Goal: Task Accomplishment & Management: Use online tool/utility

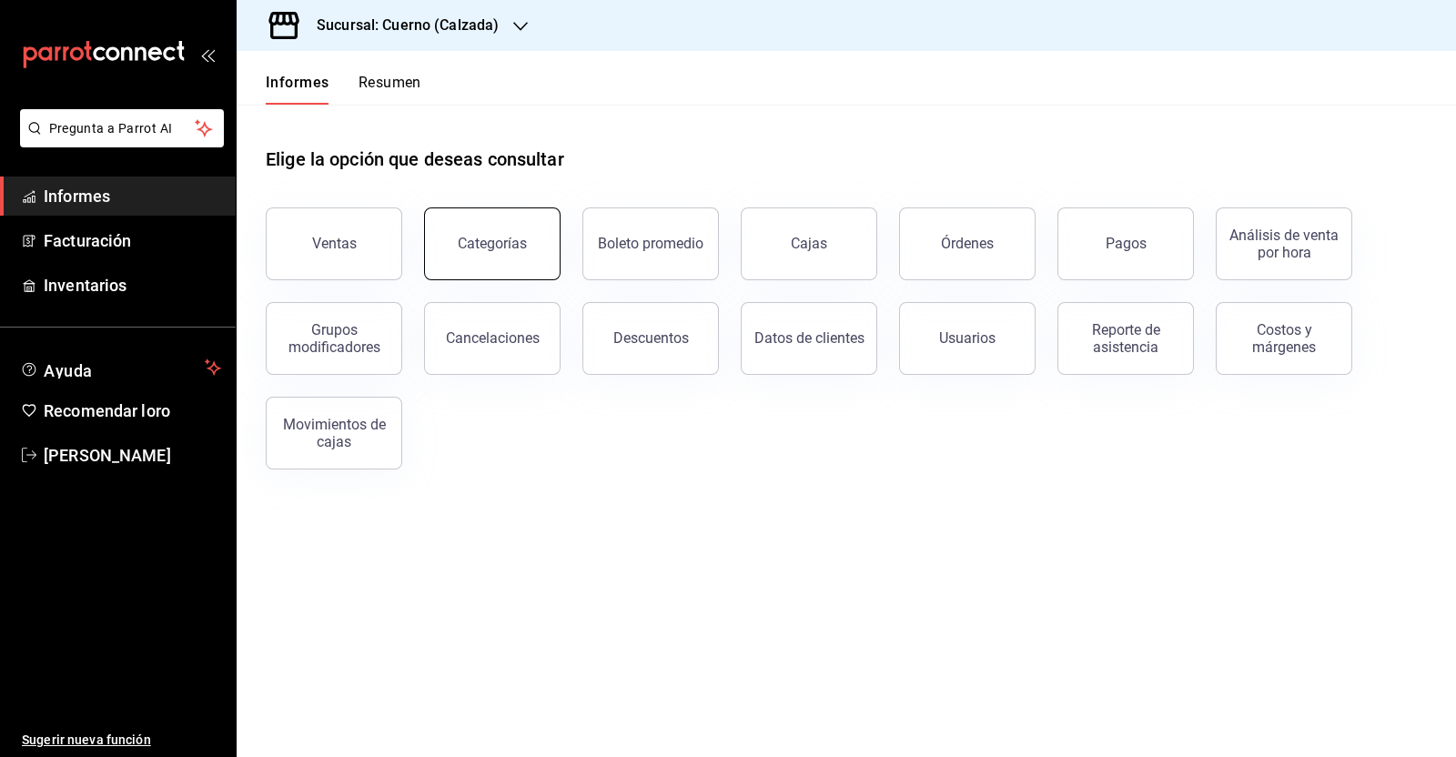
click at [423, 270] on div "Categorías" at bounding box center [481, 233] width 158 height 95
click at [1111, 263] on button "Pagos" at bounding box center [1125, 243] width 136 height 73
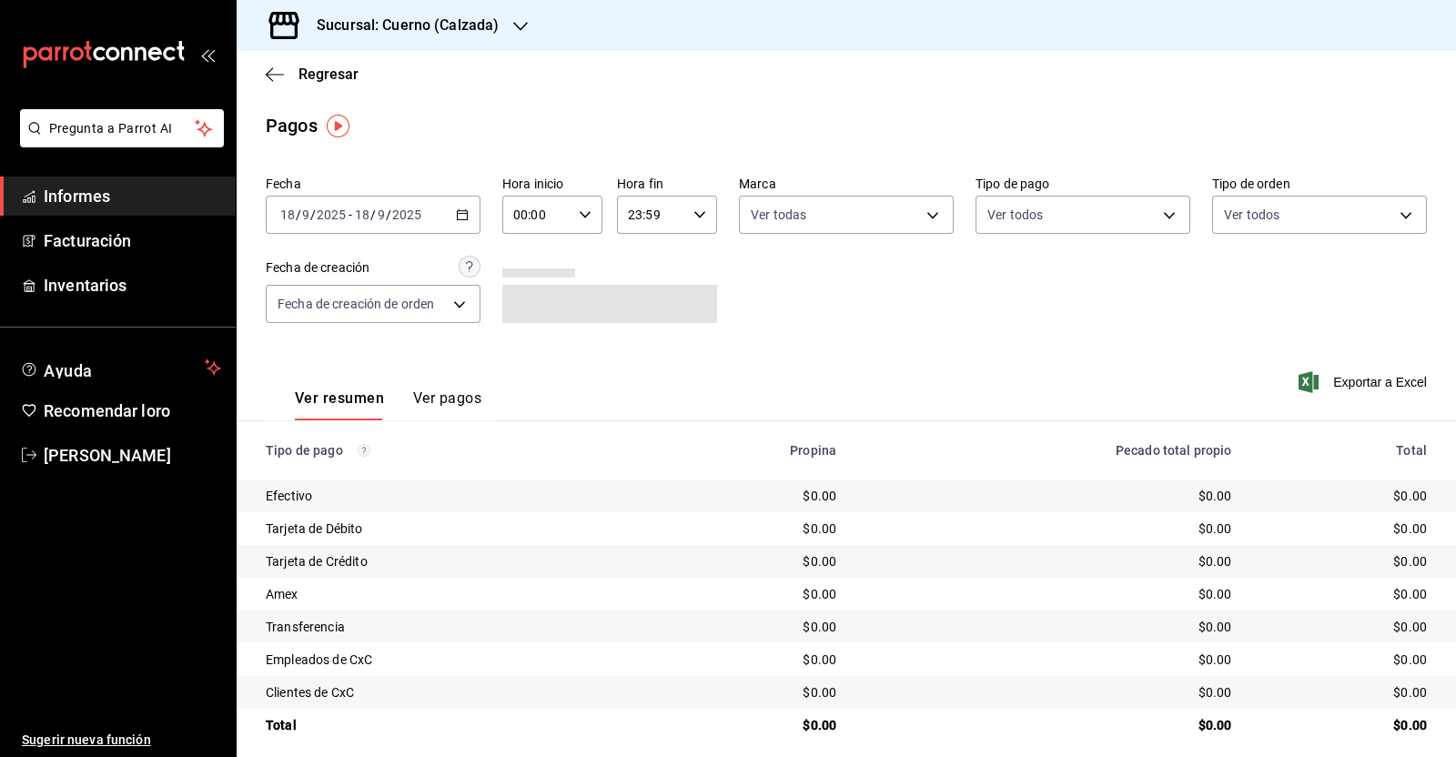
click at [460, 223] on div "[DATE] [DATE] - [DATE] [DATE]" at bounding box center [373, 215] width 215 height 38
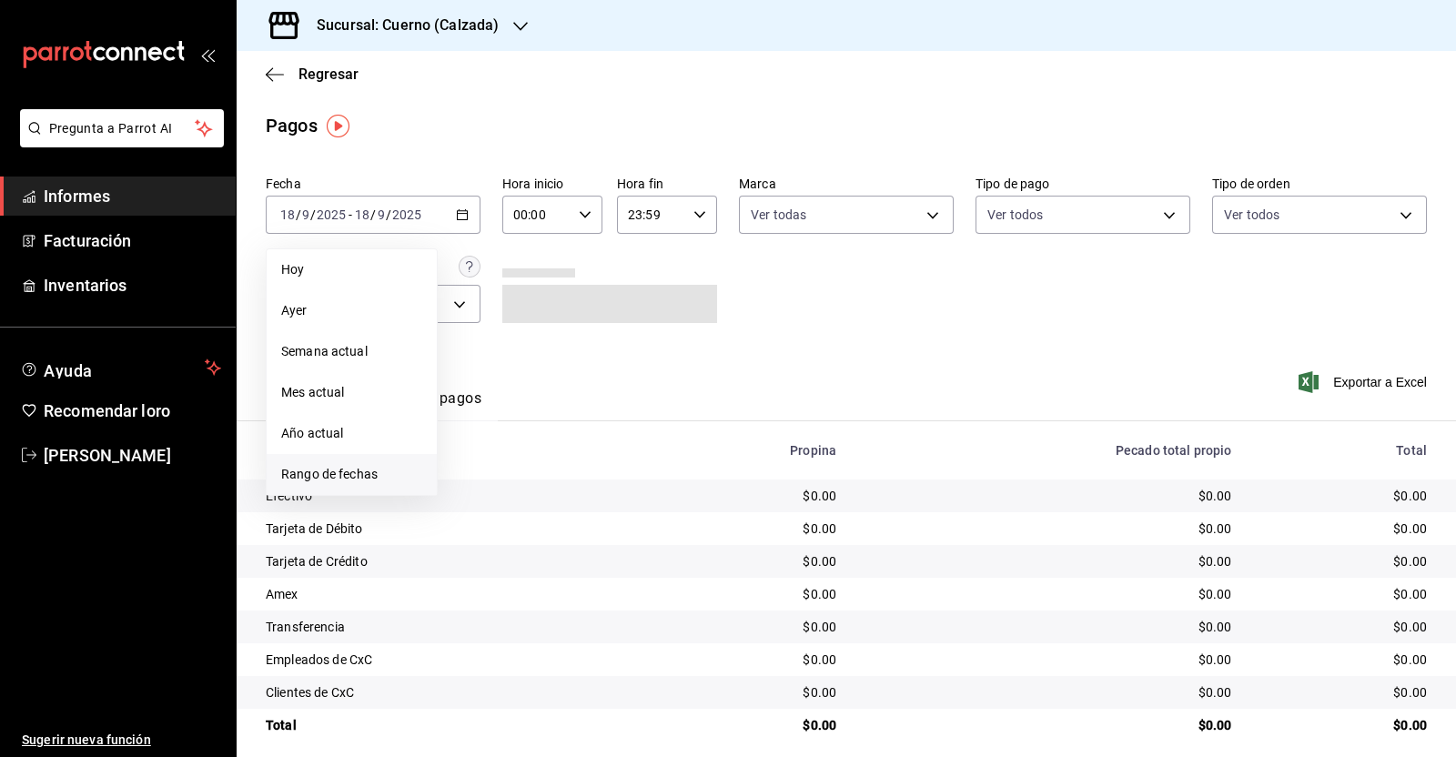
click at [334, 470] on font "Rango de fechas" at bounding box center [329, 474] width 96 height 15
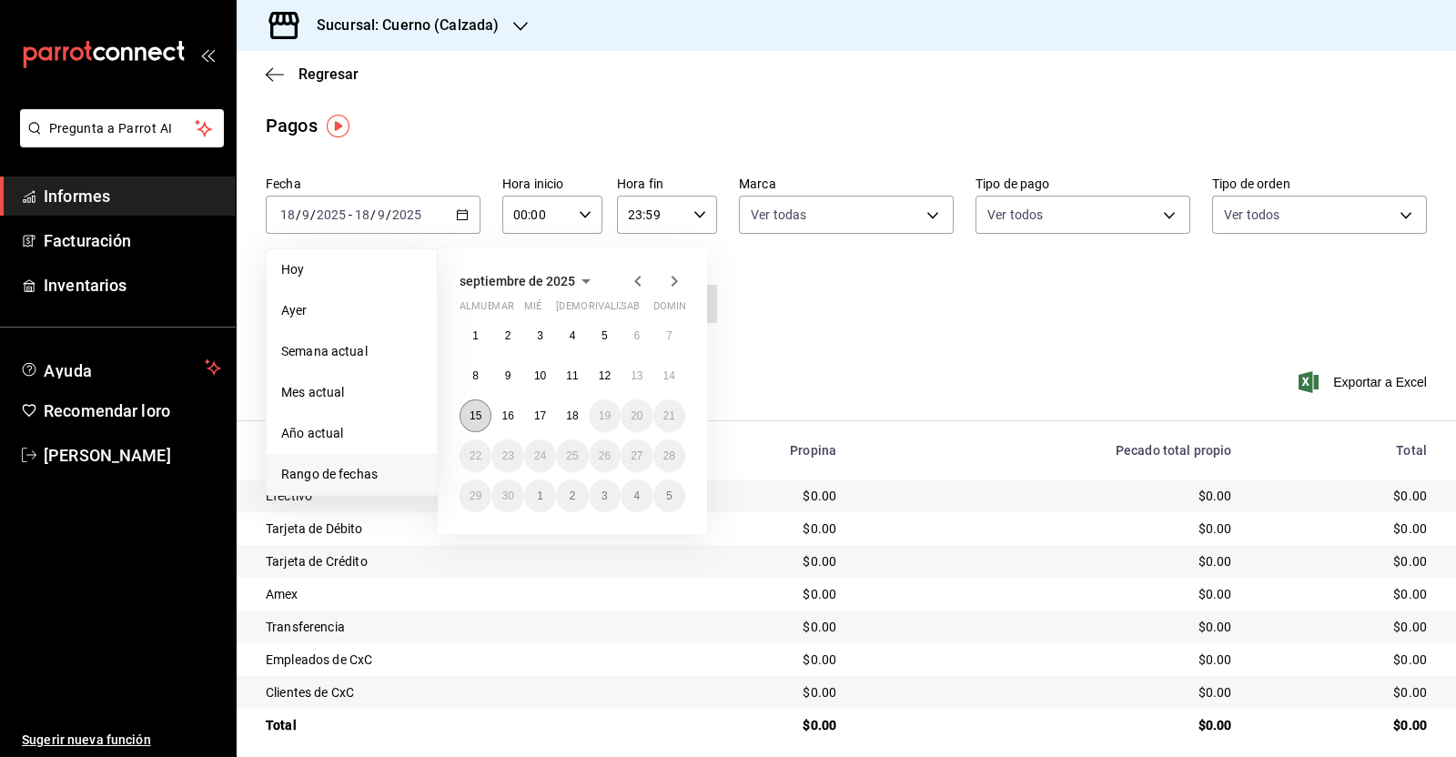
click at [482, 407] on button "15" at bounding box center [475, 415] width 32 height 33
click at [506, 406] on button "16" at bounding box center [507, 415] width 32 height 33
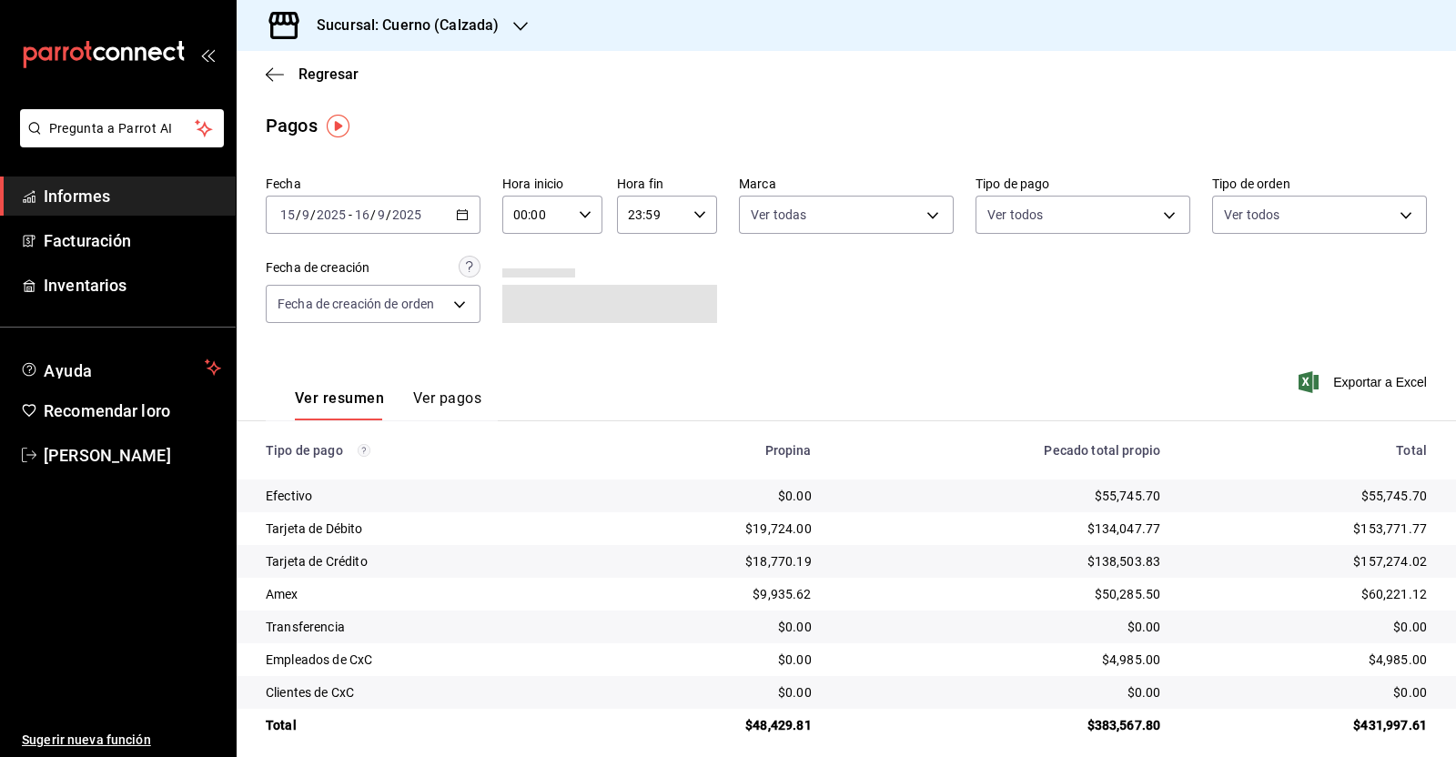
click at [570, 213] on div "00:00 Hora inicio" at bounding box center [552, 215] width 100 height 38
click at [535, 254] on button "05" at bounding box center [523, 253] width 42 height 36
type input "05:00"
click at [704, 219] on div at bounding box center [728, 378] width 1456 height 757
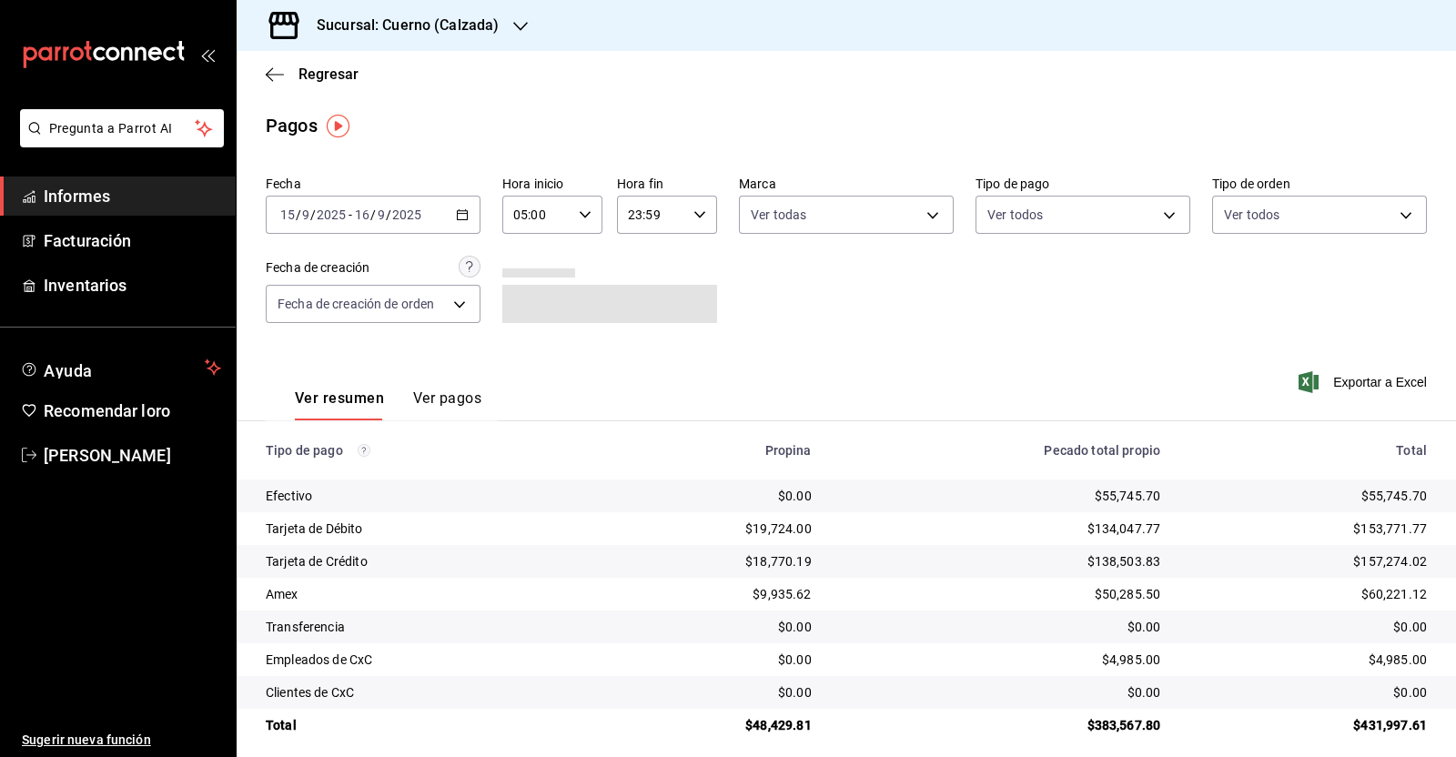
click at [695, 216] on icon "button" at bounding box center [699, 214] width 13 height 13
click at [642, 252] on font "05" at bounding box center [636, 245] width 15 height 15
click at [688, 260] on font "00" at bounding box center [685, 261] width 15 height 15
type input "05:00"
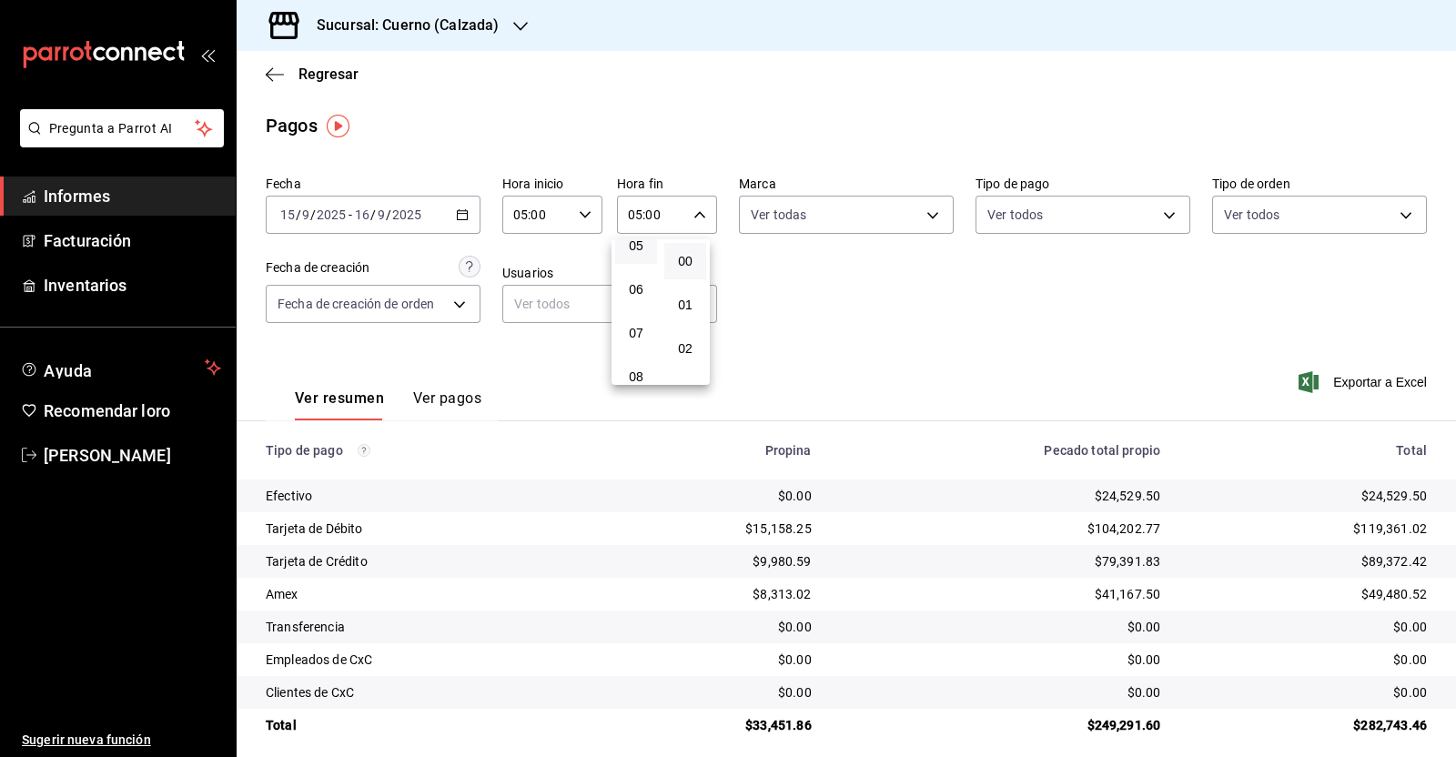
click at [876, 353] on div at bounding box center [728, 378] width 1456 height 757
click at [467, 107] on main "Regresar Pagos Fecha [DATE] [DATE] - [DATE] [DATE] Hora inicio 05:00 Hora inici…" at bounding box center [846, 411] width 1219 height 720
click at [277, 75] on icon "button" at bounding box center [275, 74] width 18 height 16
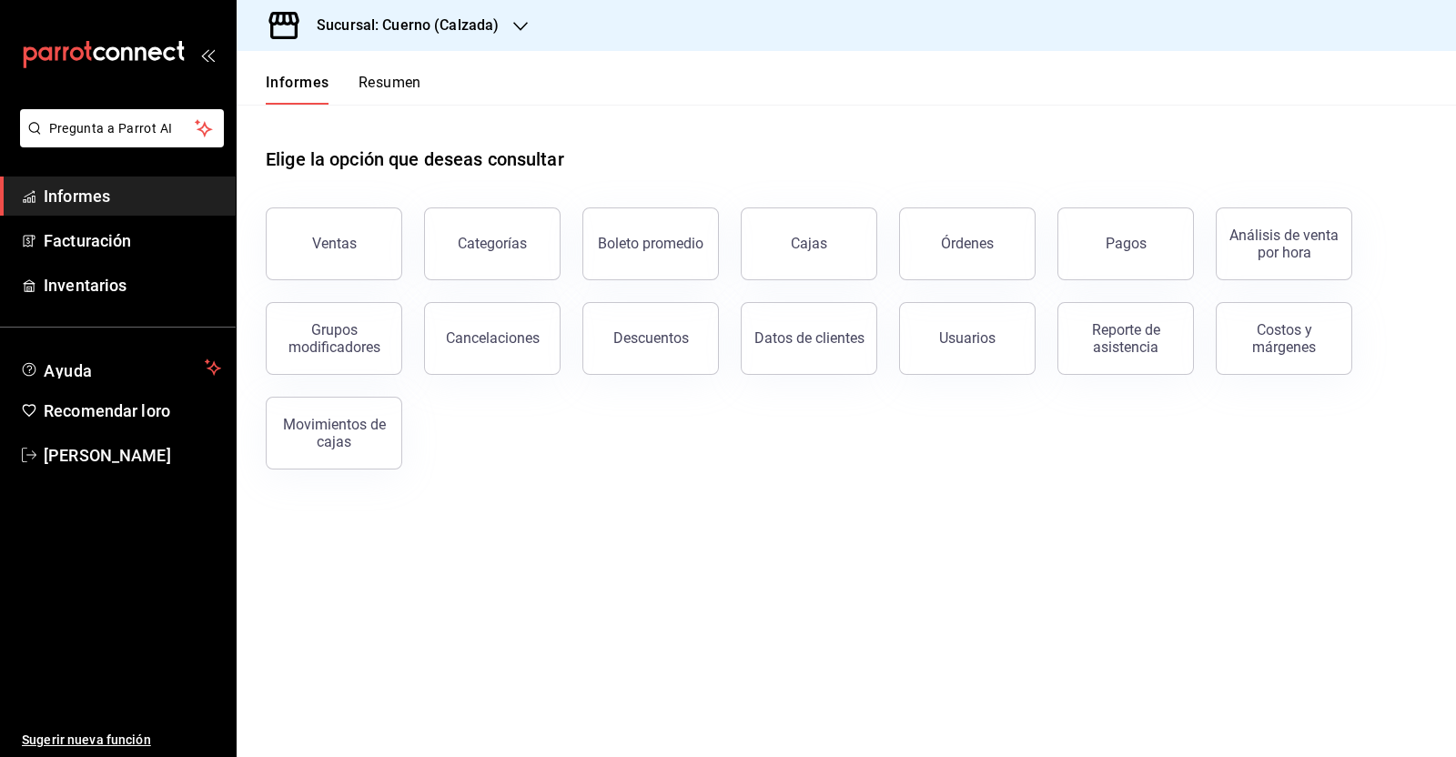
click at [530, 613] on main "Elige la opción que deseas consultar Ventas Categorías Boleto promedio Cajas Ór…" at bounding box center [846, 431] width 1219 height 652
click at [625, 540] on main "Elige la opción que deseas consultar Ventas Categorías Boleto promedio Cajas Ór…" at bounding box center [846, 431] width 1219 height 652
click at [1171, 258] on button "Pagos" at bounding box center [1125, 243] width 136 height 73
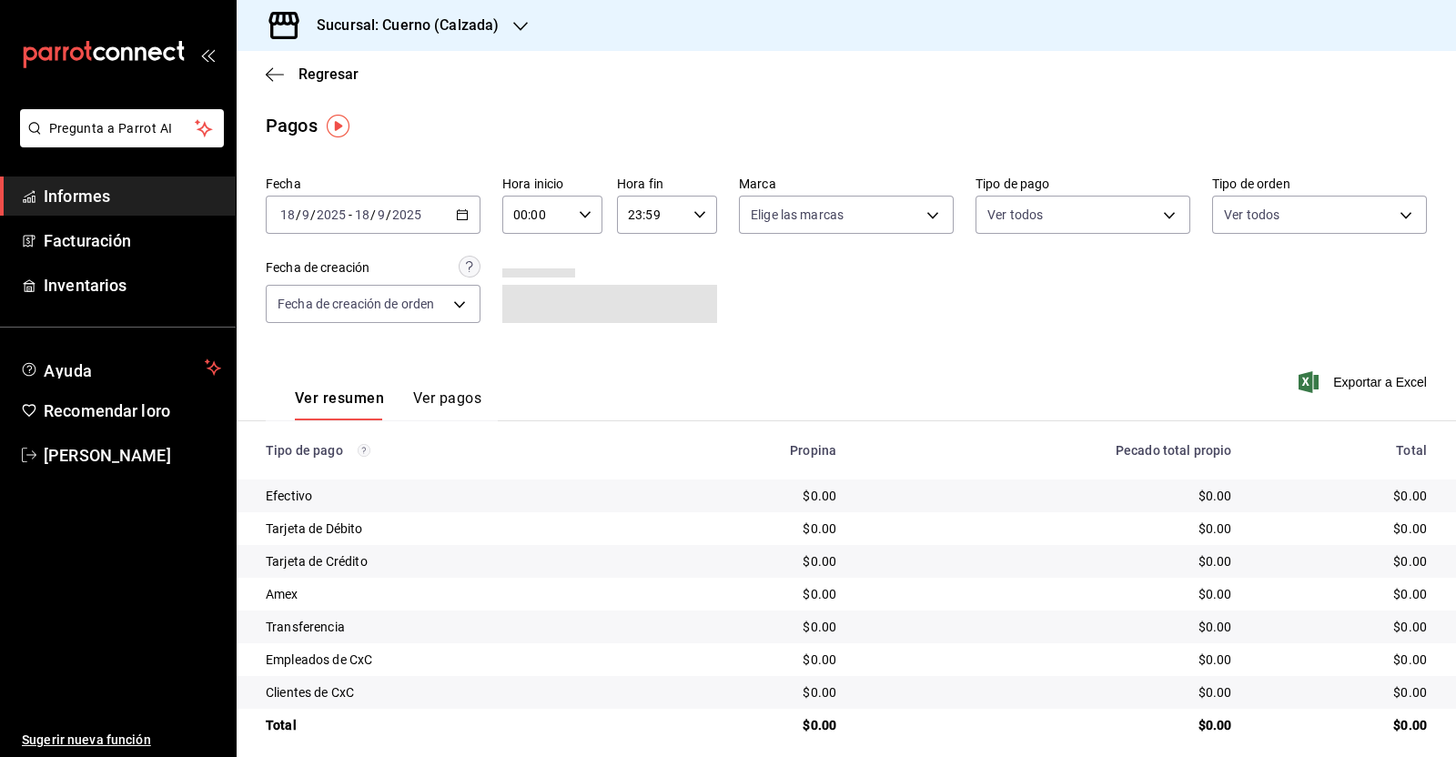
click at [457, 220] on \(Stroke\) "button" at bounding box center [462, 215] width 11 height 10
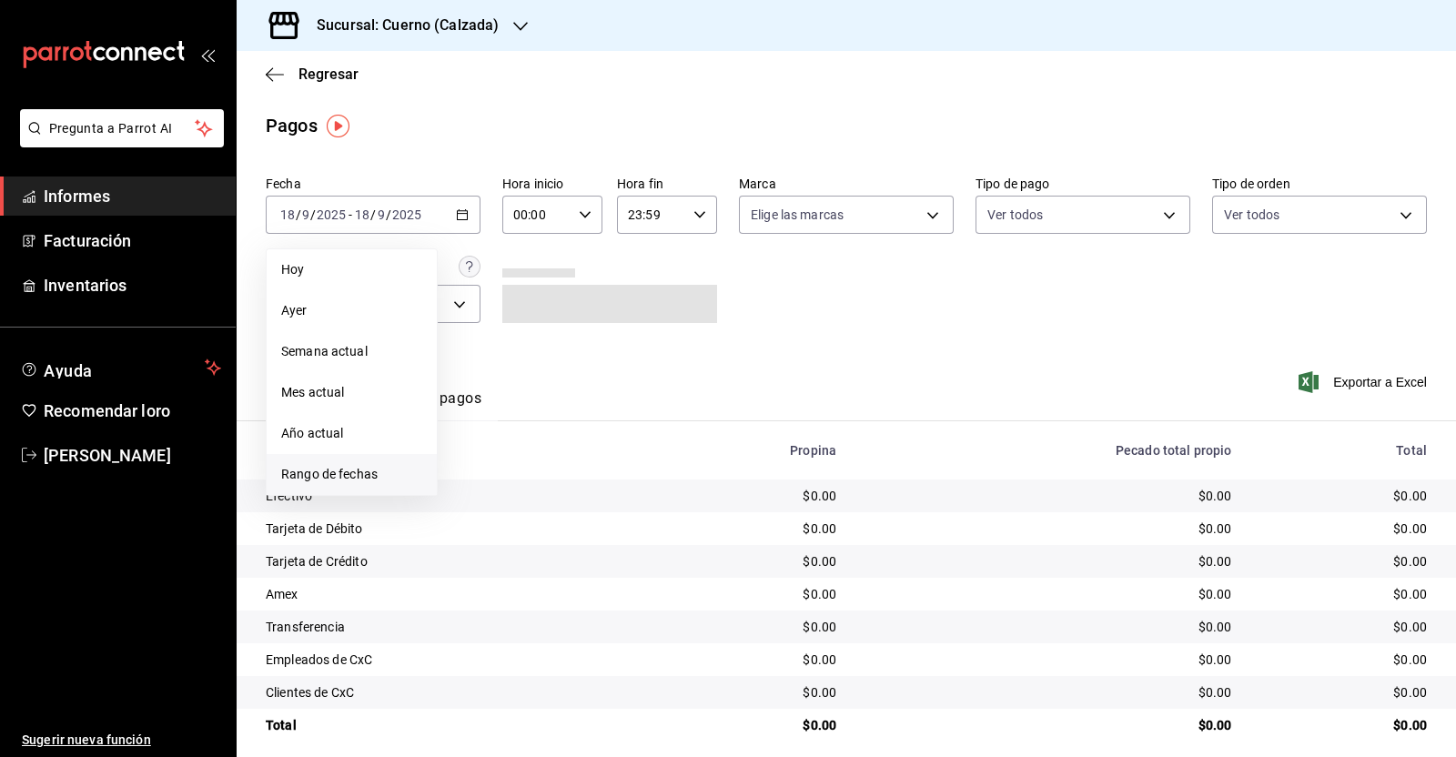
click at [332, 479] on font "Rango de fechas" at bounding box center [329, 474] width 96 height 15
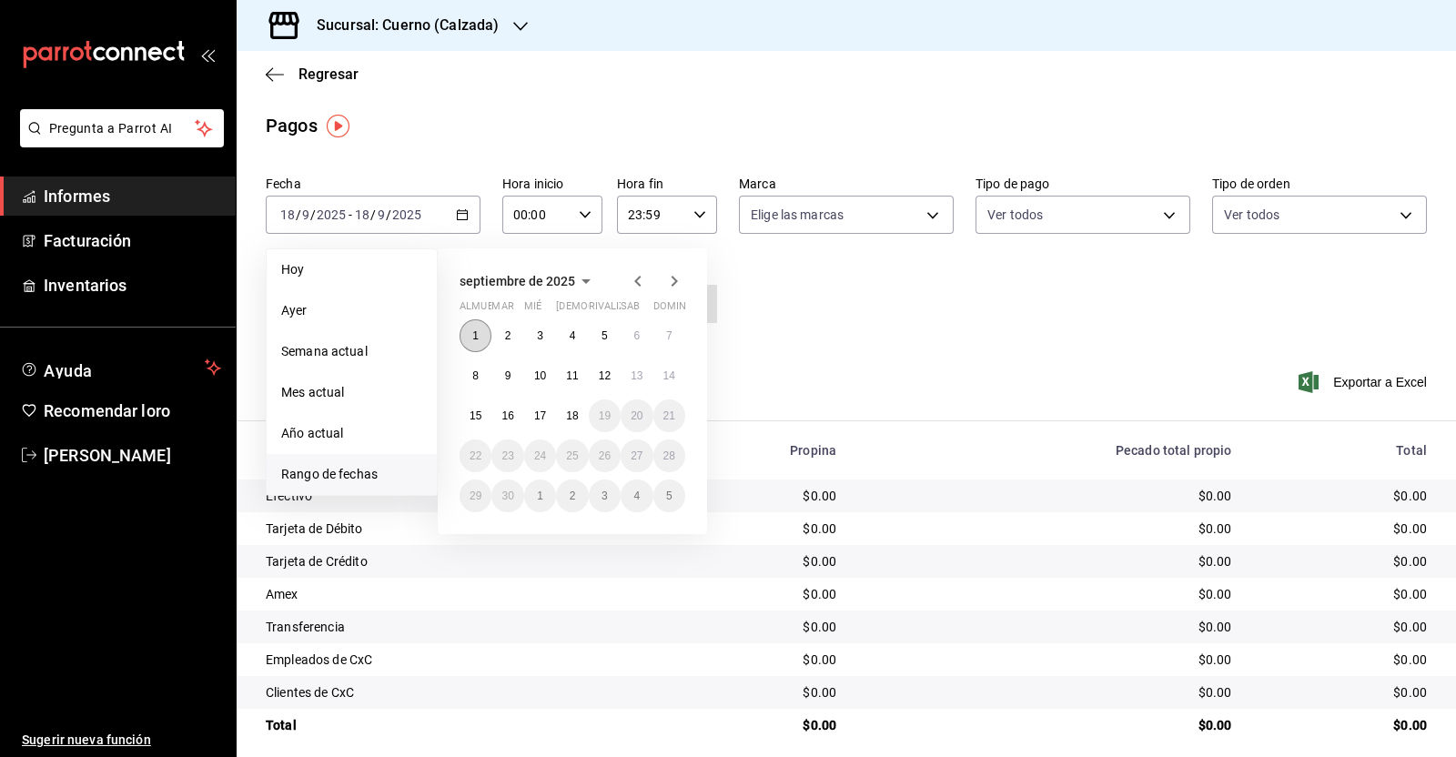
click at [471, 320] on button "1" at bounding box center [475, 335] width 32 height 33
click at [576, 416] on font "18" at bounding box center [572, 415] width 12 height 13
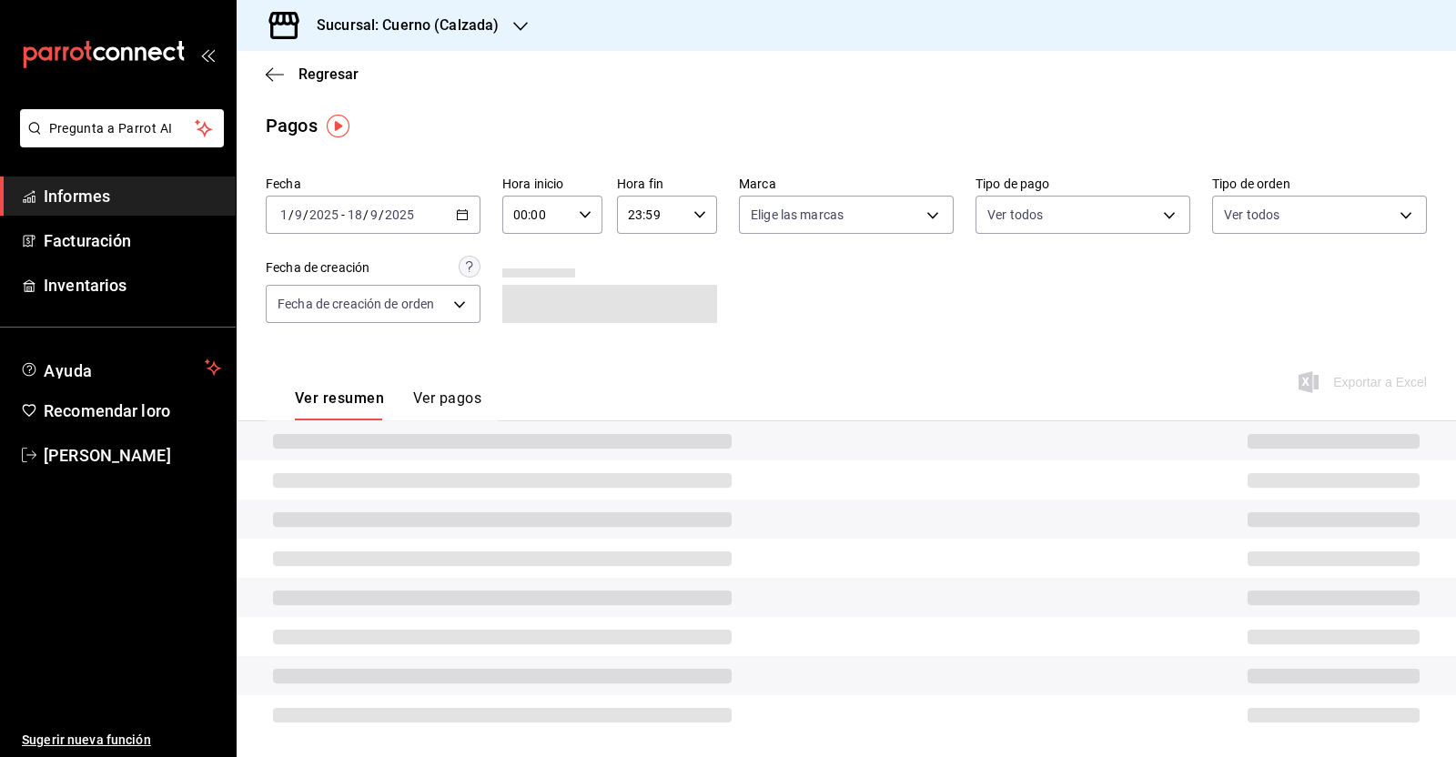
click at [585, 223] on div "00:00 Hora inicio" at bounding box center [552, 215] width 100 height 38
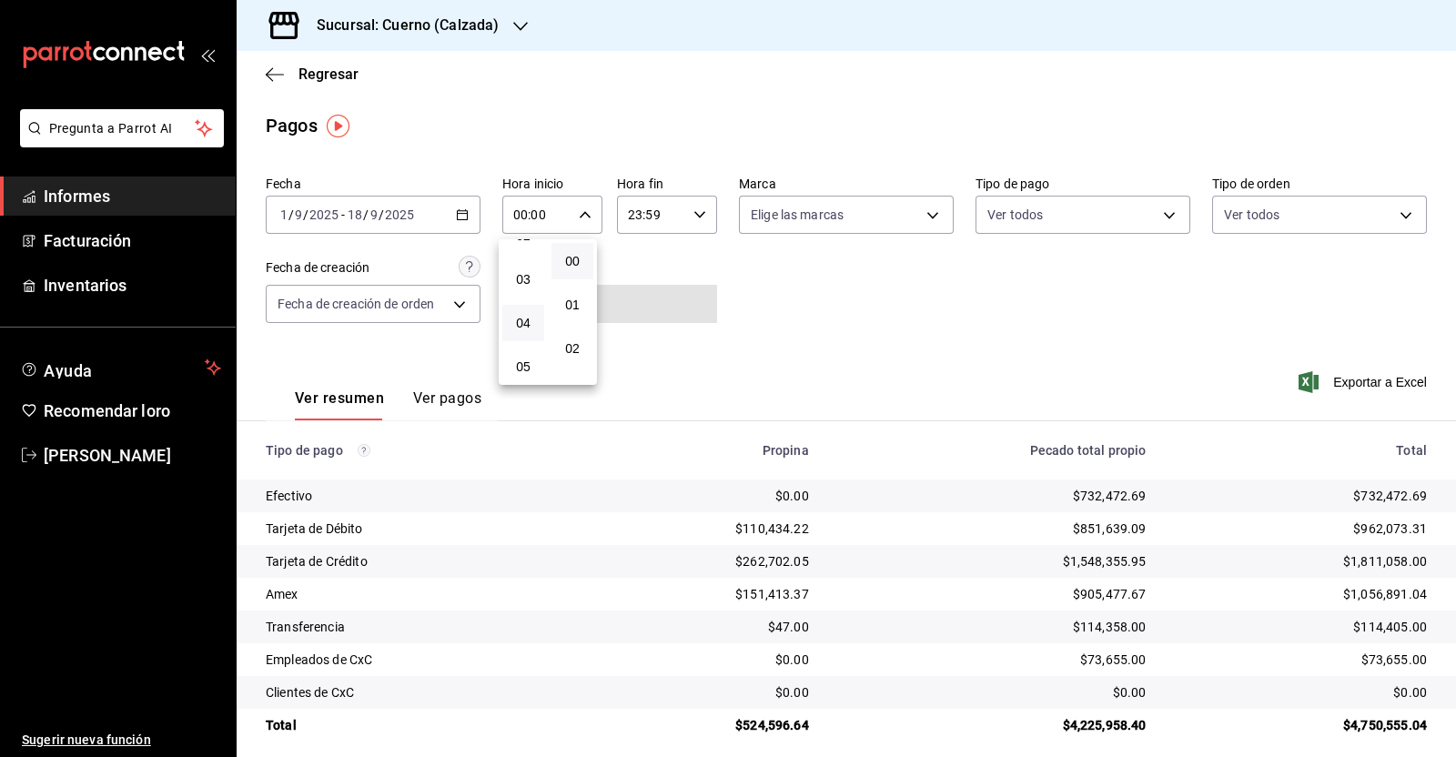
drag, startPoint x: 520, startPoint y: 361, endPoint x: 526, endPoint y: 338, distance: 24.3
click at [520, 361] on font "05" at bounding box center [523, 366] width 15 height 15
type input "05:00"
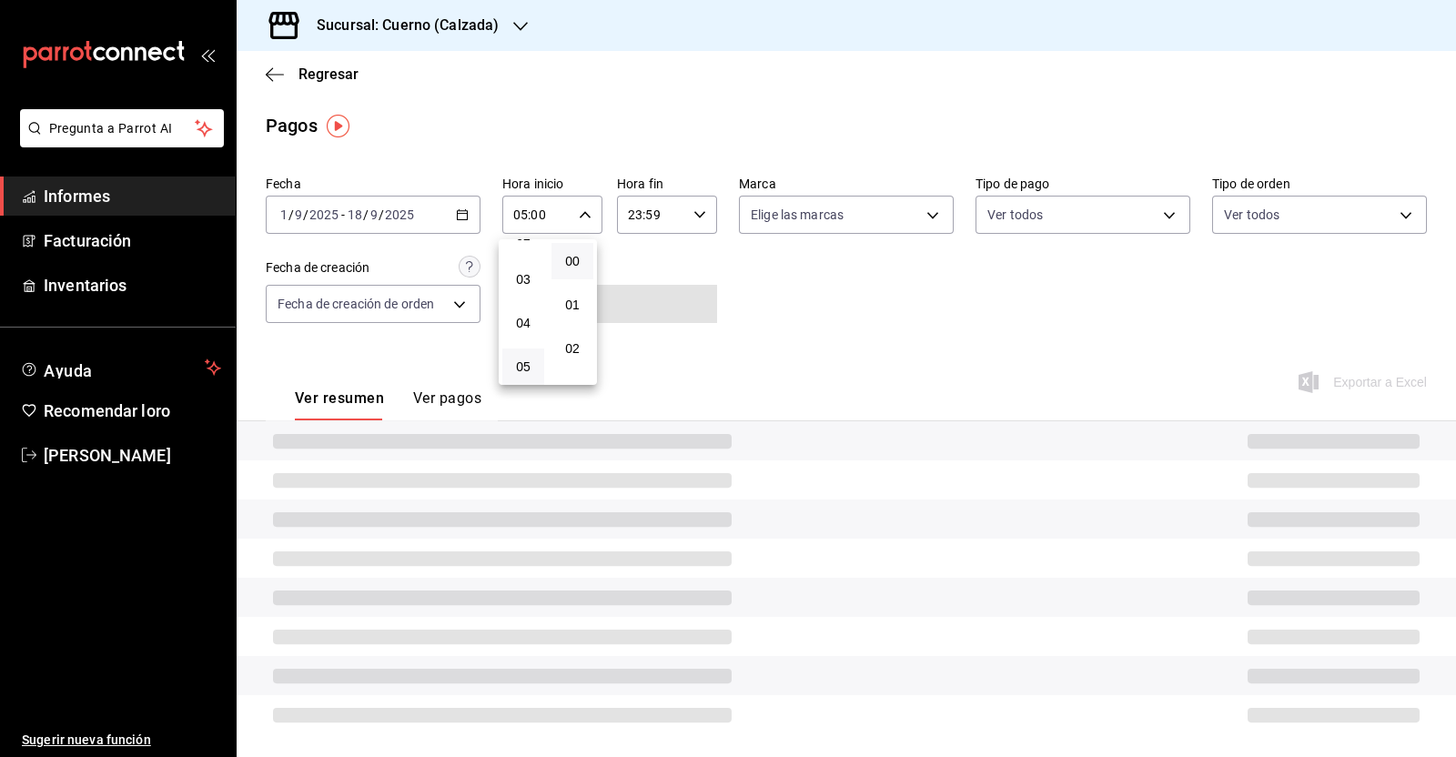
click at [688, 218] on div at bounding box center [728, 378] width 1456 height 757
click at [693, 218] on icon "button" at bounding box center [699, 214] width 13 height 13
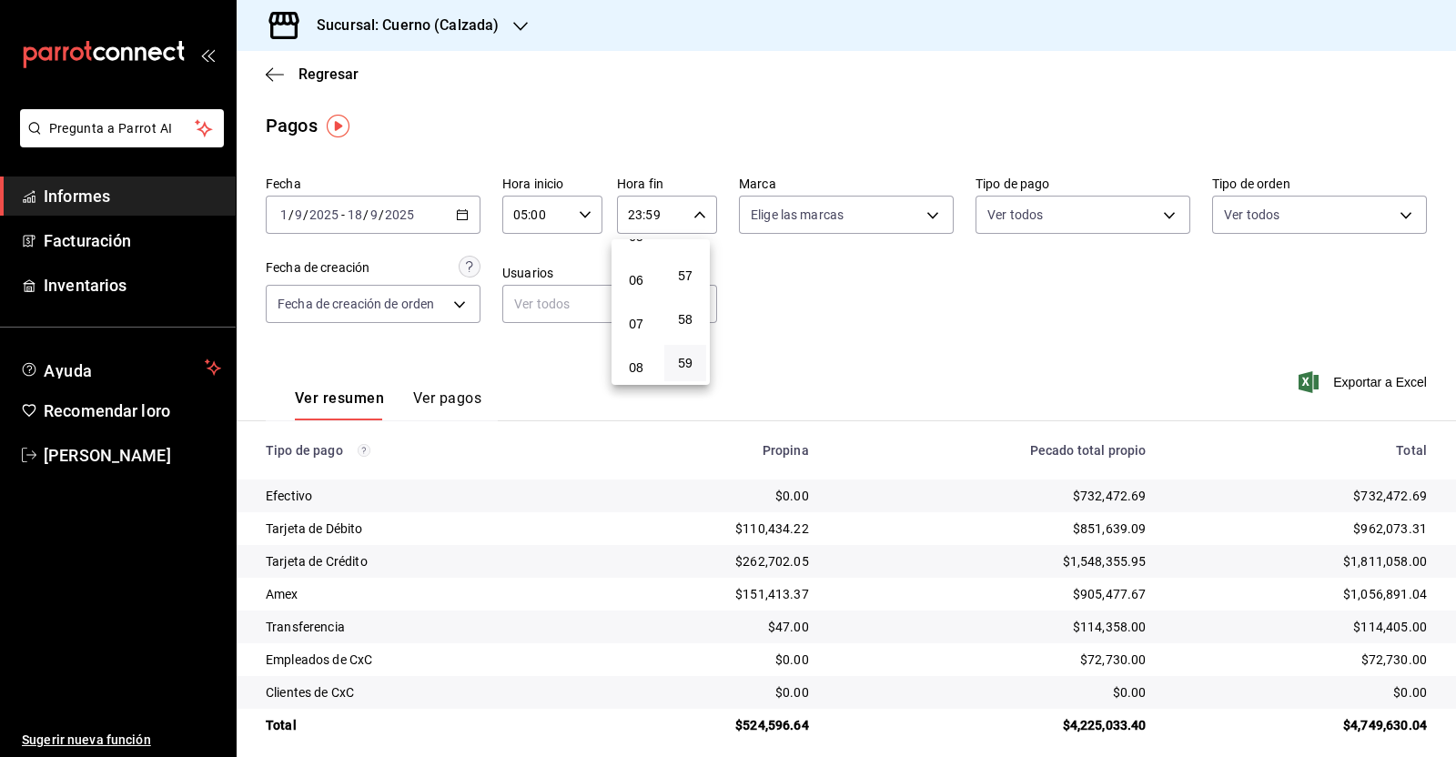
scroll to position [234, 0]
click at [627, 252] on span "05" at bounding box center [636, 245] width 20 height 15
click at [687, 254] on font "00" at bounding box center [685, 261] width 15 height 15
type input "05:00"
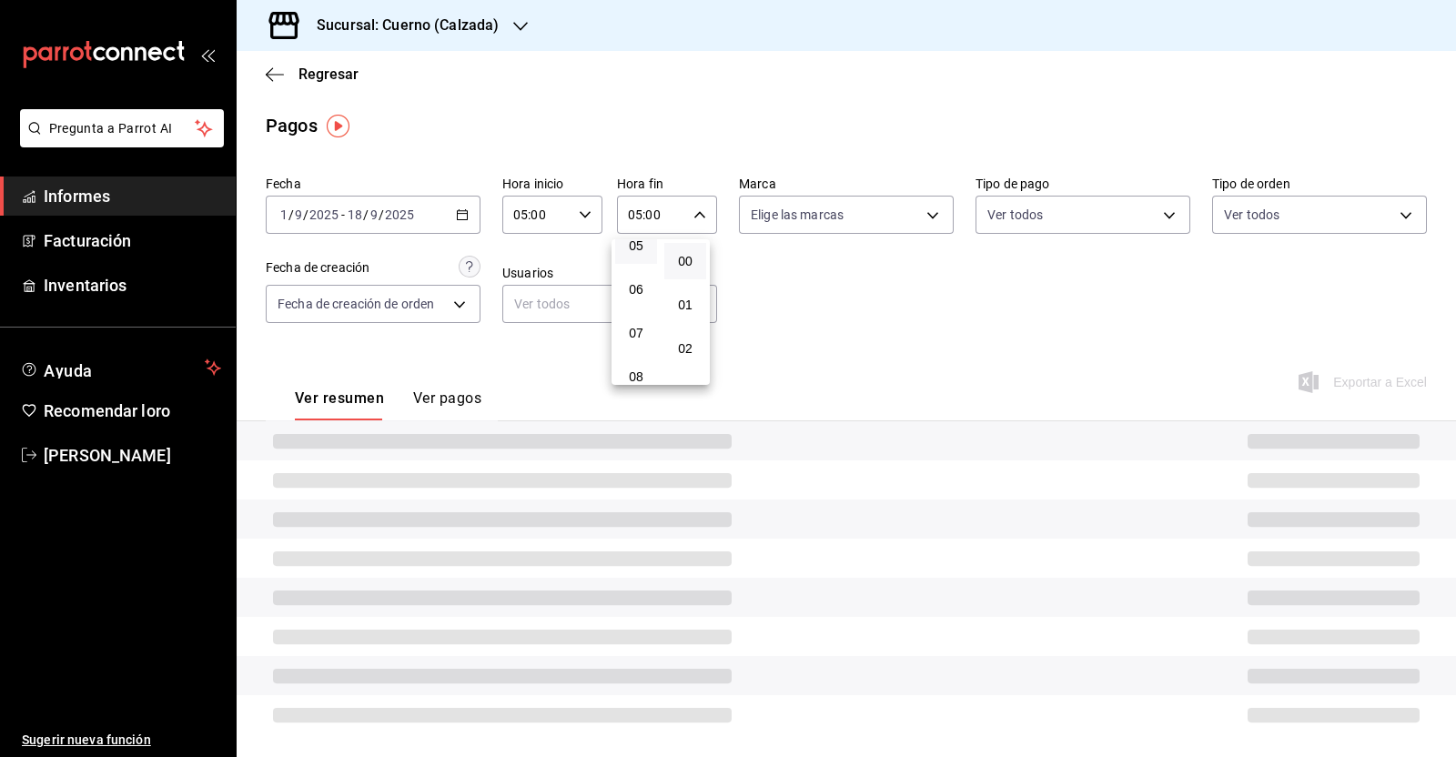
click at [842, 275] on div at bounding box center [728, 378] width 1456 height 757
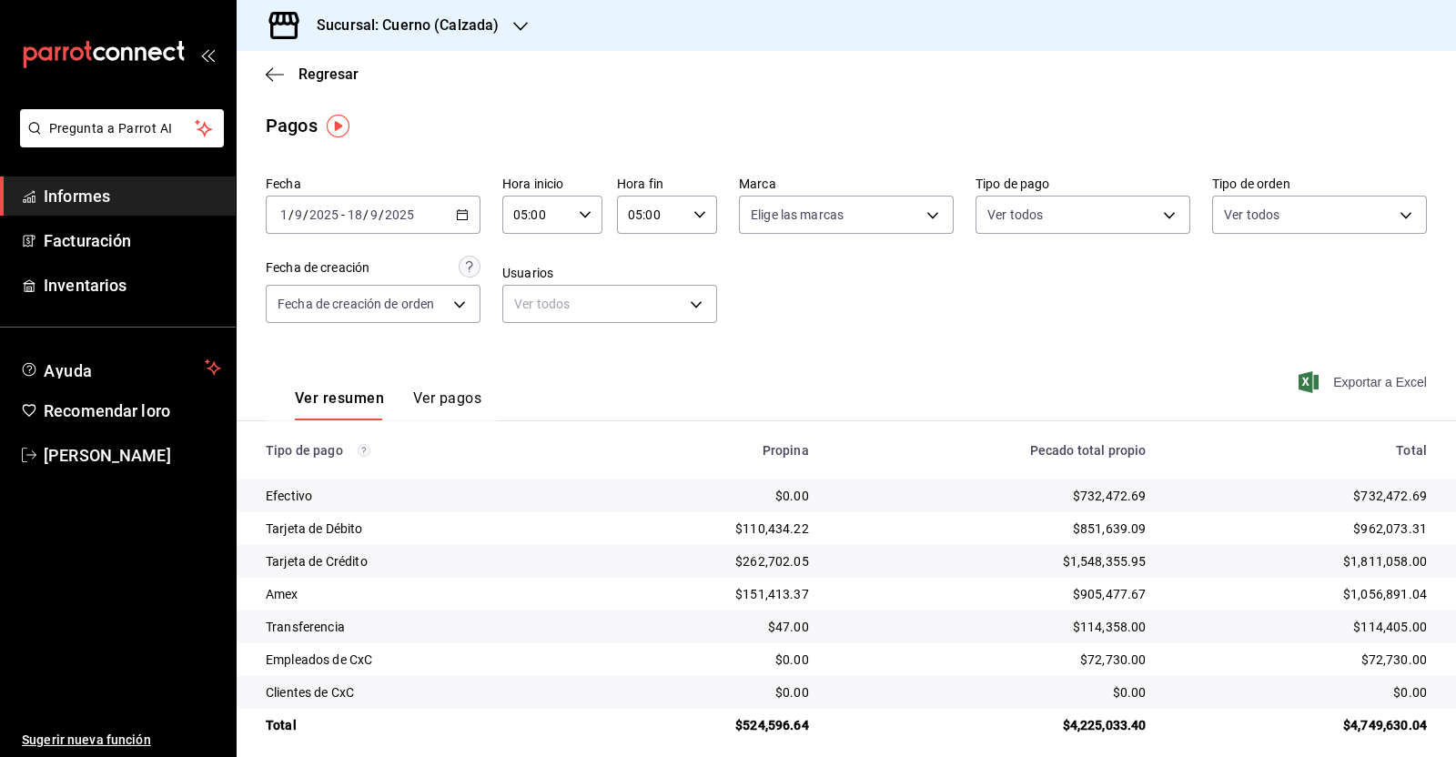
click at [1364, 385] on font "Exportar a Excel" at bounding box center [1380, 382] width 94 height 15
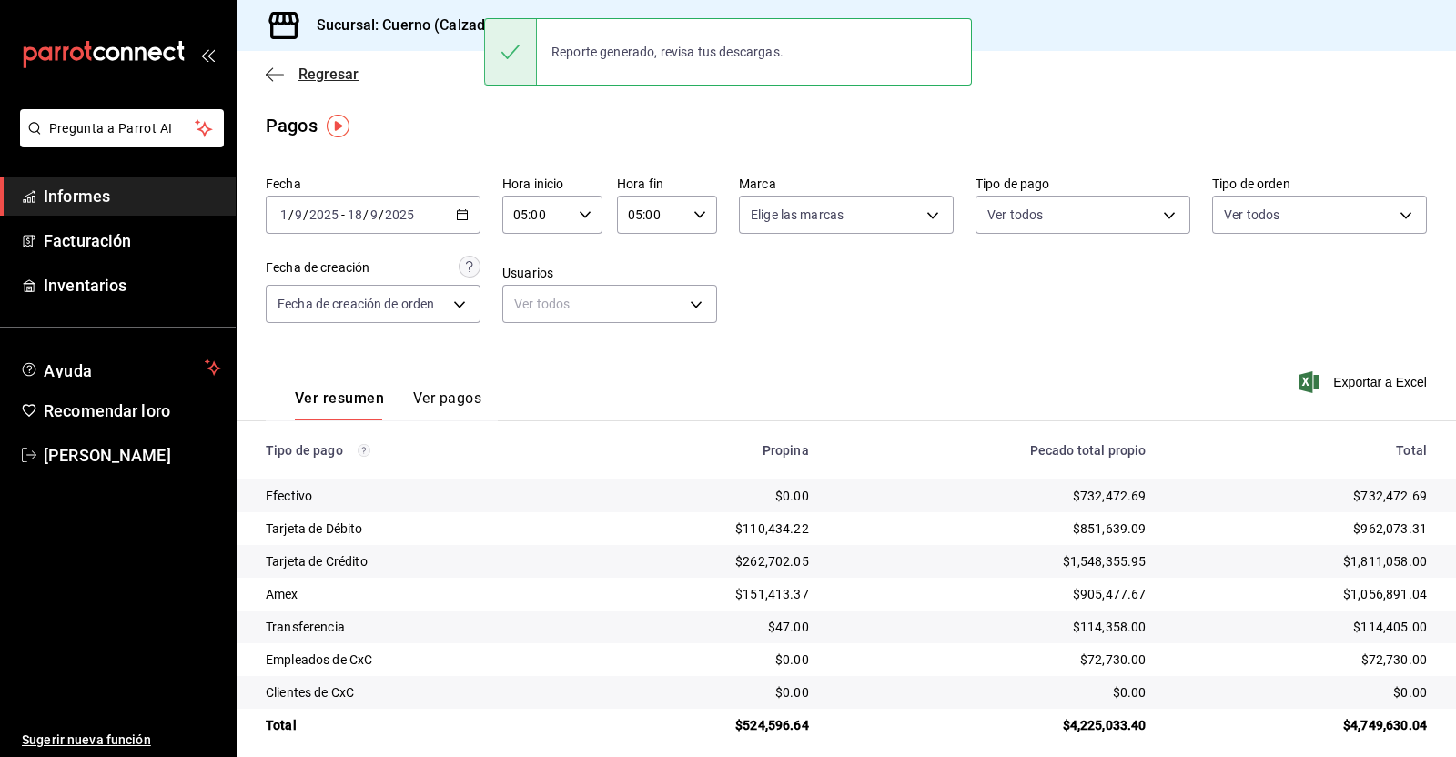
click at [275, 76] on icon "button" at bounding box center [275, 74] width 18 height 16
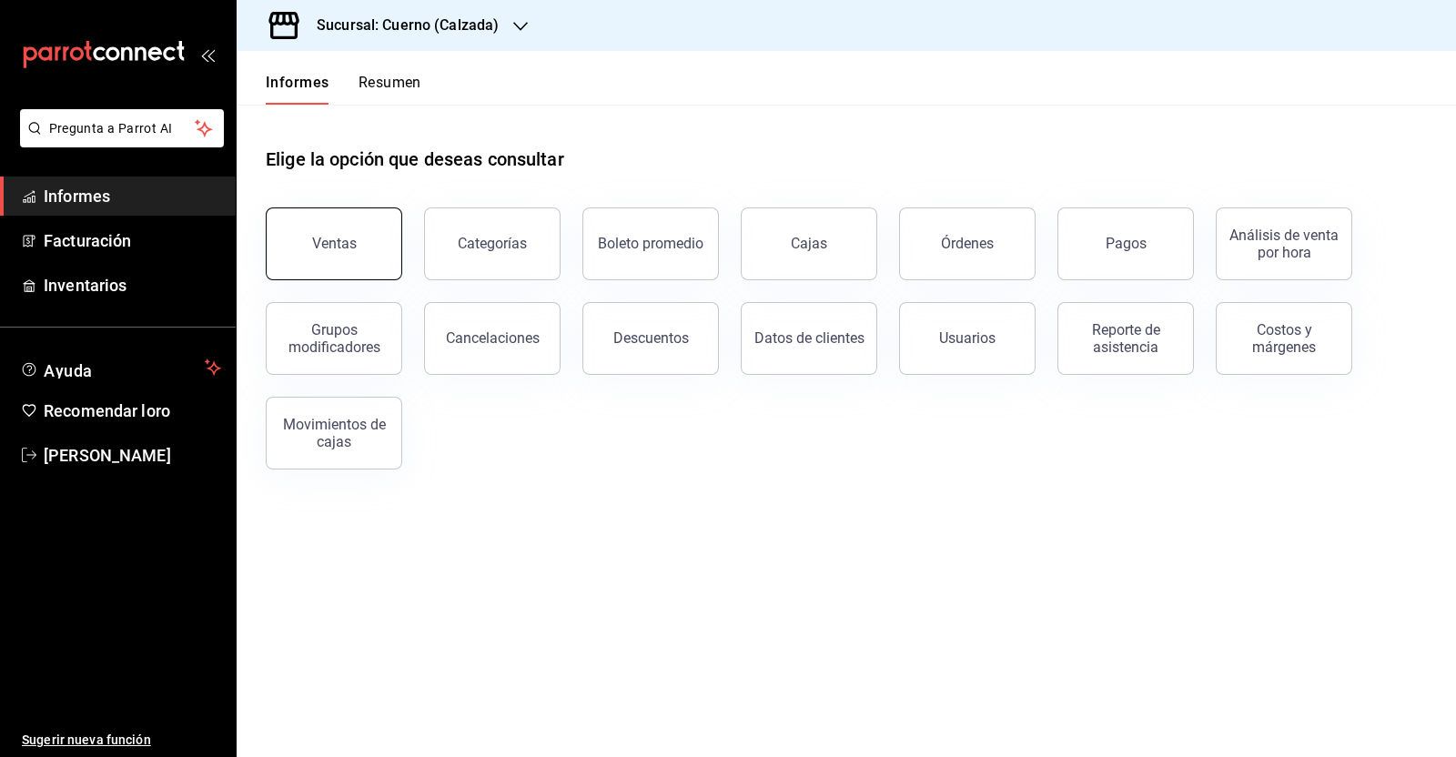
click at [358, 252] on button "Ventas" at bounding box center [334, 243] width 136 height 73
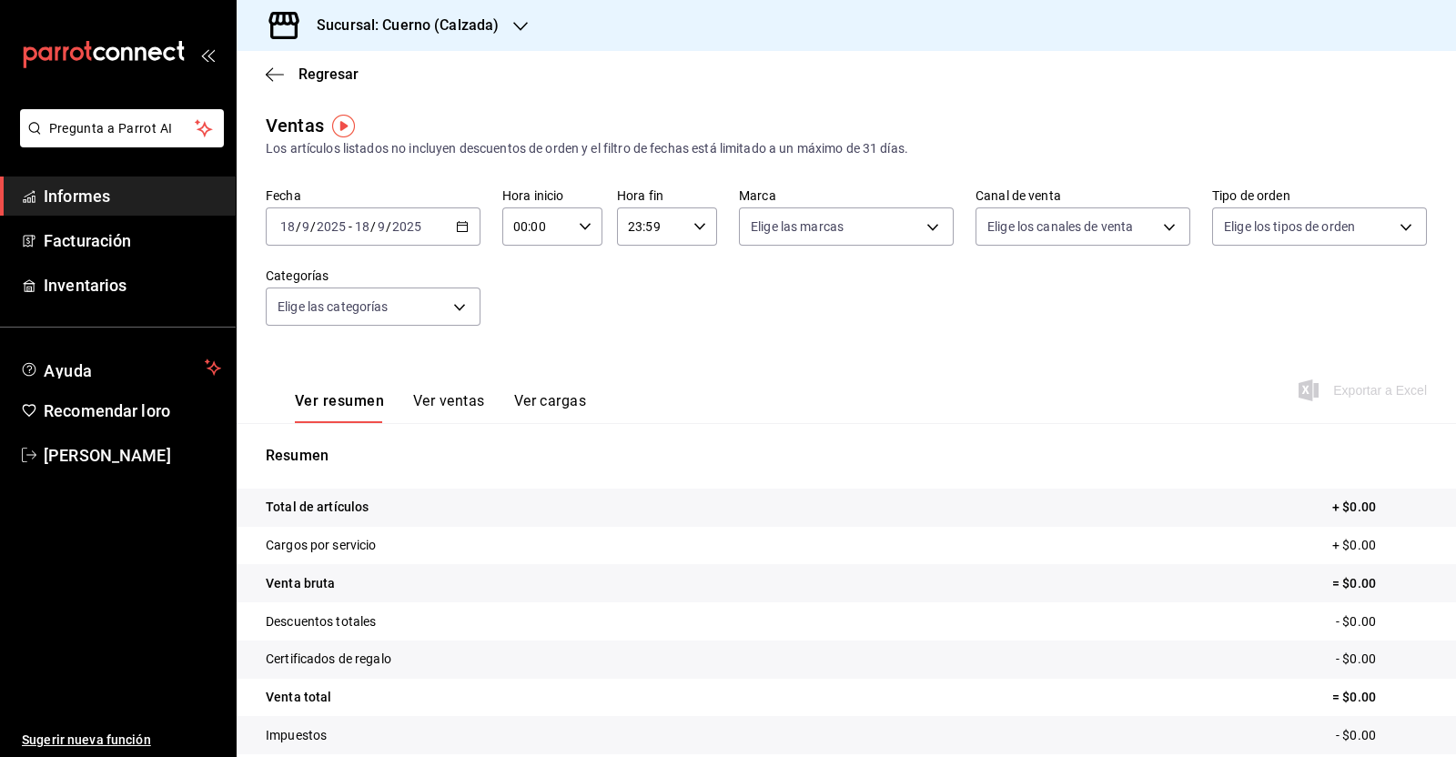
click at [450, 224] on div "[DATE] [DATE] - [DATE] [DATE]" at bounding box center [373, 226] width 215 height 38
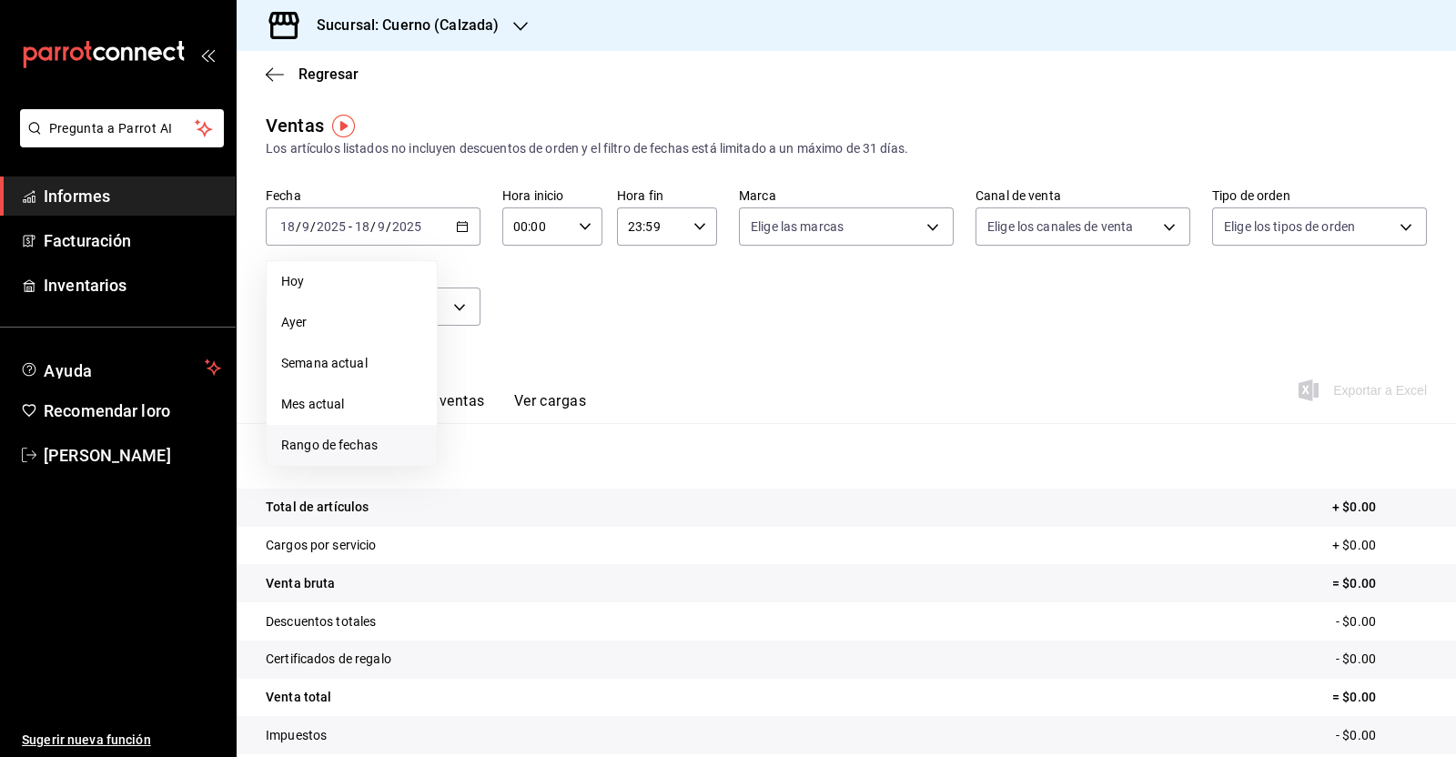
click at [362, 442] on font "Rango de fechas" at bounding box center [329, 445] width 96 height 15
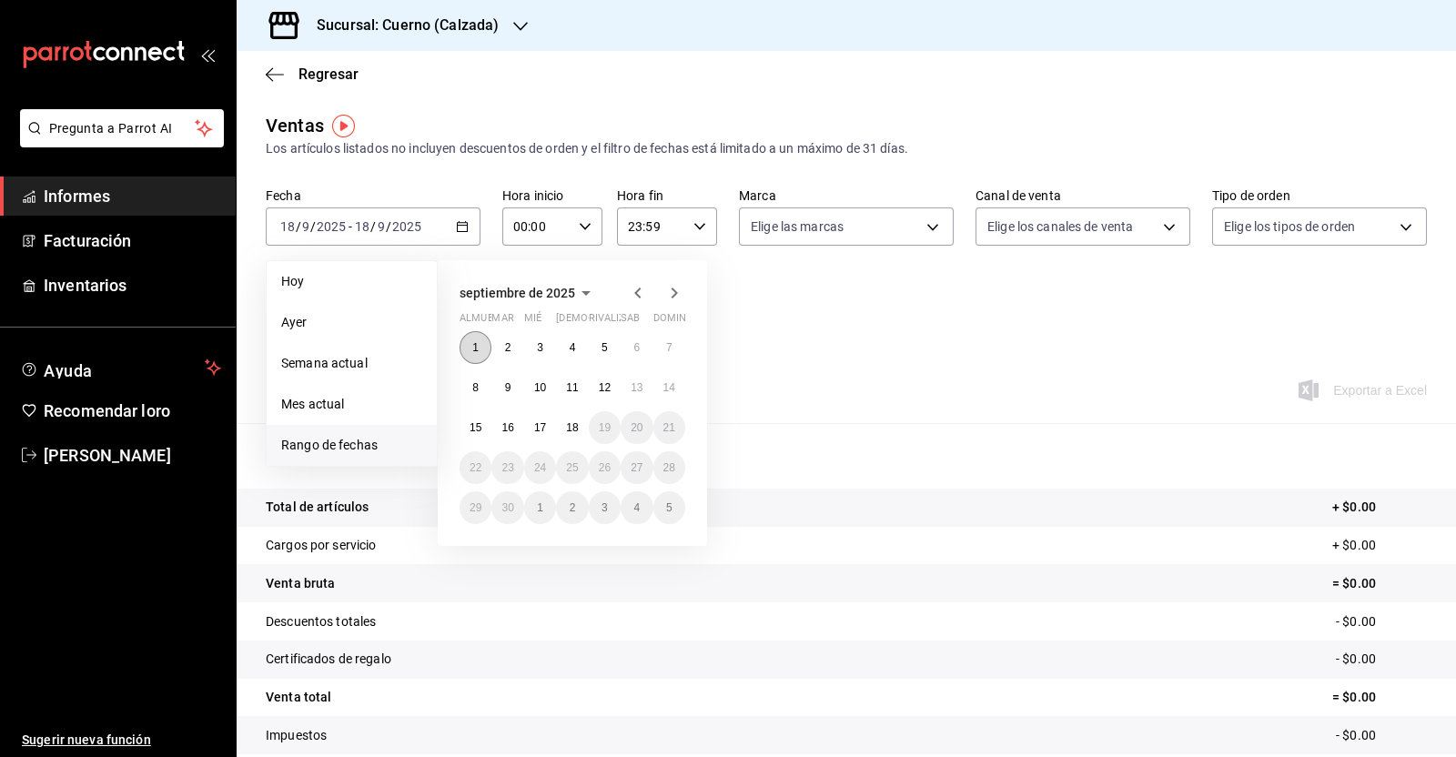
click at [482, 341] on button "1" at bounding box center [475, 347] width 32 height 33
click at [568, 429] on font "18" at bounding box center [572, 427] width 12 height 13
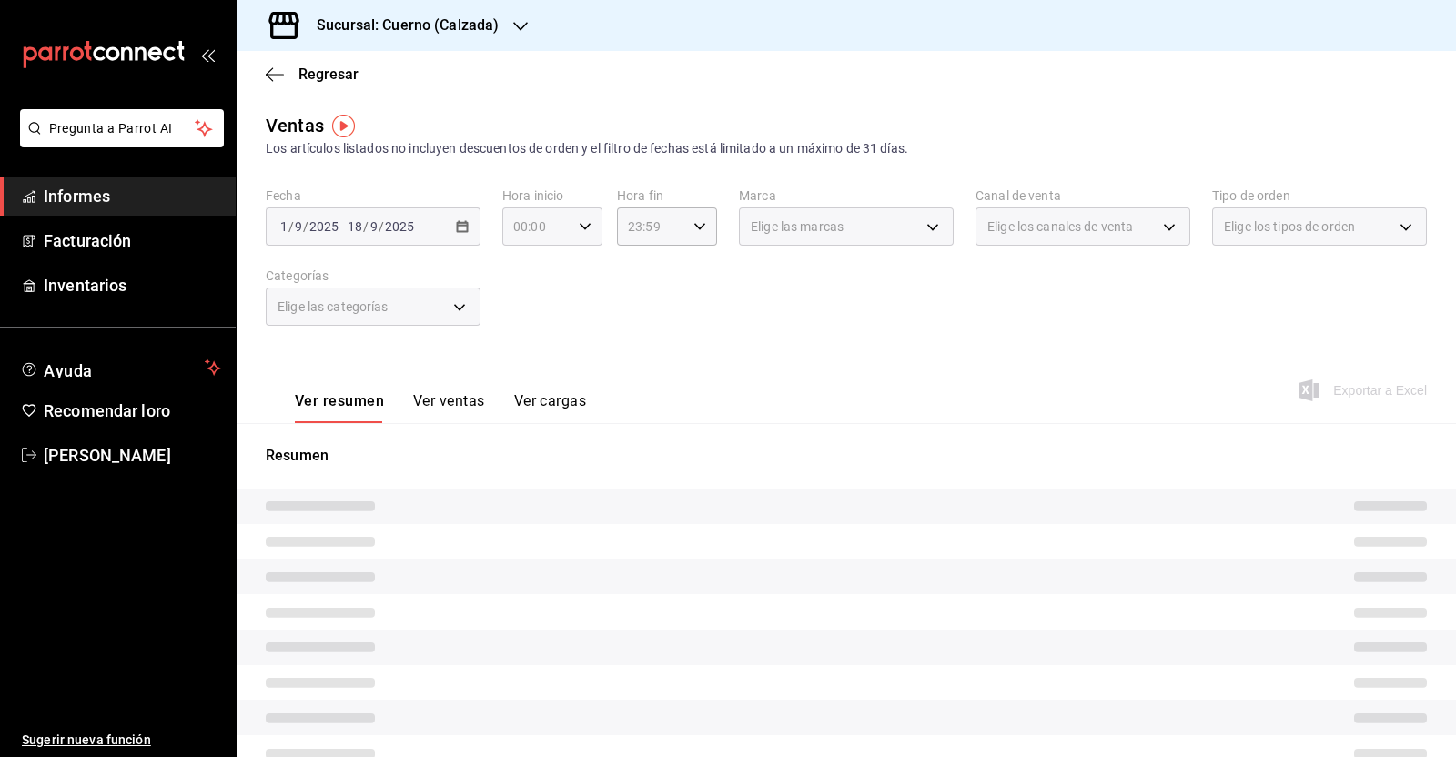
click at [579, 228] on icon "button" at bounding box center [585, 226] width 13 height 13
click at [523, 265] on font "05" at bounding box center [523, 264] width 15 height 15
type input "05:00"
click at [691, 227] on div at bounding box center [728, 378] width 1456 height 757
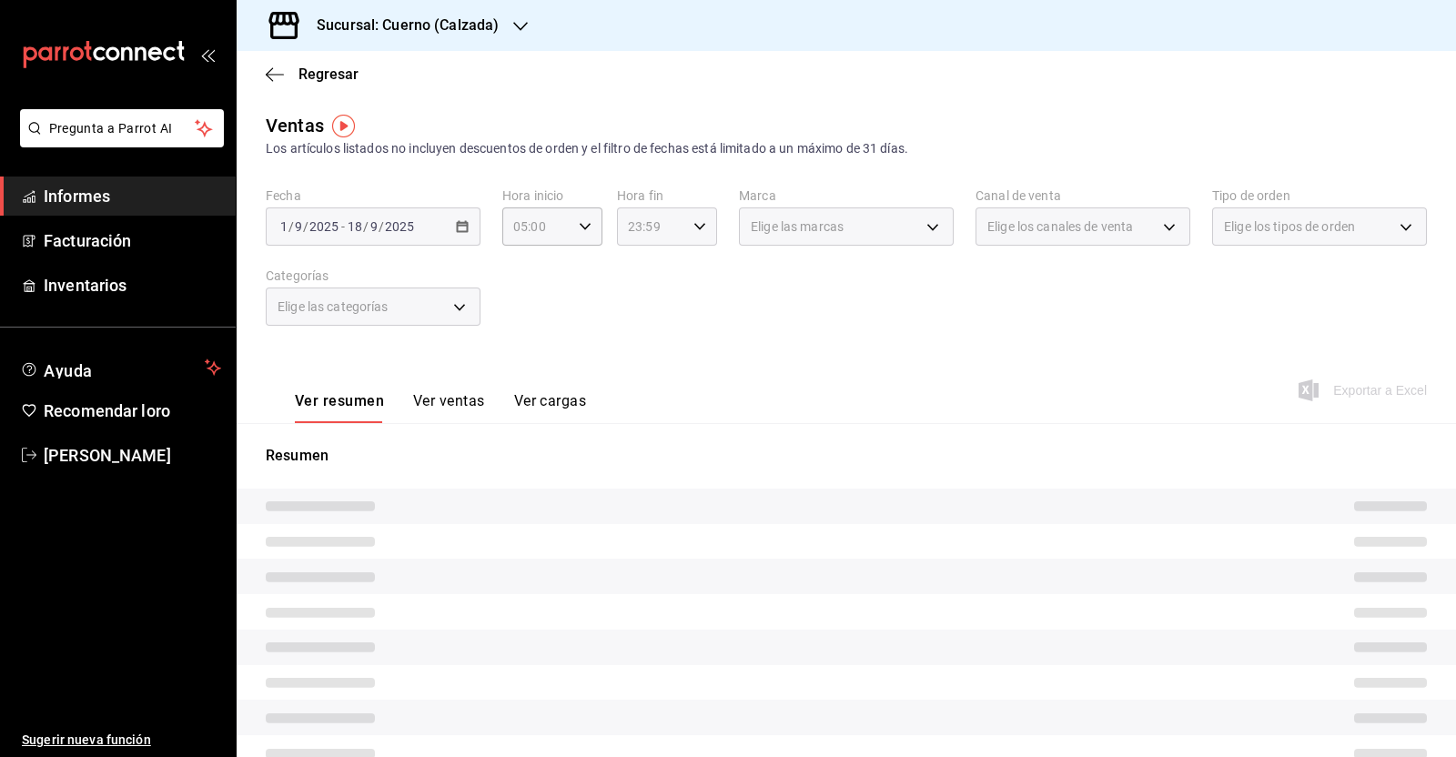
click at [694, 226] on \(Stroke\) "button" at bounding box center [699, 226] width 11 height 6
click at [641, 274] on button "05" at bounding box center [636, 257] width 42 height 36
click at [688, 270] on font "00" at bounding box center [685, 273] width 15 height 15
type input "05:00"
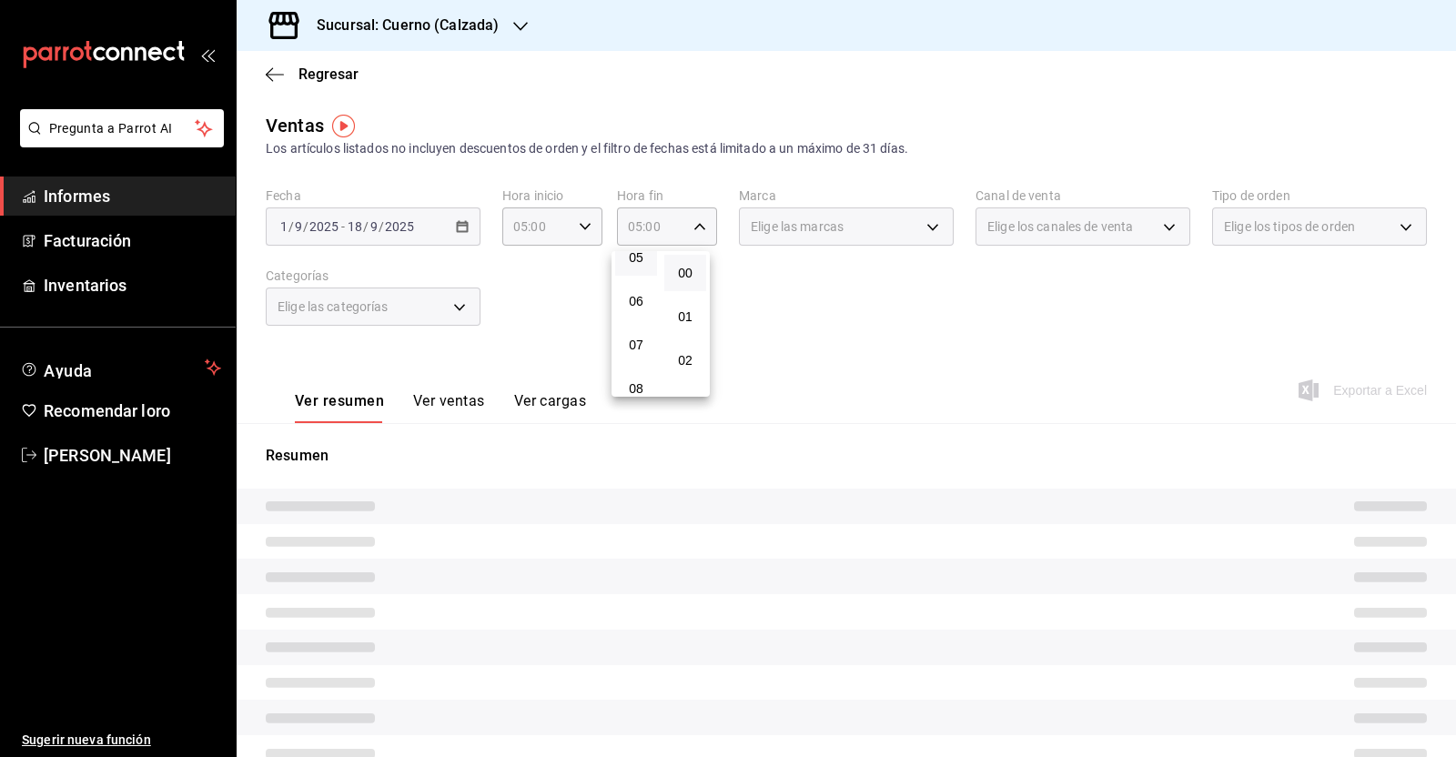
click at [789, 310] on div at bounding box center [728, 378] width 1456 height 757
click at [707, 329] on div "Fecha [DATE] [DATE] - [DATE] [DATE] Hora inicio 05:00 Hora inicio Hora fin 05:0…" at bounding box center [846, 267] width 1161 height 160
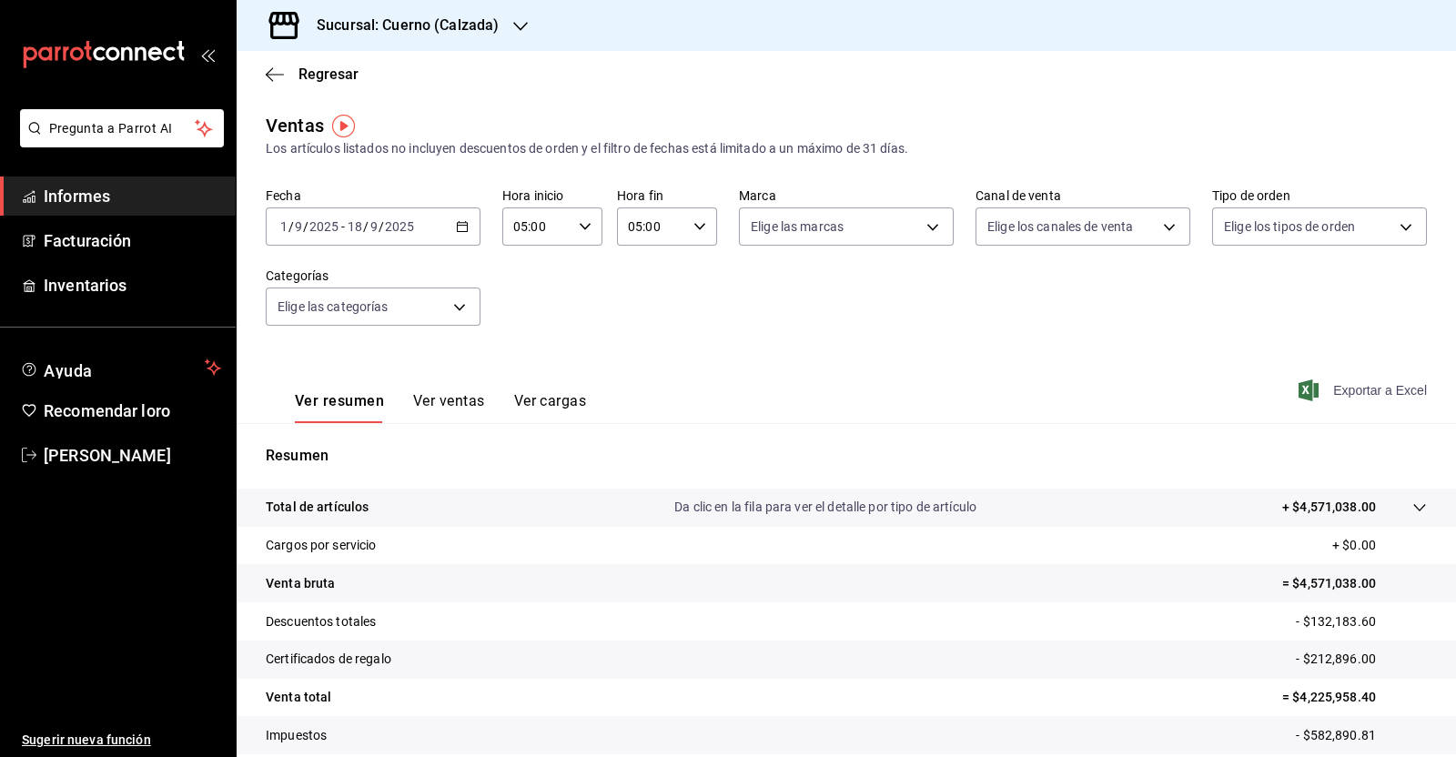
click at [1372, 389] on font "Exportar a Excel" at bounding box center [1380, 390] width 94 height 15
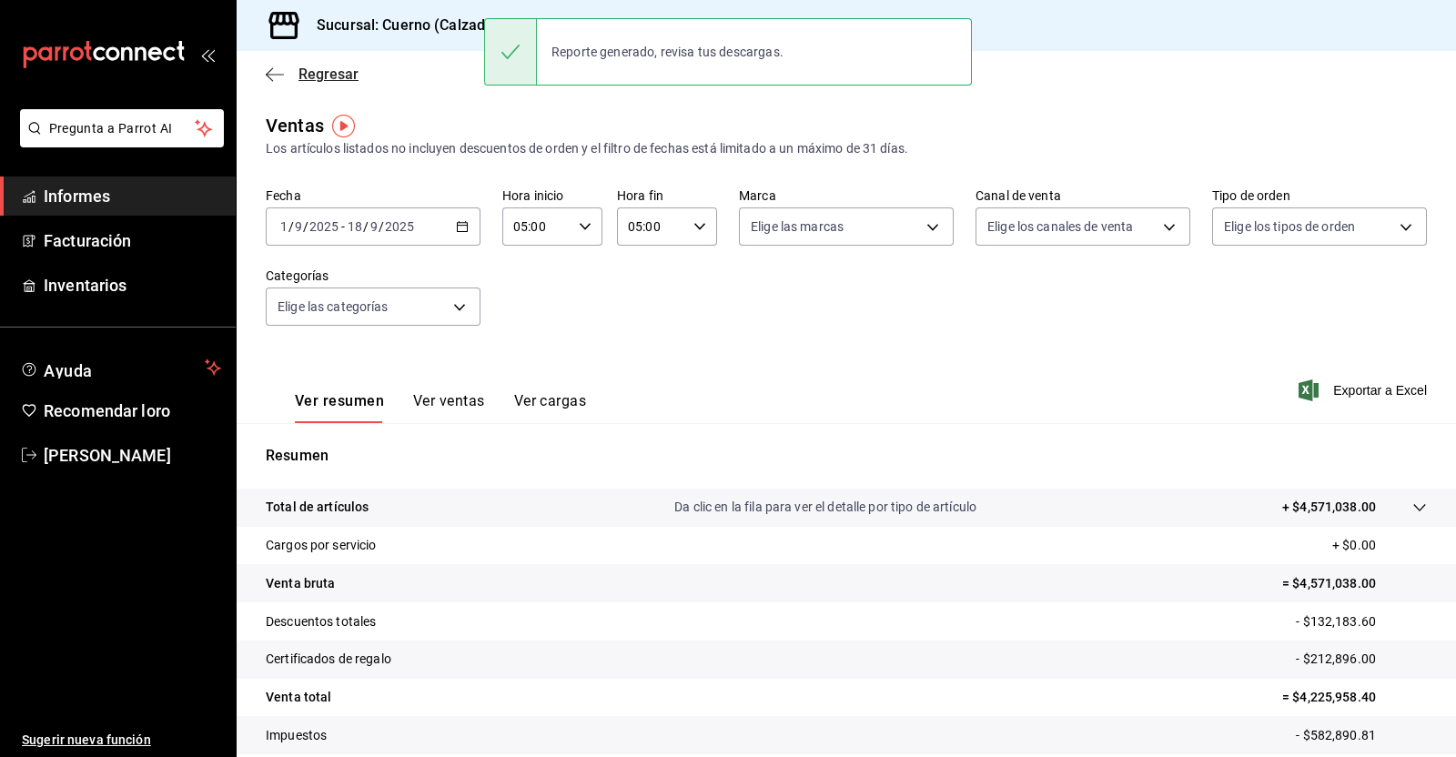
click at [270, 77] on icon "button" at bounding box center [275, 74] width 18 height 16
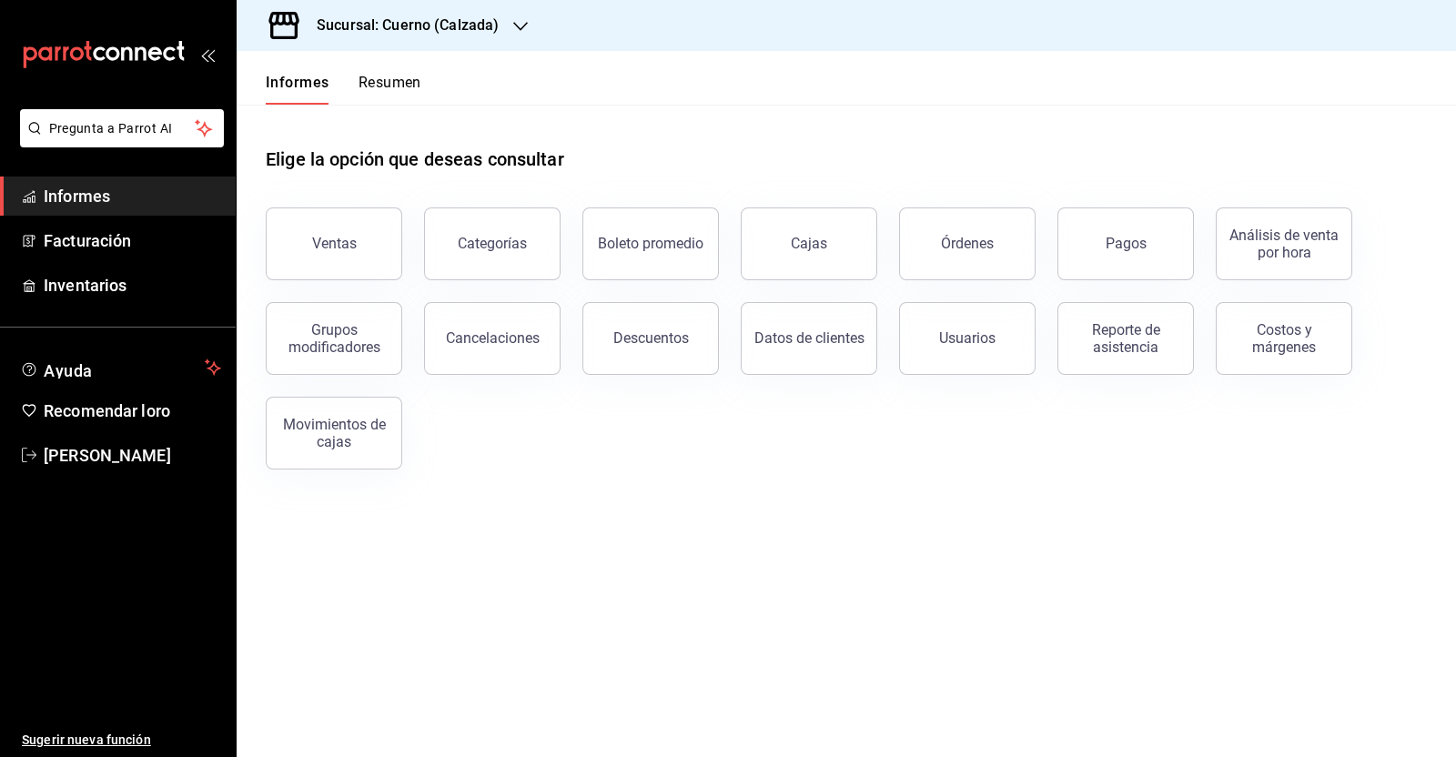
click at [487, 25] on font "Sucursal: Cuerno (Calzada)" at bounding box center [408, 24] width 182 height 17
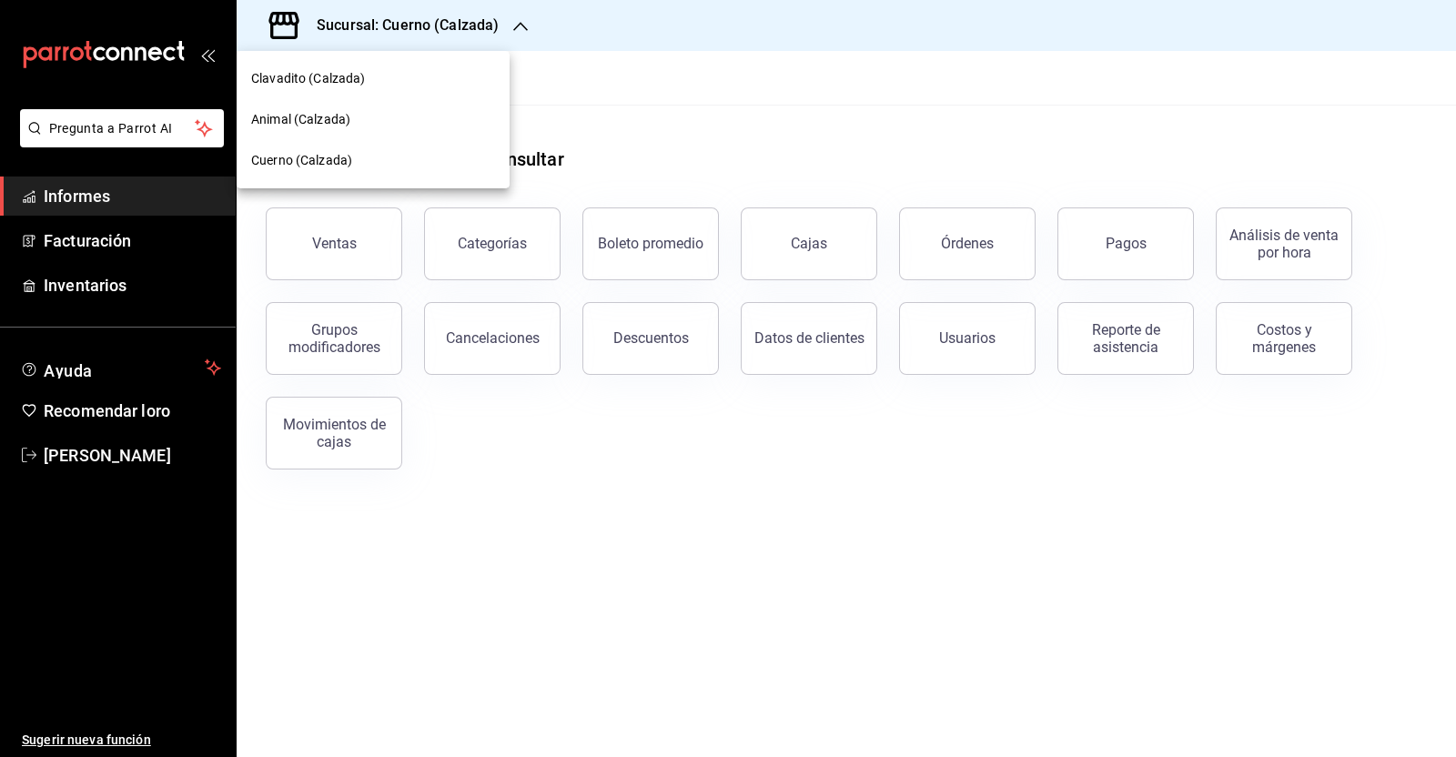
click at [335, 72] on font "Clavadito (Calzada)" at bounding box center [308, 78] width 115 height 15
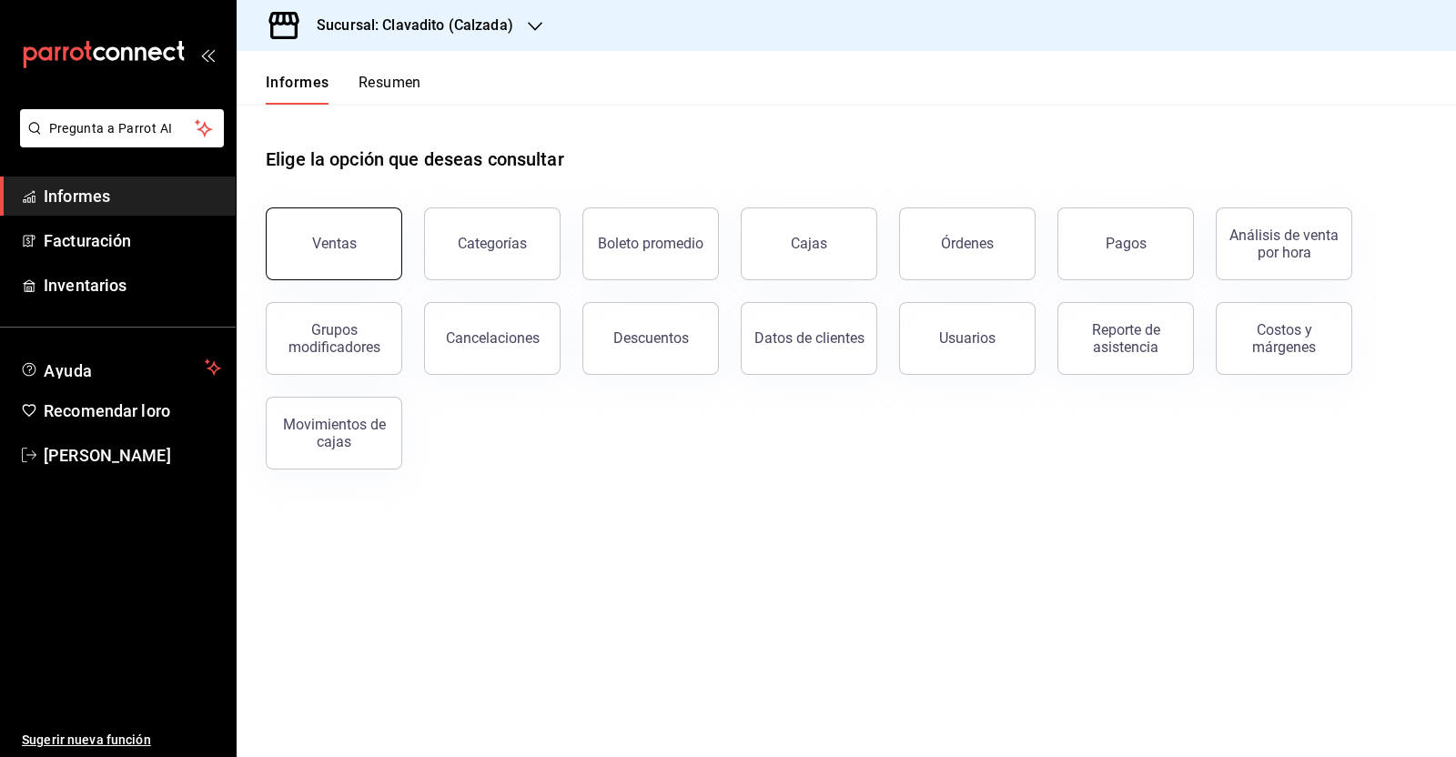
click at [298, 249] on button "Ventas" at bounding box center [334, 243] width 136 height 73
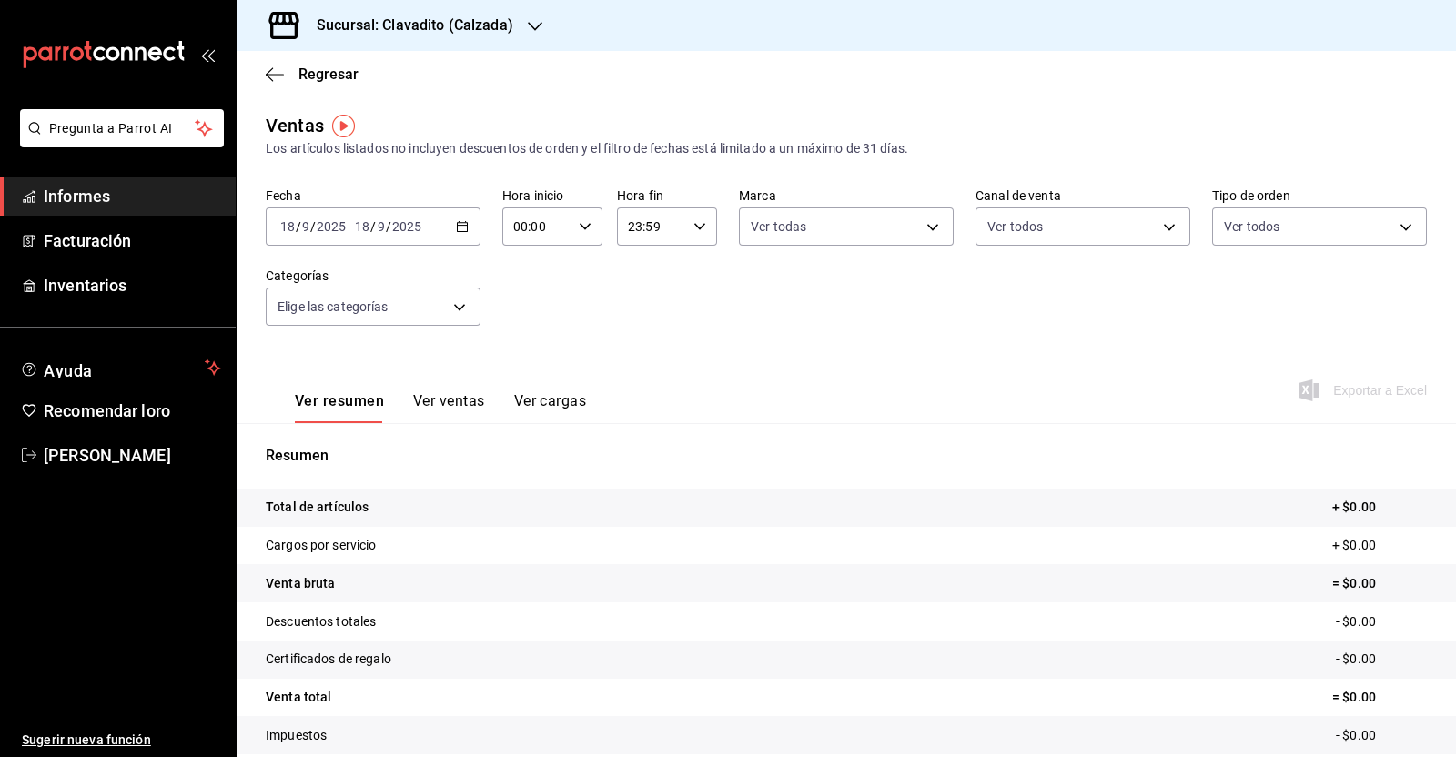
click at [463, 228] on icon "button" at bounding box center [462, 226] width 13 height 13
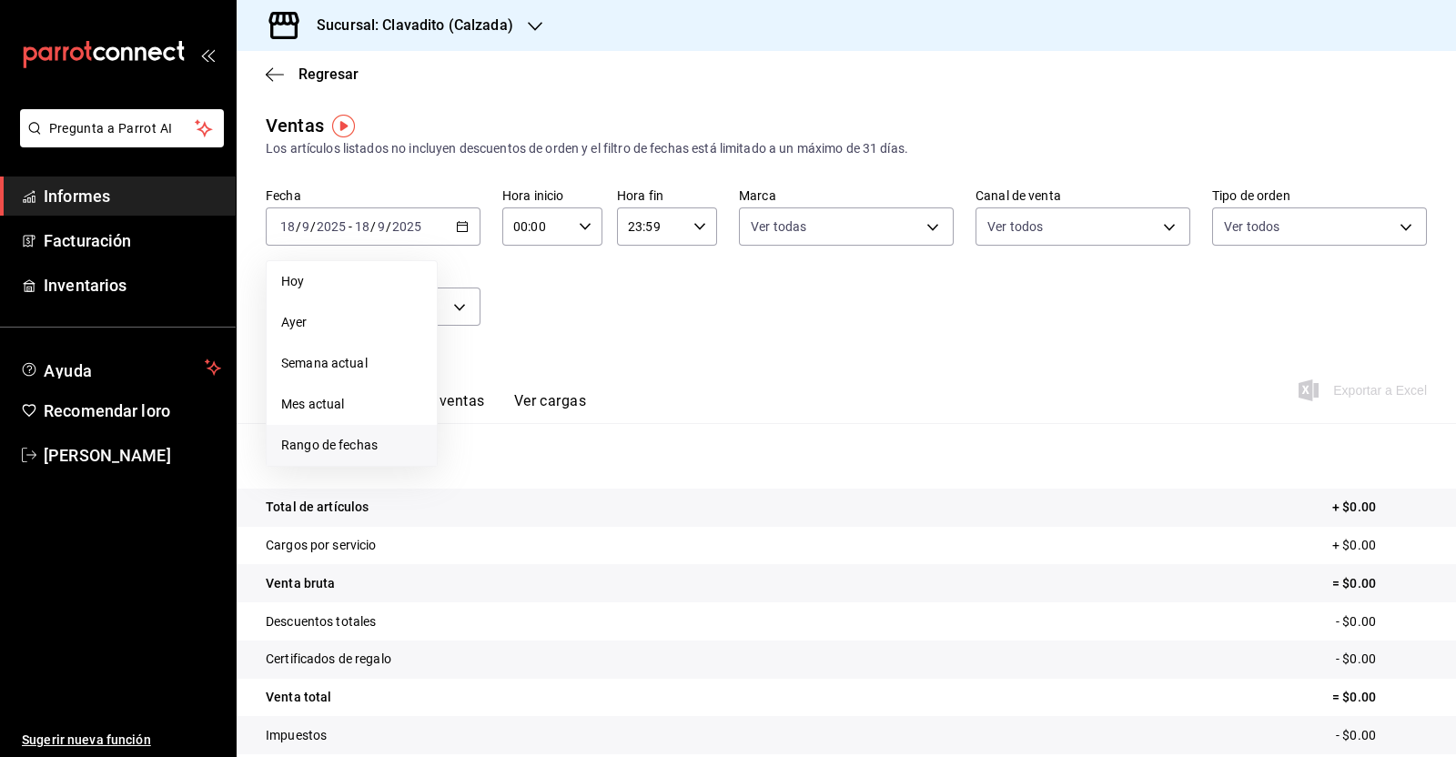
click at [350, 439] on font "Rango de fechas" at bounding box center [329, 445] width 96 height 15
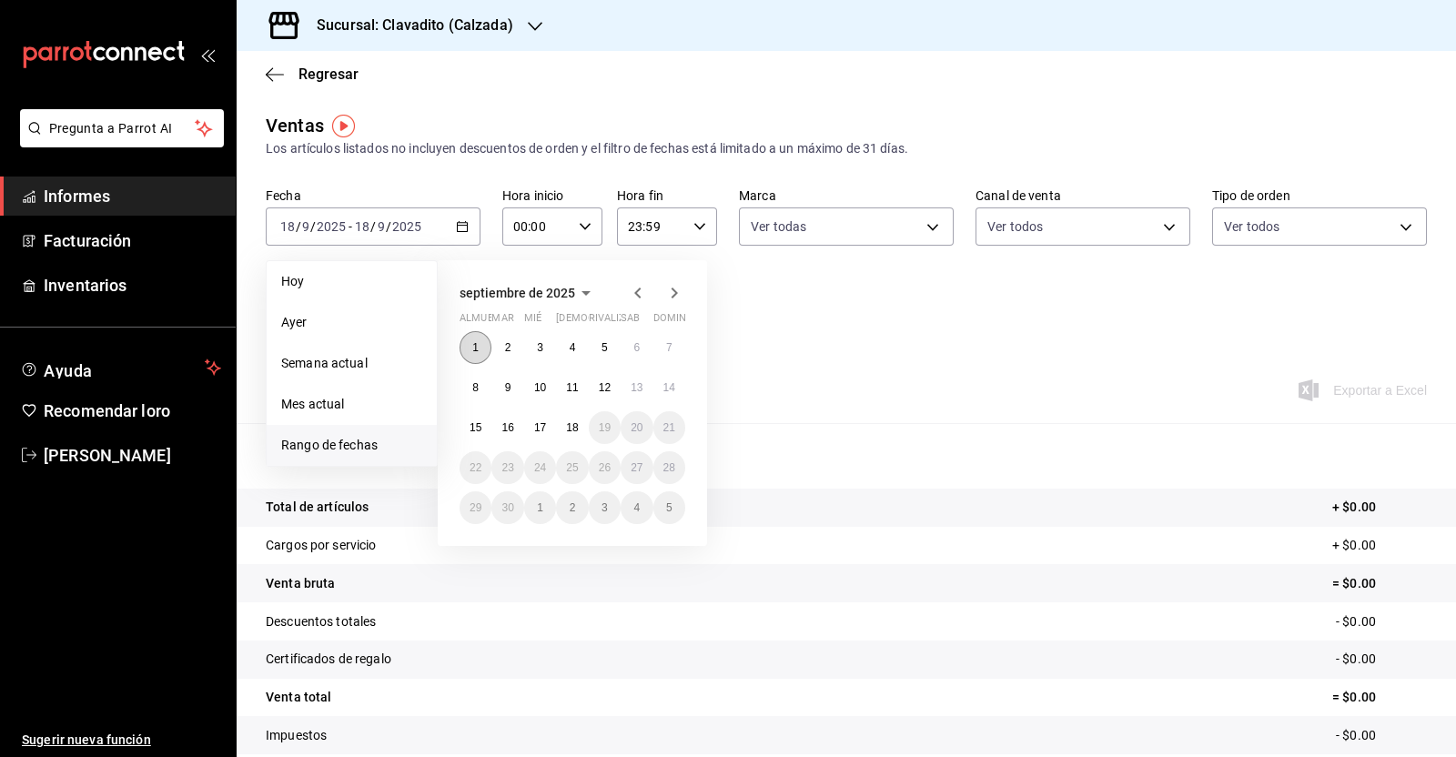
click at [475, 343] on font "1" at bounding box center [475, 347] width 6 height 13
click at [570, 420] on button "18" at bounding box center [572, 427] width 32 height 33
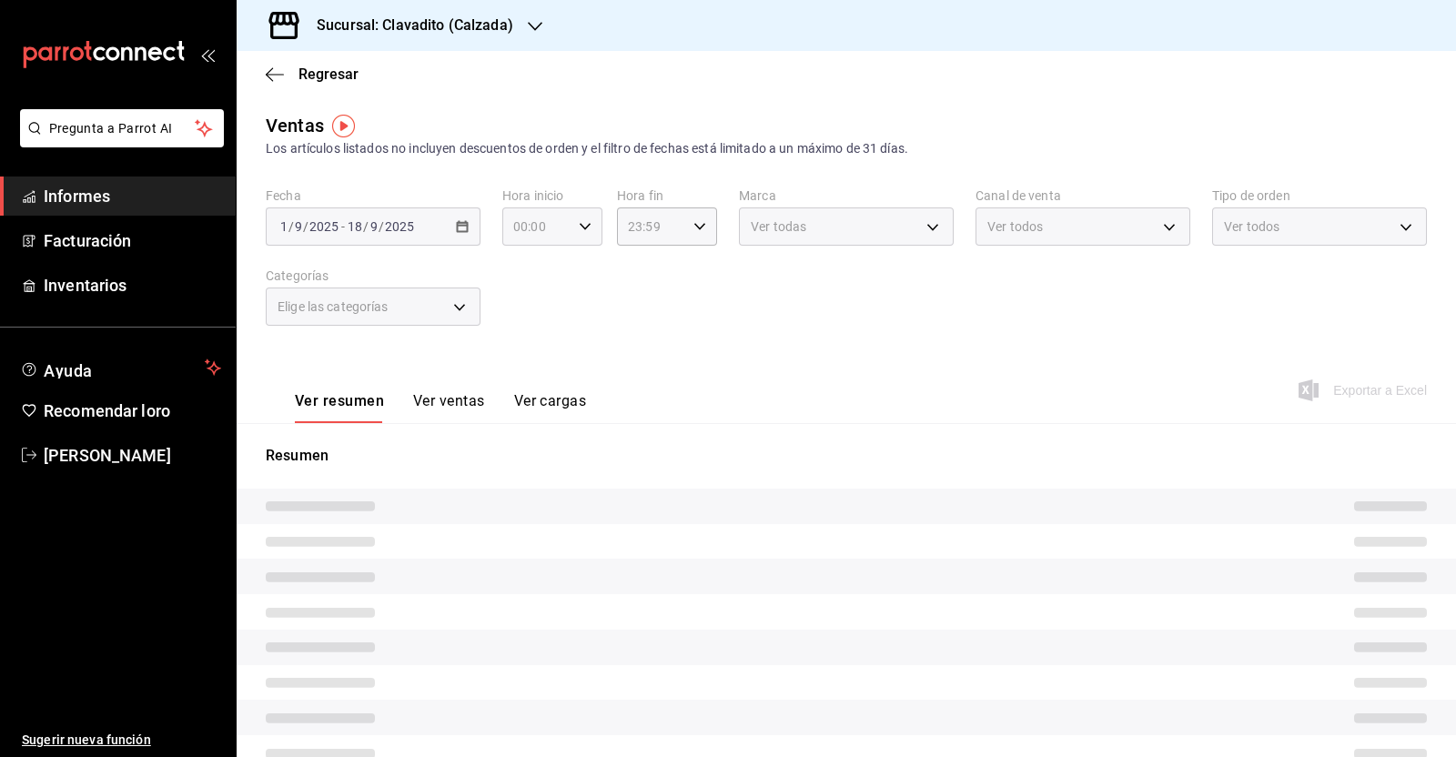
click at [582, 227] on icon "button" at bounding box center [585, 226] width 13 height 13
click at [525, 375] on font "05" at bounding box center [523, 378] width 15 height 15
type input "05:00"
click at [688, 229] on div at bounding box center [728, 378] width 1456 height 757
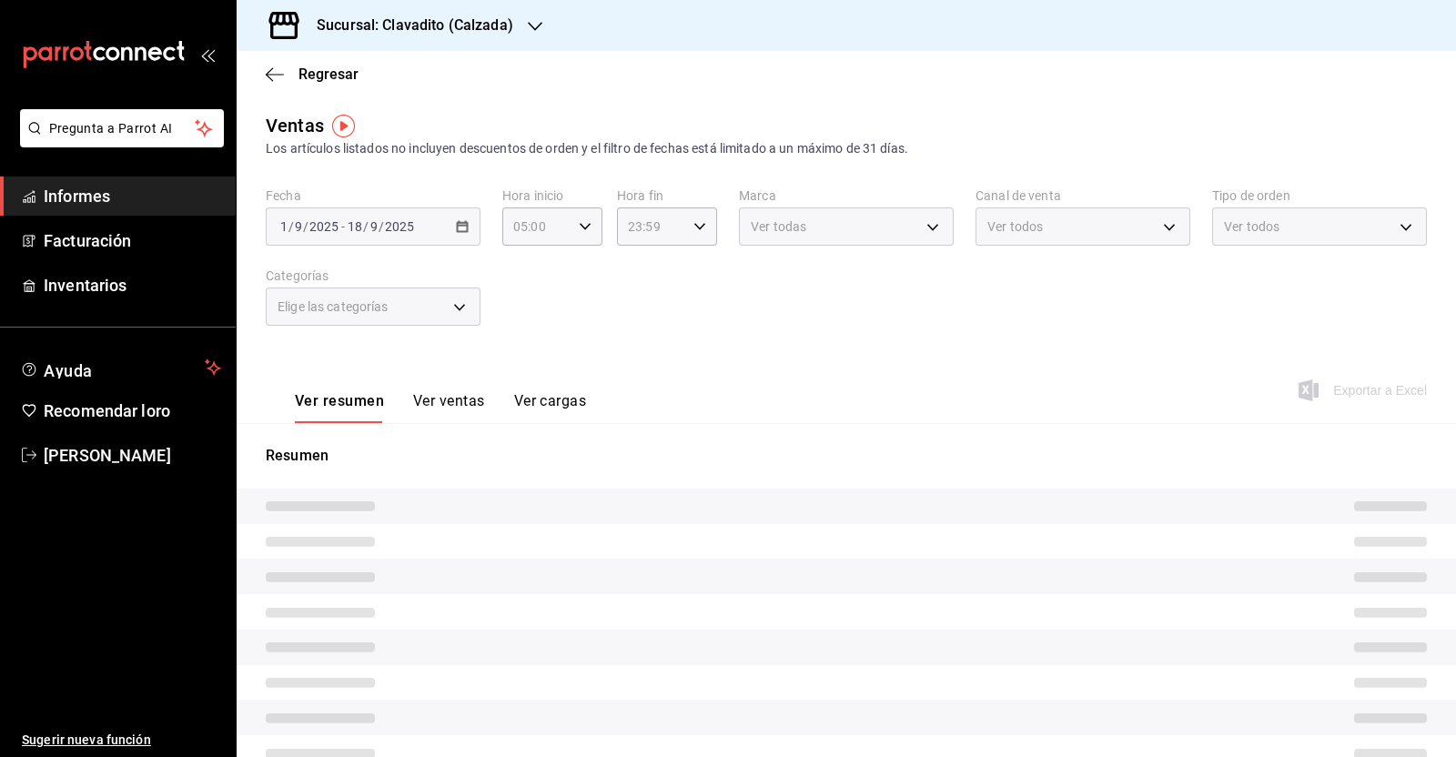
click at [693, 228] on icon "button" at bounding box center [699, 226] width 13 height 13
click at [635, 260] on font "05" at bounding box center [636, 257] width 15 height 15
click at [691, 277] on span "00" at bounding box center [685, 273] width 20 height 15
type input "05:00"
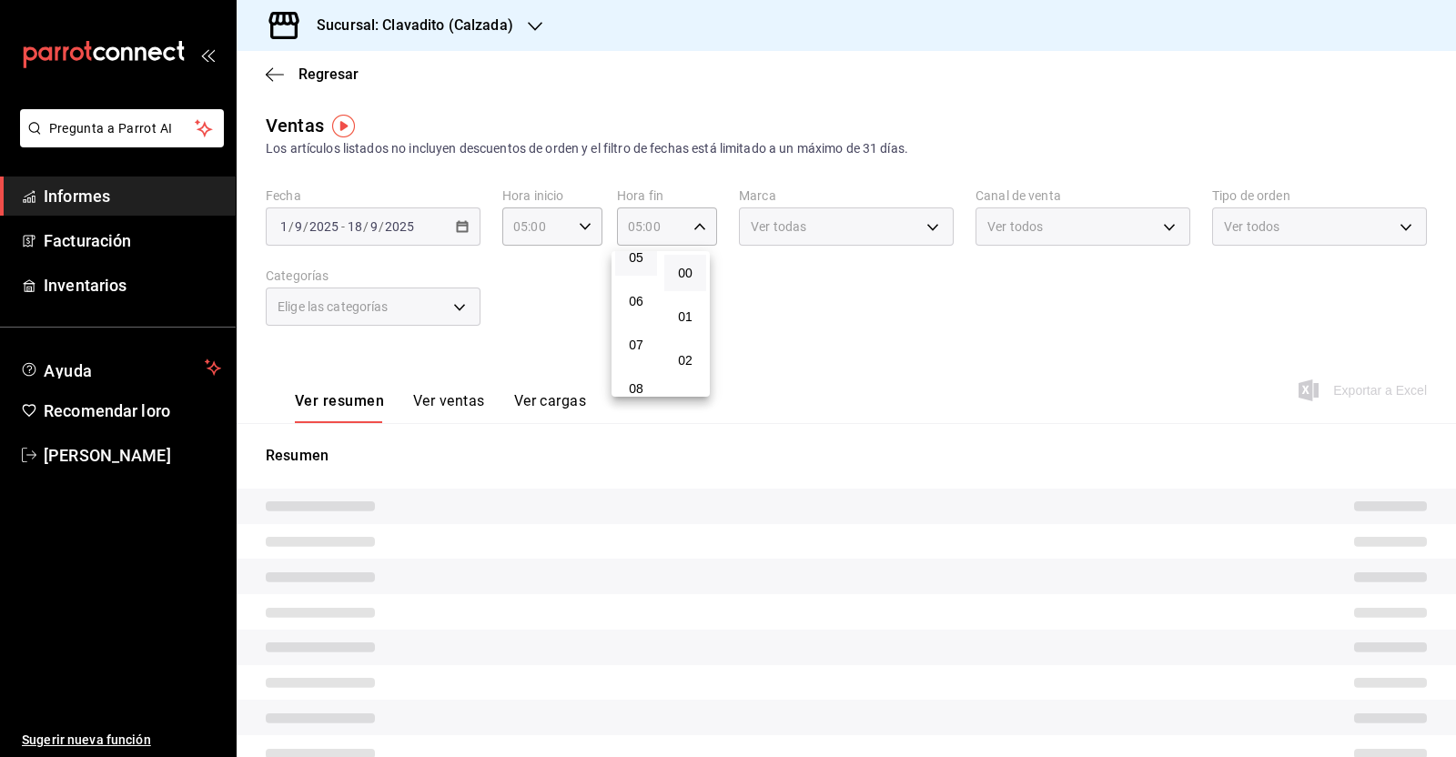
click at [799, 296] on div at bounding box center [728, 378] width 1456 height 757
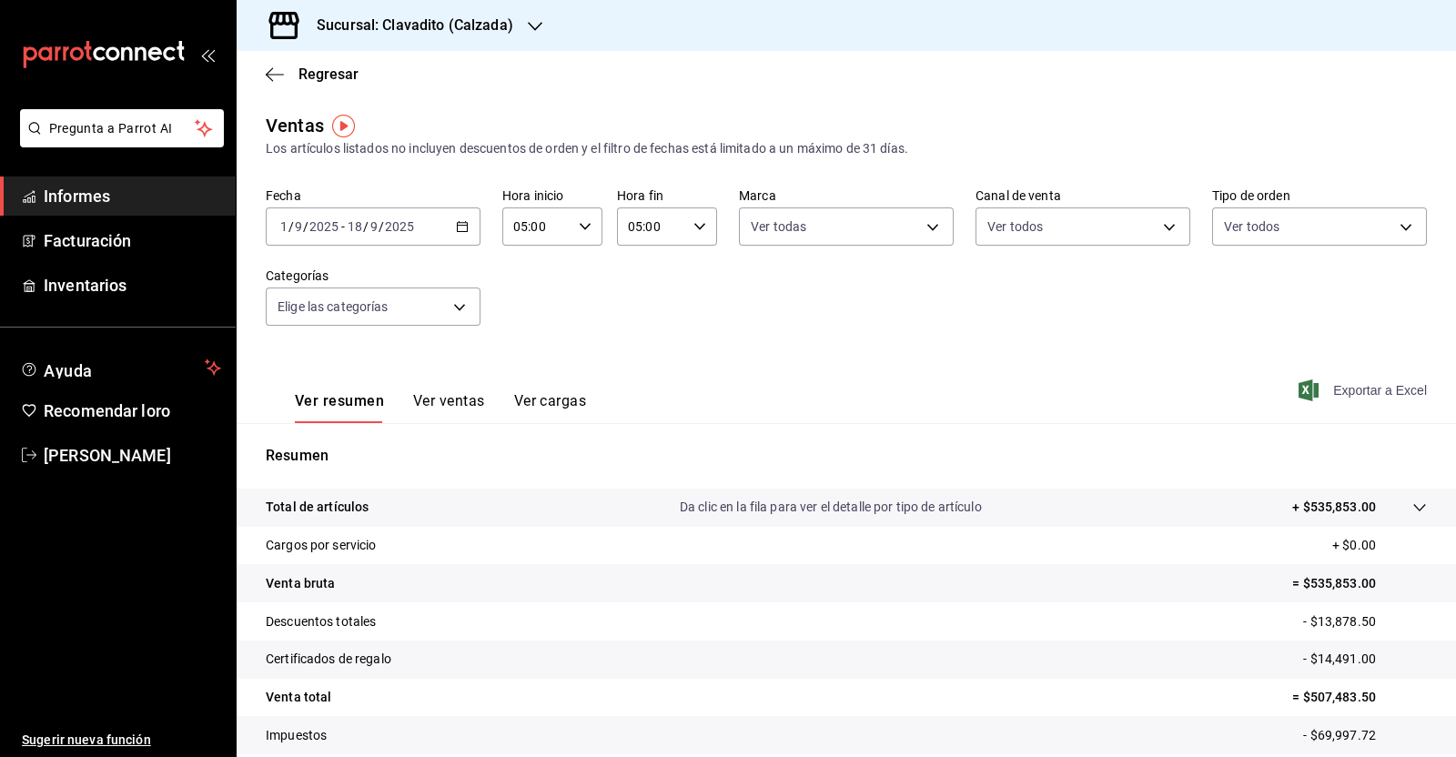
click at [1371, 392] on font "Exportar a Excel" at bounding box center [1380, 390] width 94 height 15
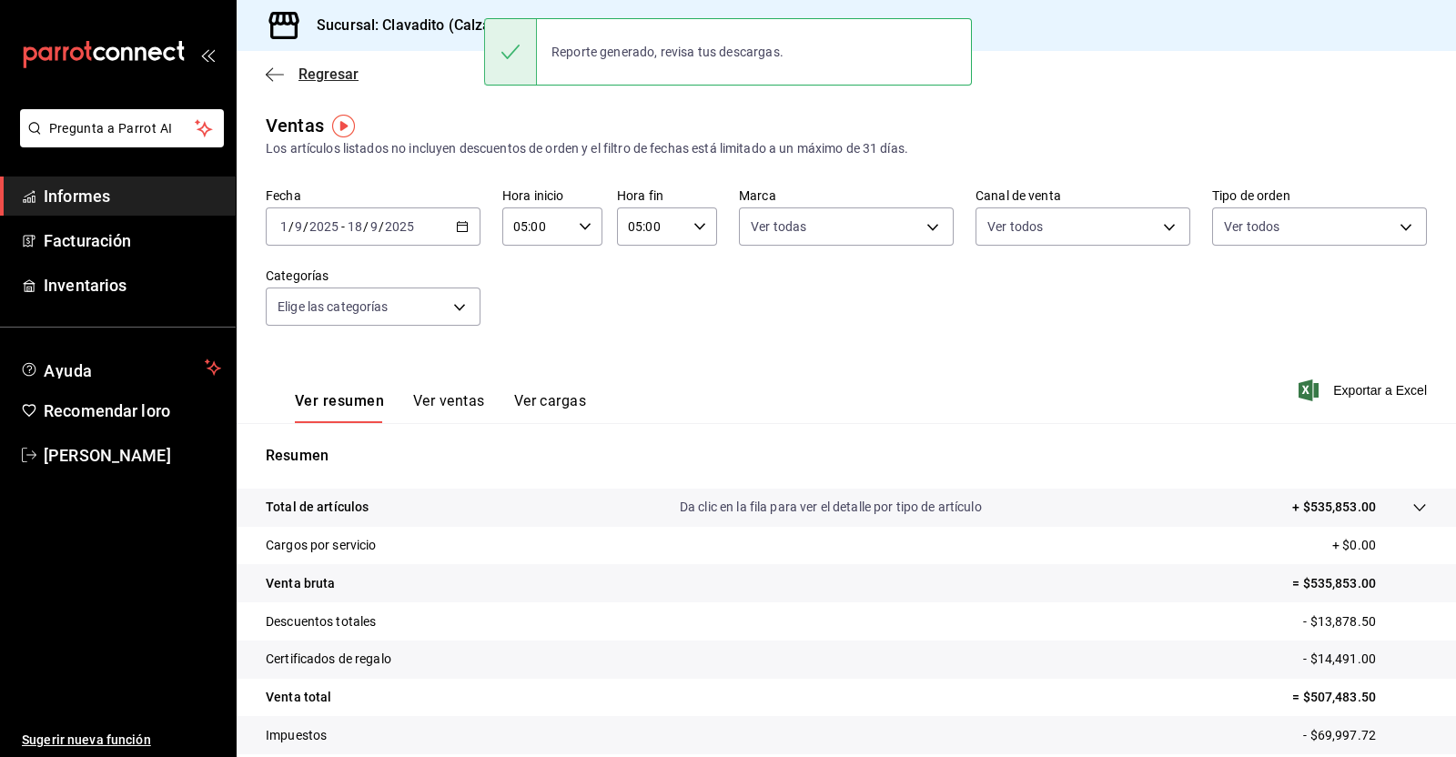
click at [281, 67] on icon "button" at bounding box center [275, 74] width 18 height 16
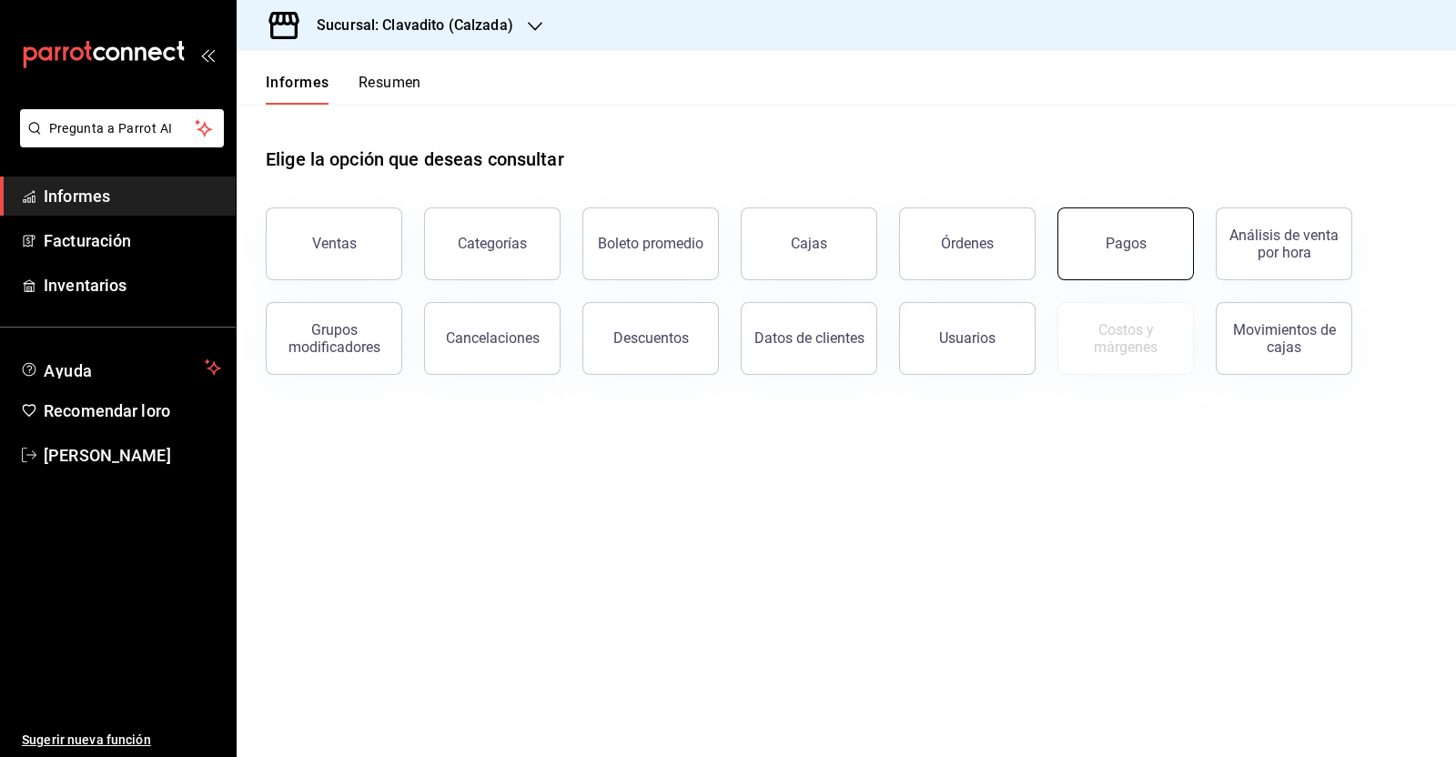
click at [1133, 254] on button "Pagos" at bounding box center [1125, 243] width 136 height 73
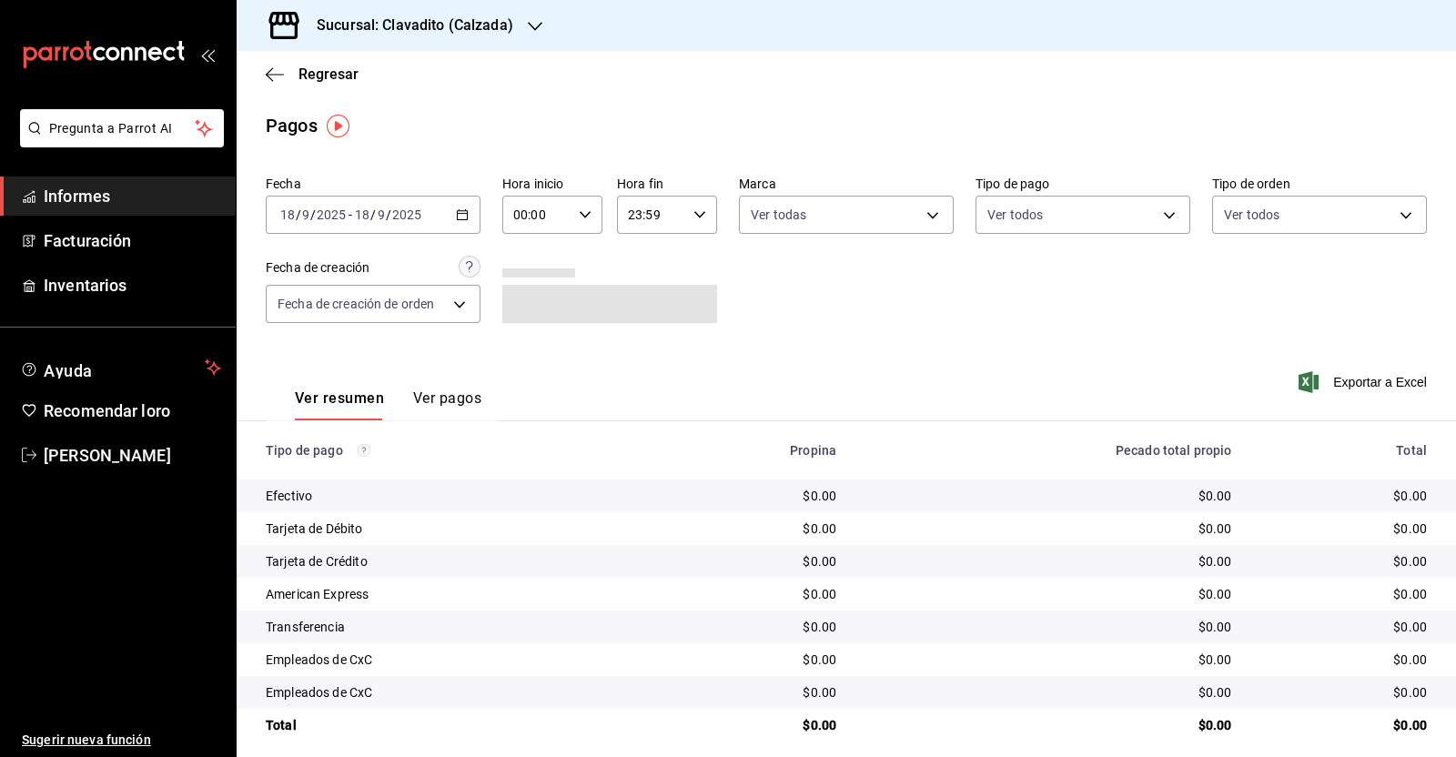
click at [459, 211] on \(Stroke\) "button" at bounding box center [462, 215] width 11 height 10
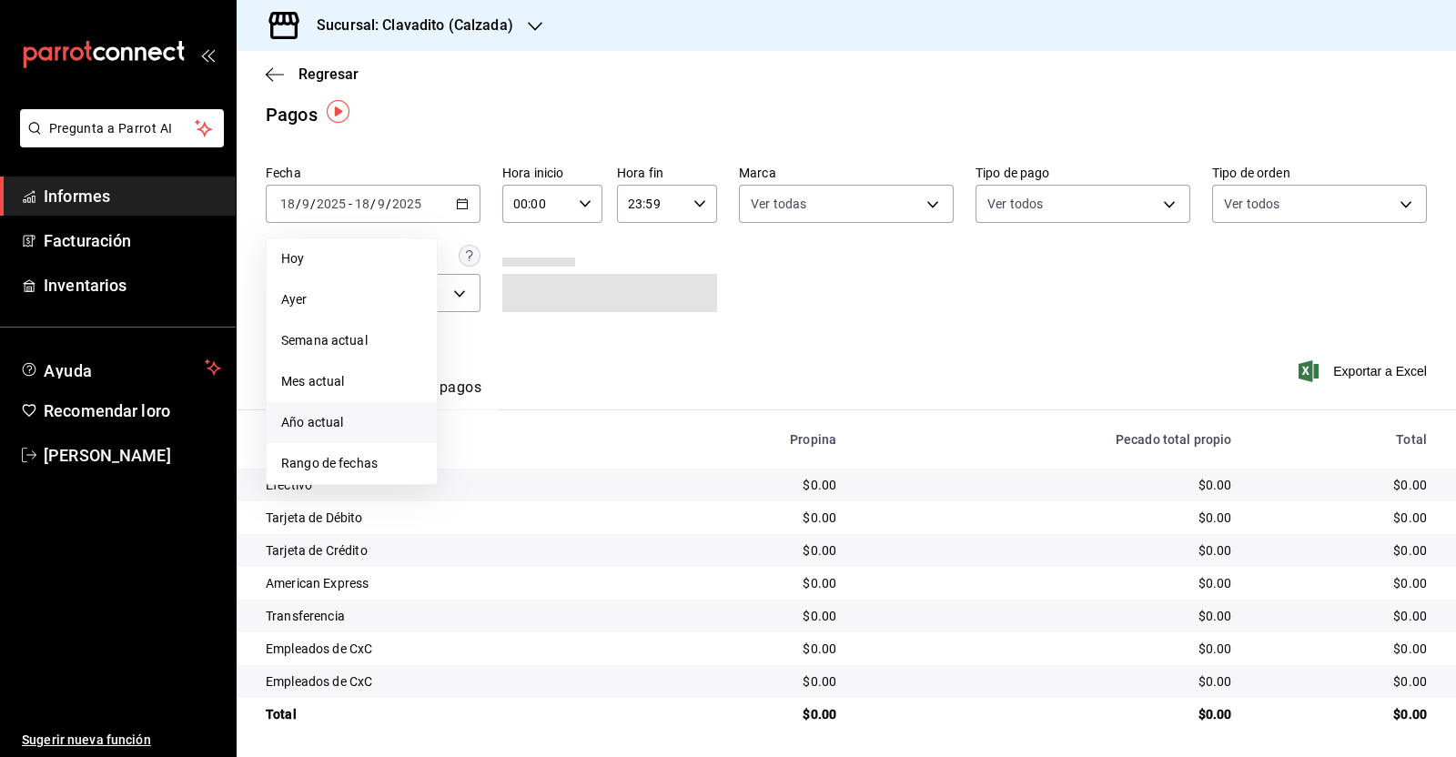
scroll to position [14, 0]
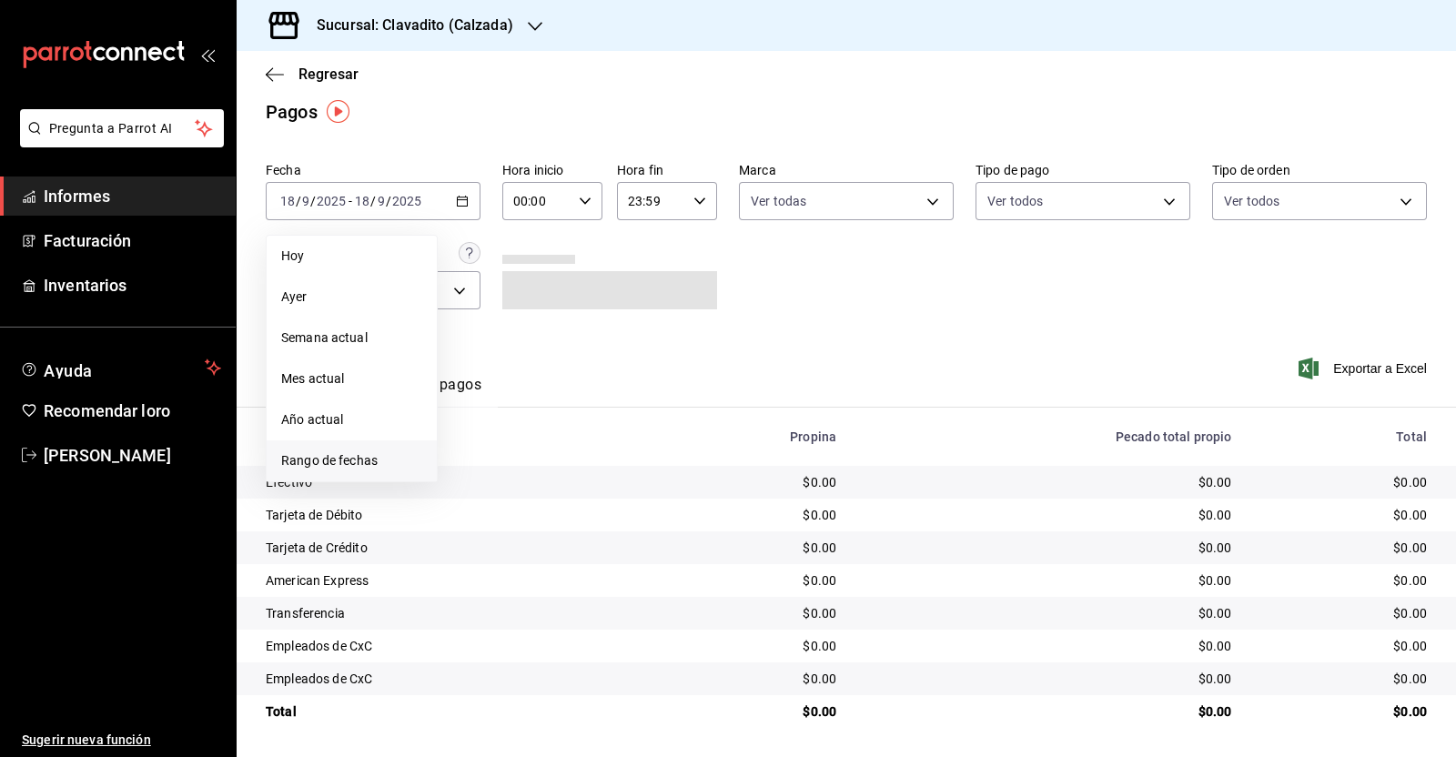
click at [366, 460] on font "Rango de fechas" at bounding box center [329, 460] width 96 height 15
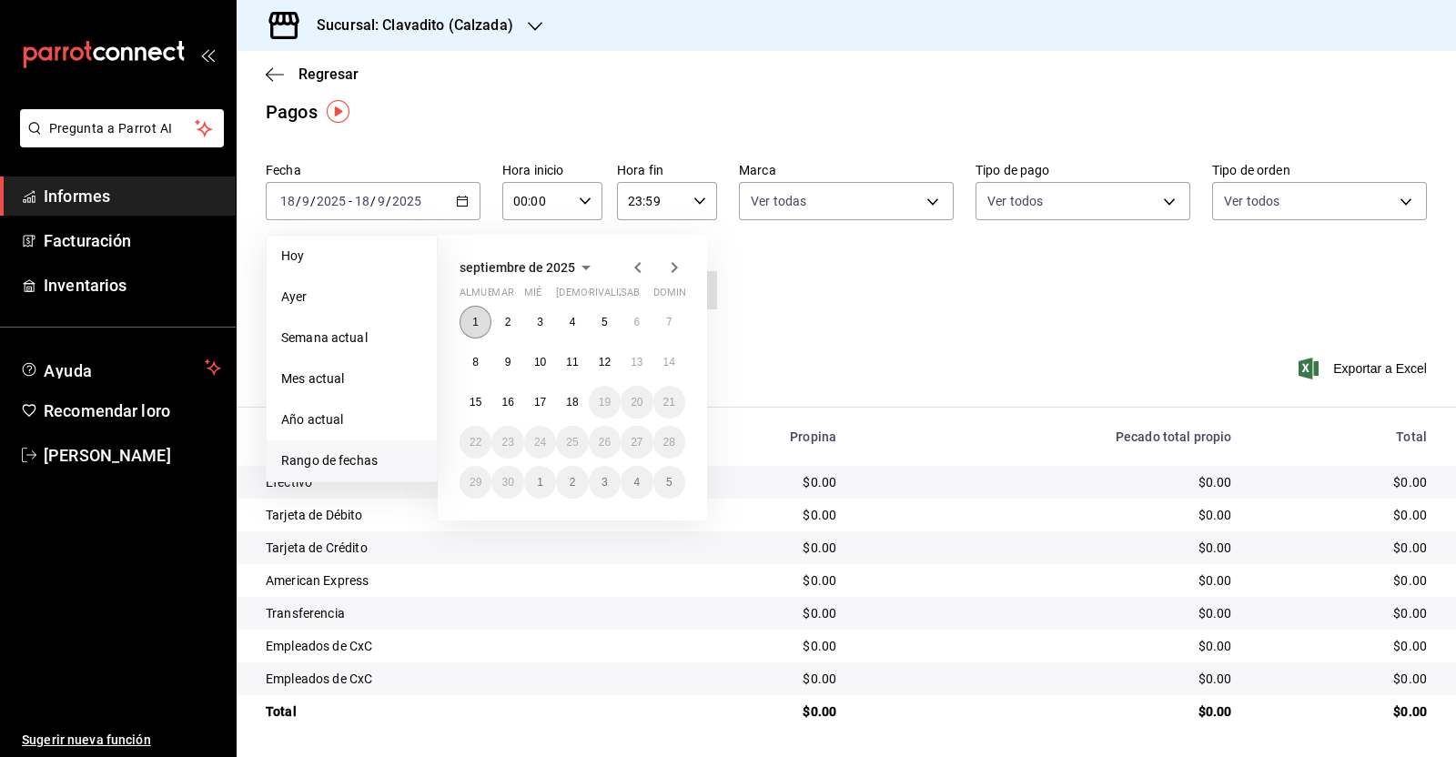
click at [471, 316] on button "1" at bounding box center [475, 322] width 32 height 33
click at [469, 317] on button "1" at bounding box center [475, 322] width 32 height 33
click at [573, 414] on button "18" at bounding box center [572, 402] width 32 height 33
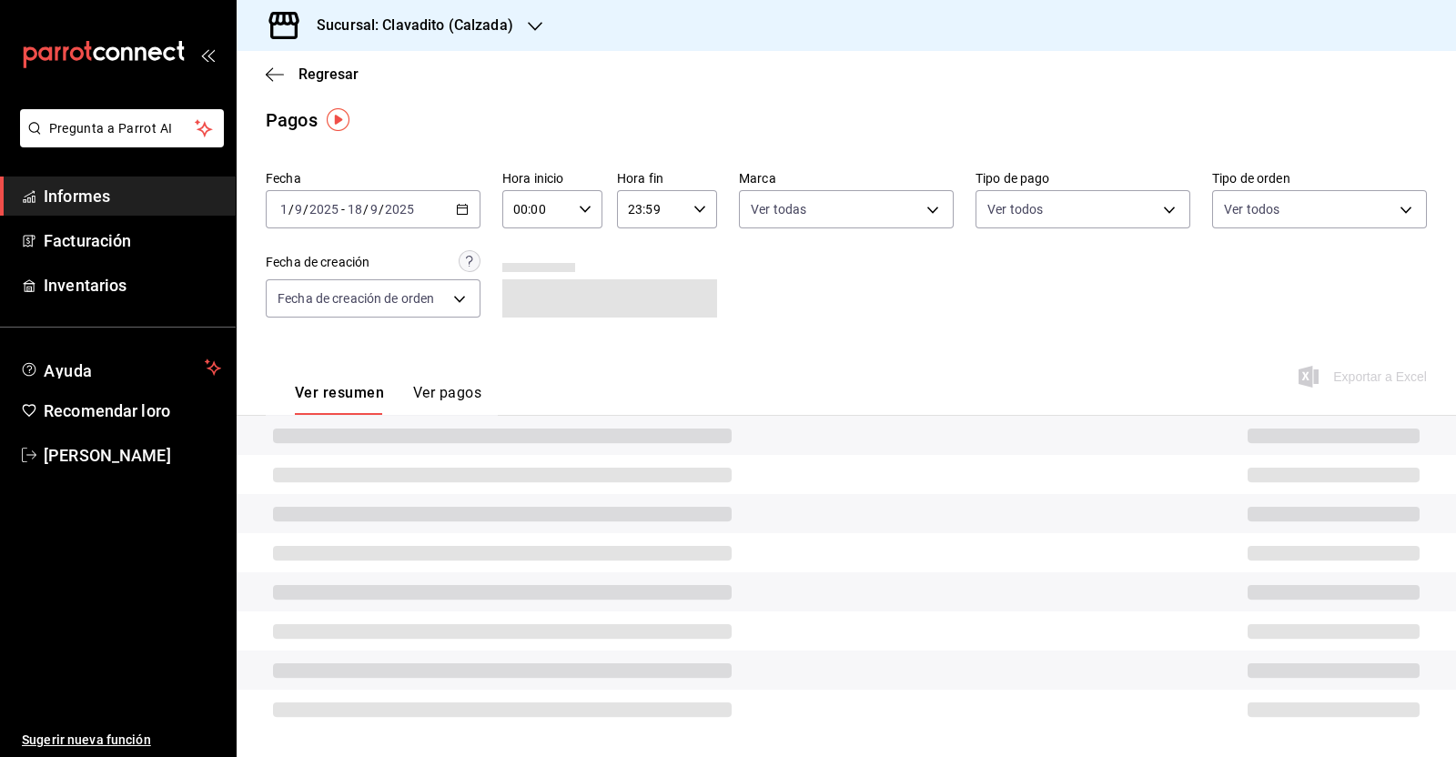
scroll to position [14, 0]
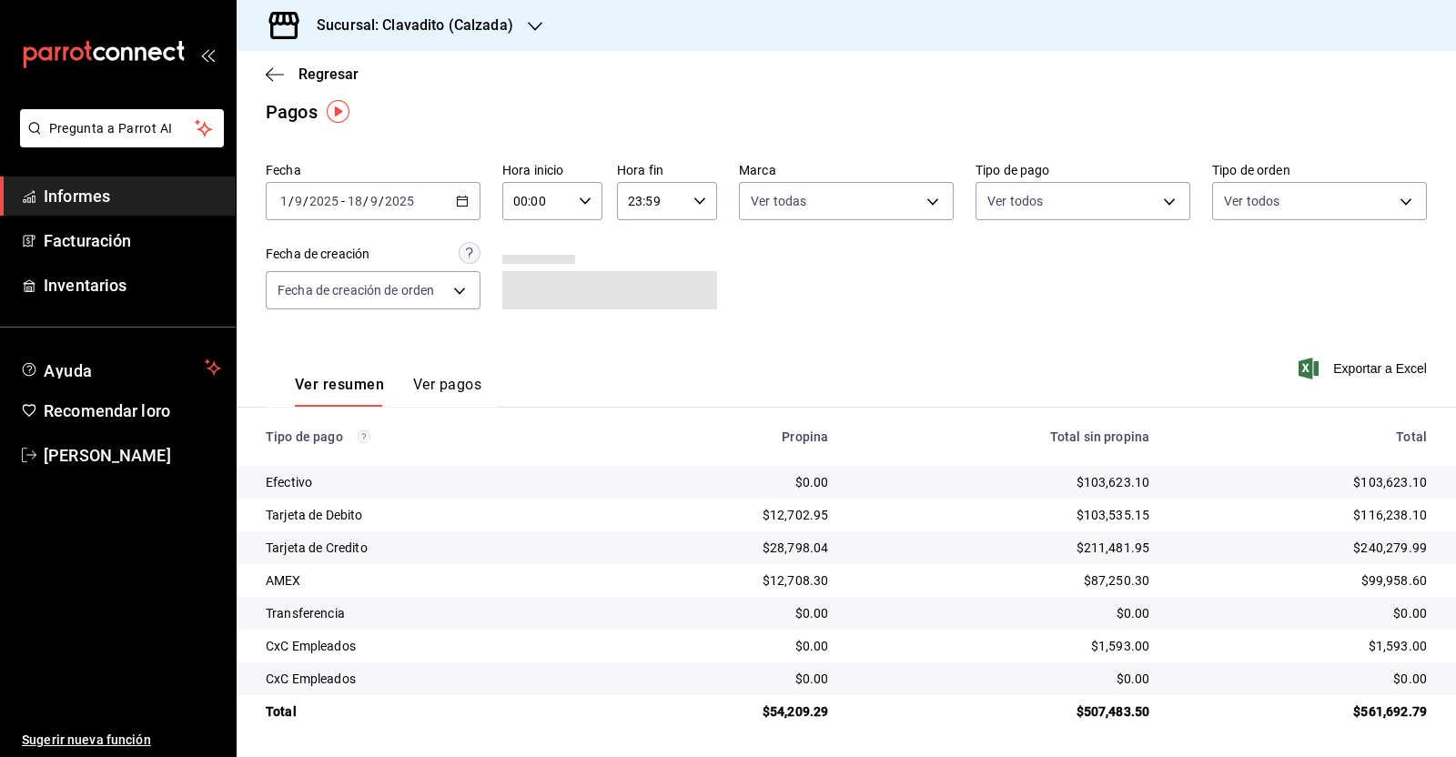
click at [575, 213] on div "00:00 Hora inicio" at bounding box center [552, 201] width 100 height 38
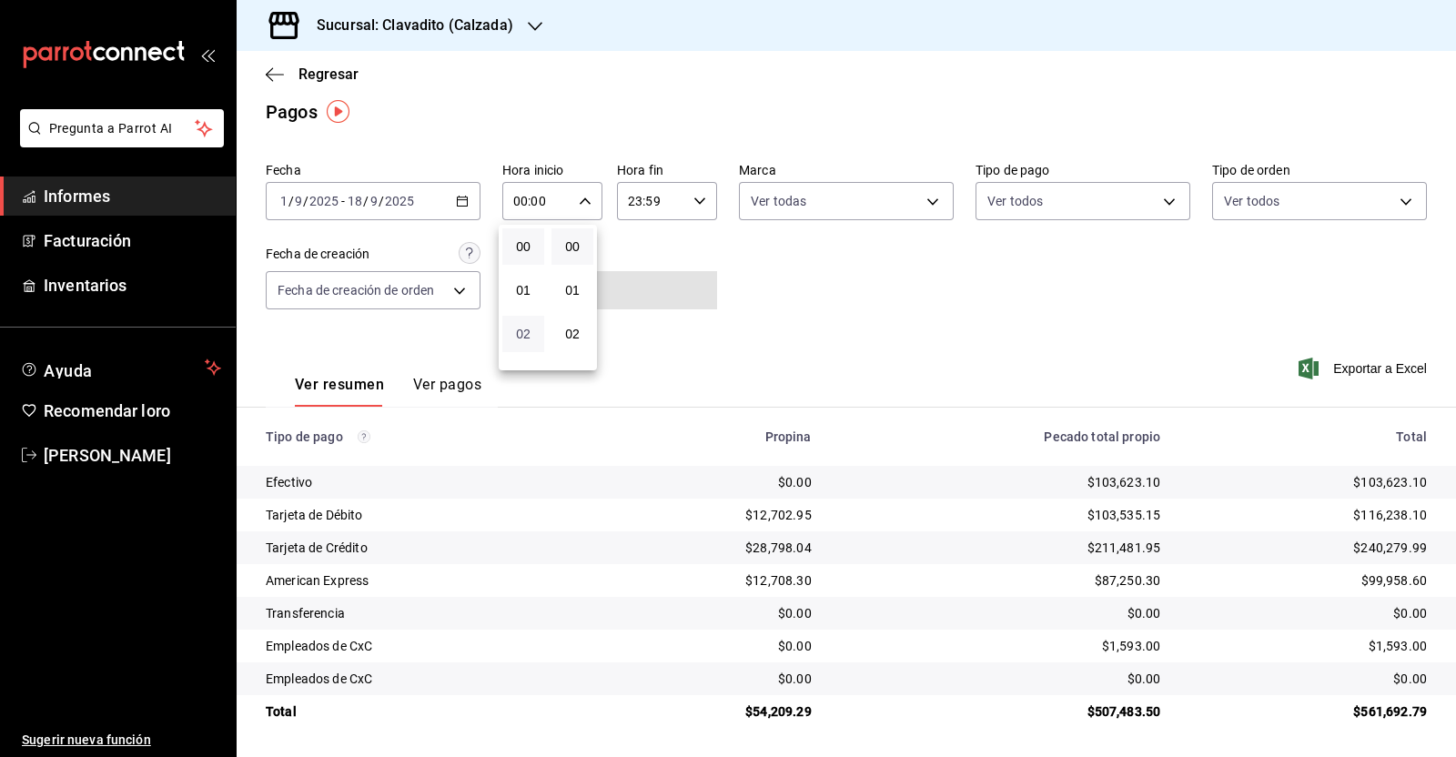
scroll to position [113, 0]
click at [531, 343] on button "05" at bounding box center [523, 352] width 42 height 36
type input "05:00"
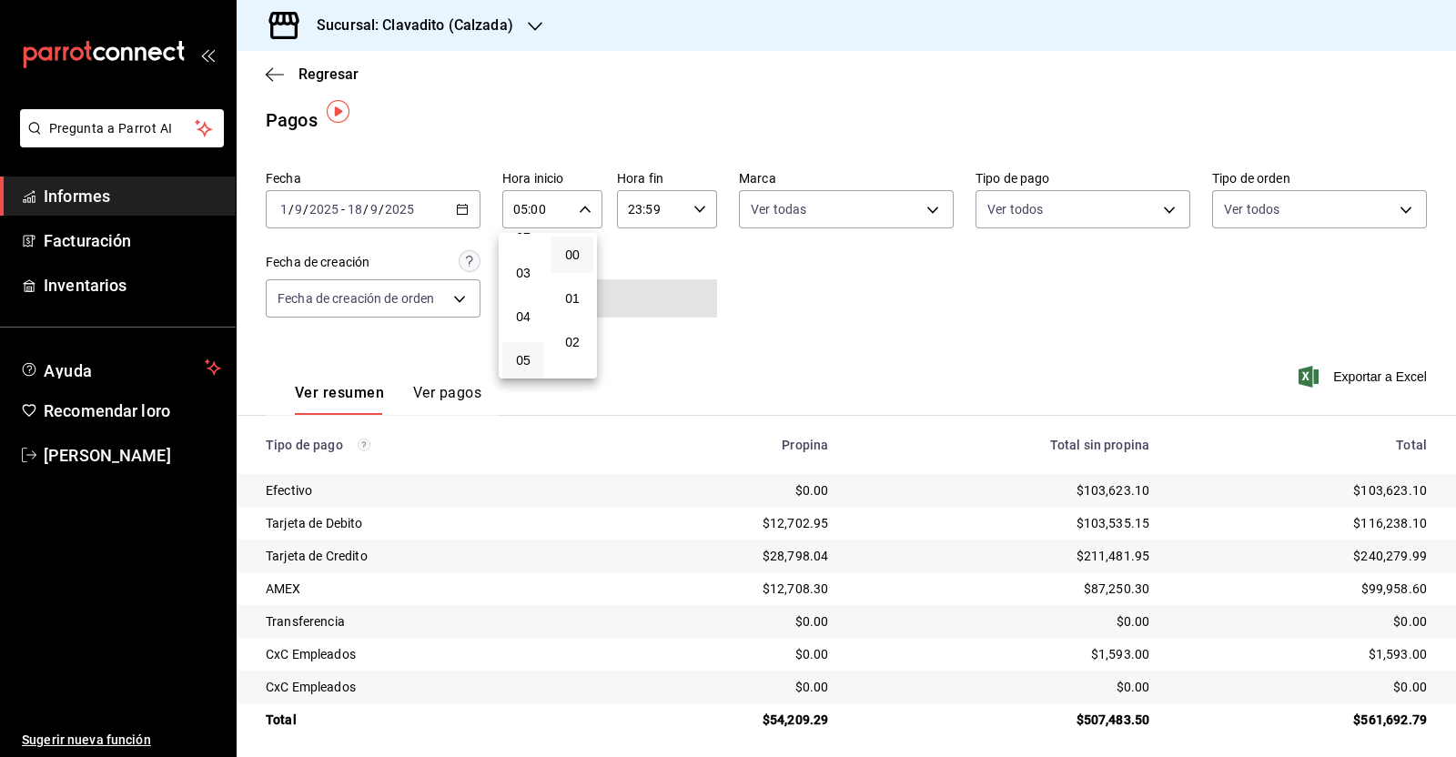
scroll to position [14, 0]
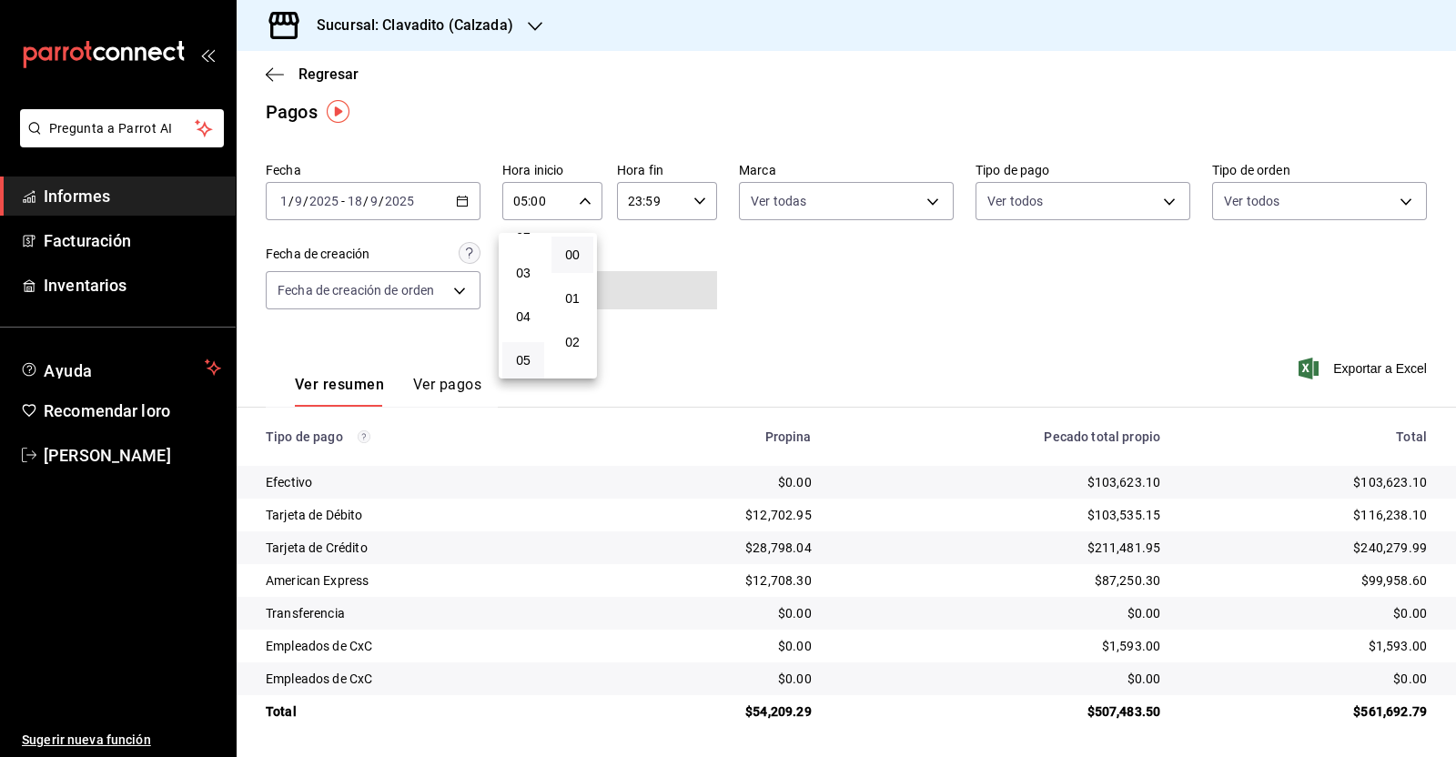
click at [693, 200] on div at bounding box center [728, 378] width 1456 height 757
click at [693, 207] on icon "button" at bounding box center [699, 201] width 13 height 13
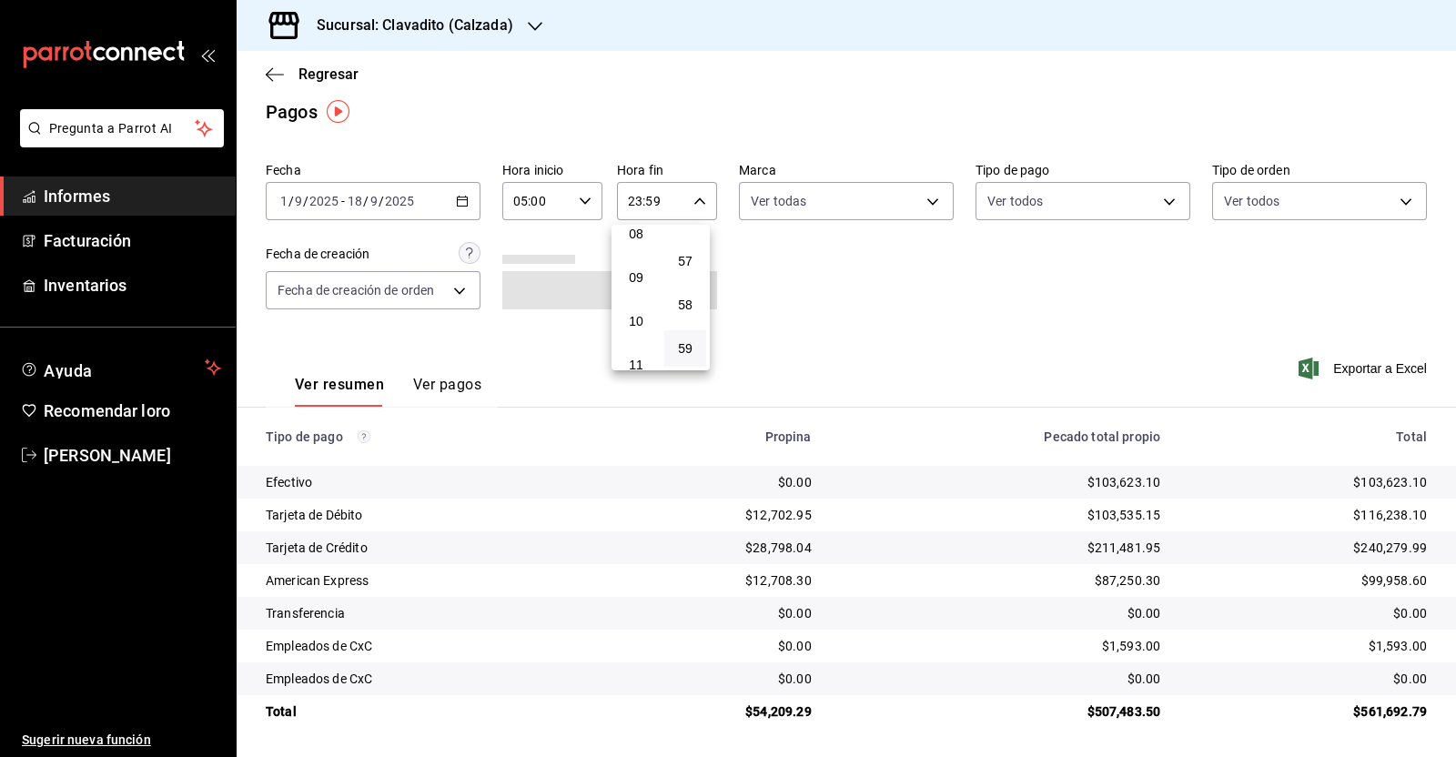
scroll to position [234, 0]
click at [630, 247] on button "05" at bounding box center [636, 231] width 42 height 36
click at [684, 253] on font "00" at bounding box center [685, 254] width 15 height 15
type input "05:00"
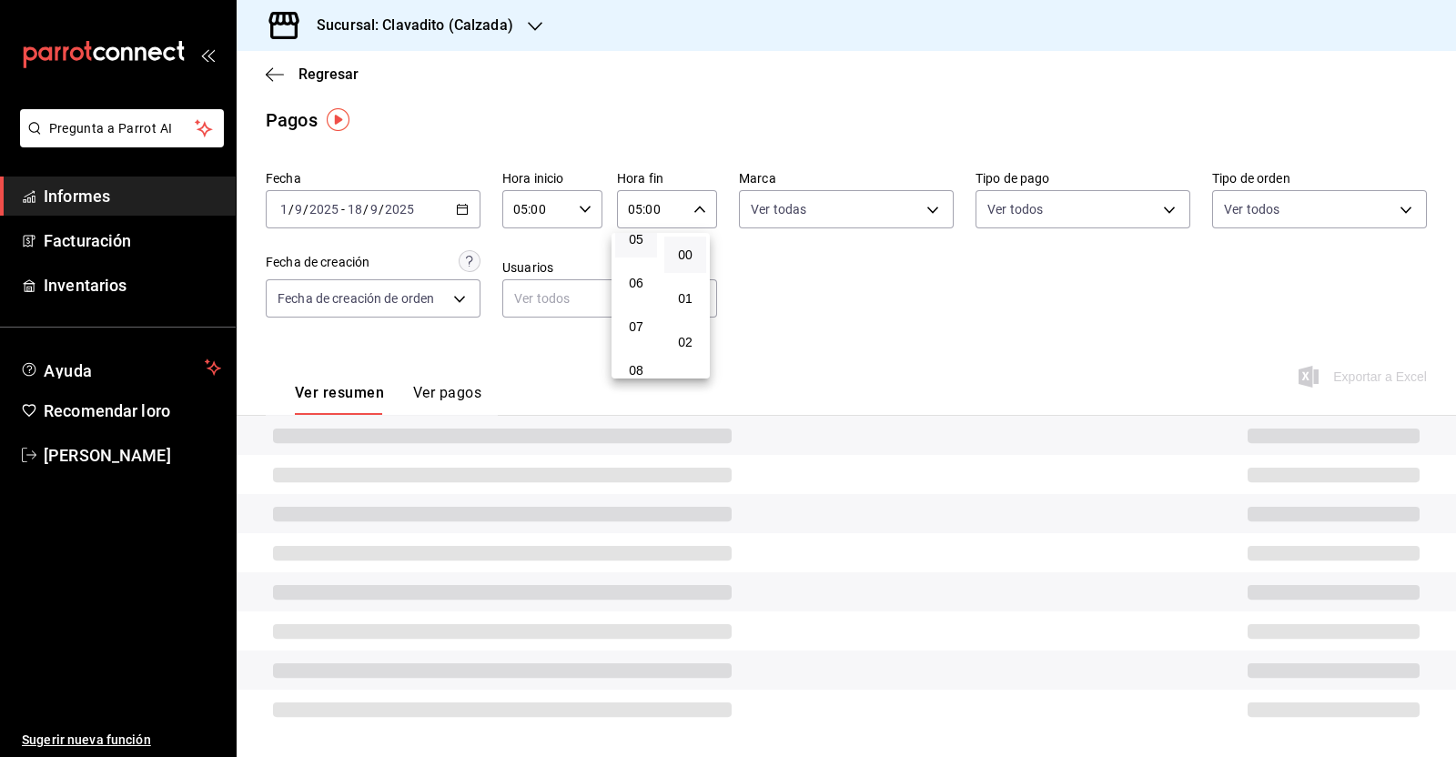
scroll to position [14, 0]
click at [831, 297] on div at bounding box center [728, 378] width 1456 height 757
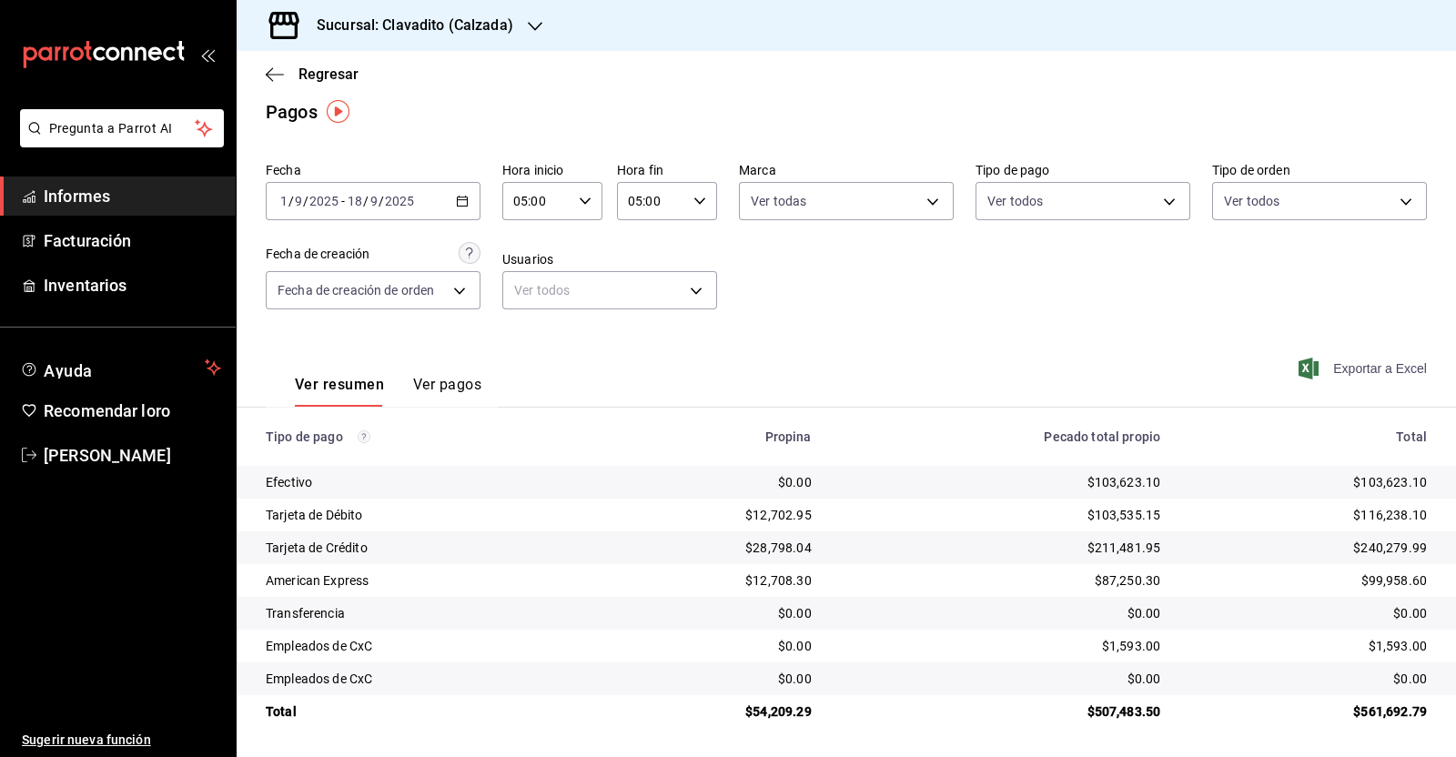
click at [1333, 375] on font "Exportar a Excel" at bounding box center [1380, 368] width 94 height 15
click at [266, 70] on icon "button" at bounding box center [275, 74] width 18 height 16
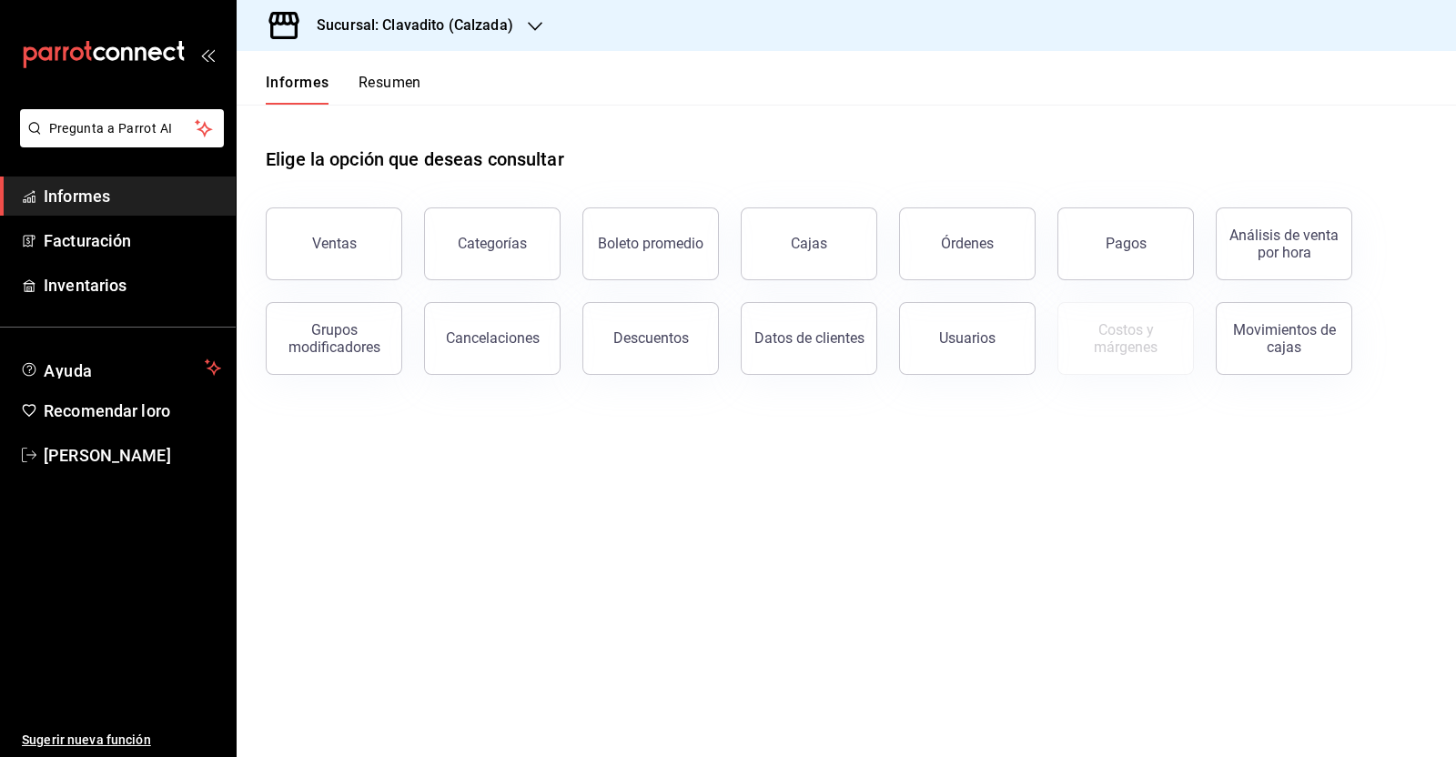
click at [531, 29] on icon "button" at bounding box center [535, 26] width 15 height 15
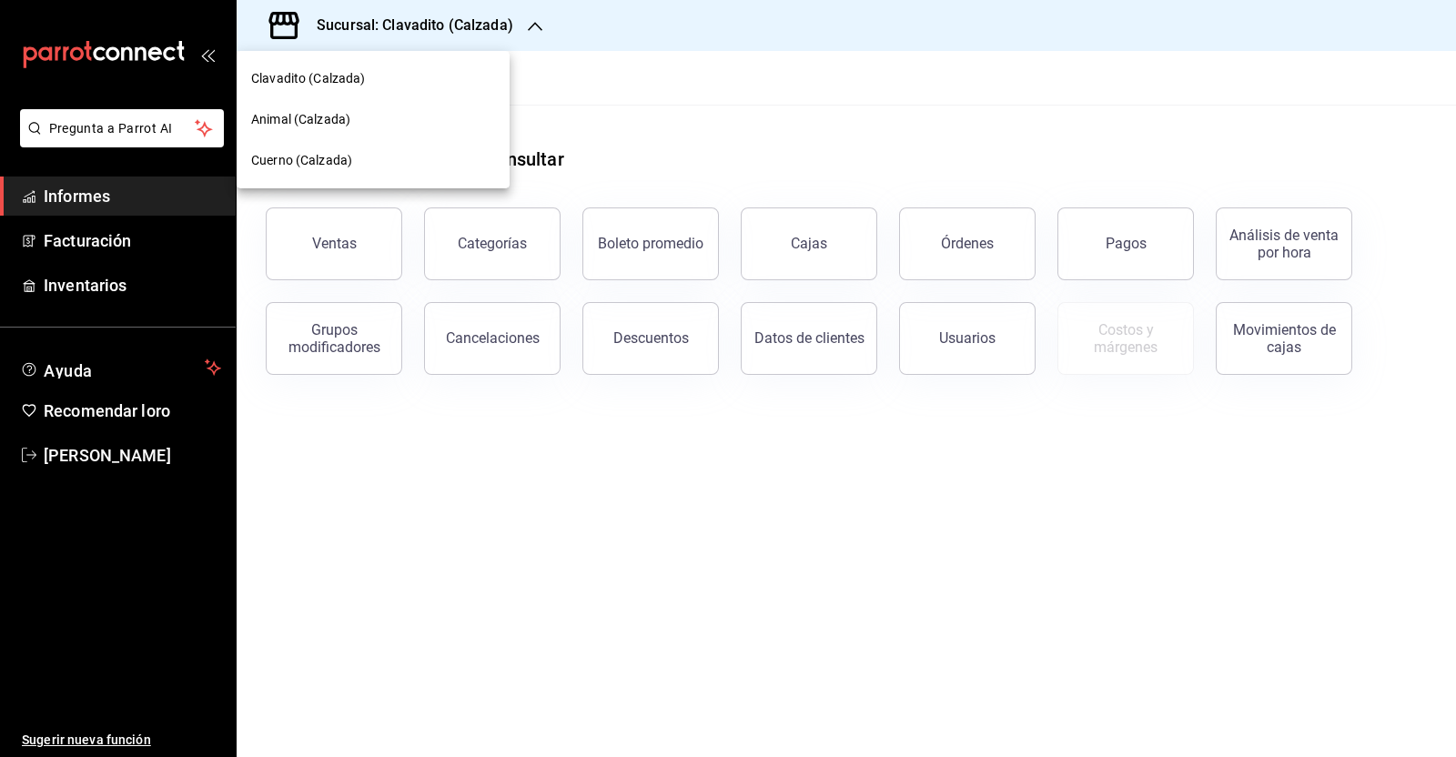
click at [303, 110] on span "Animal (Calzada)" at bounding box center [300, 119] width 99 height 19
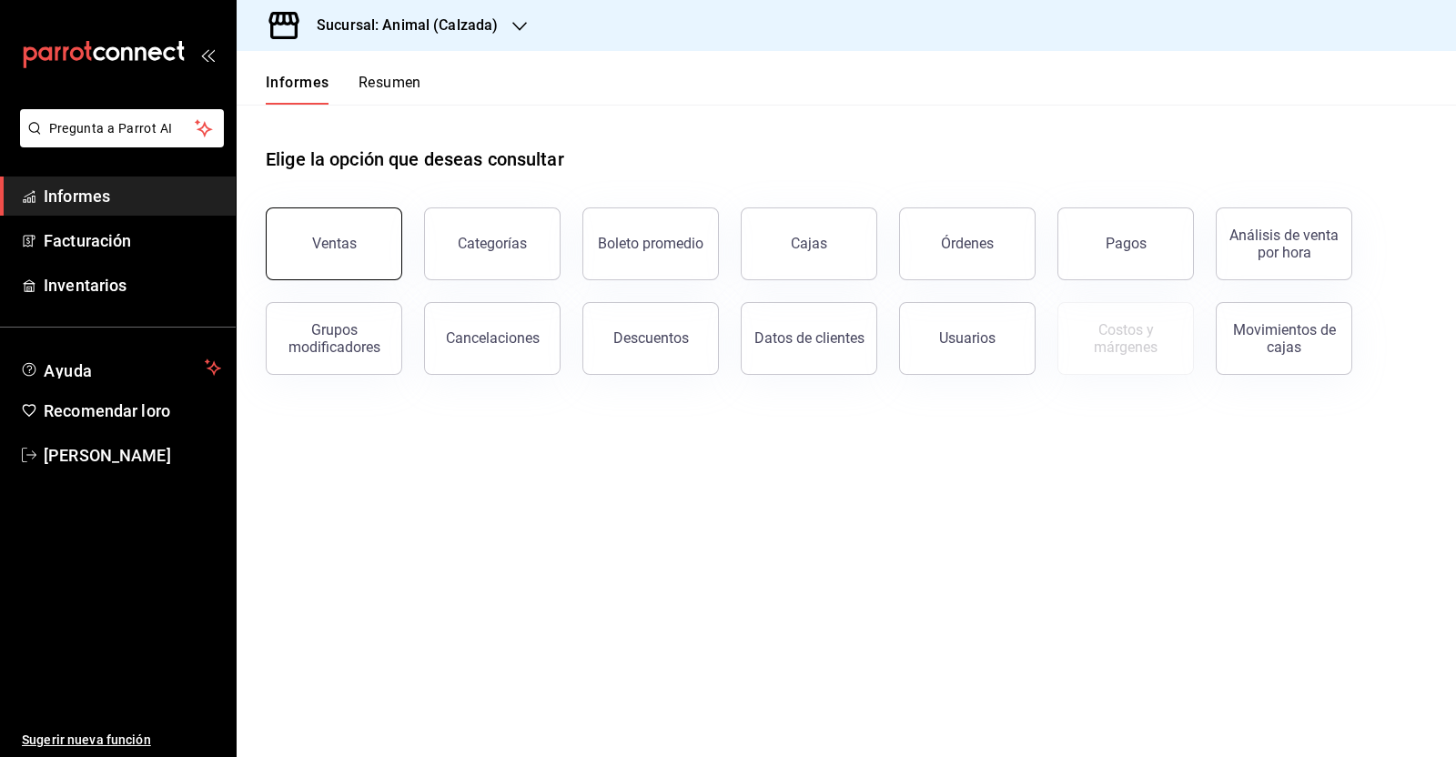
click at [309, 246] on button "Ventas" at bounding box center [334, 243] width 136 height 73
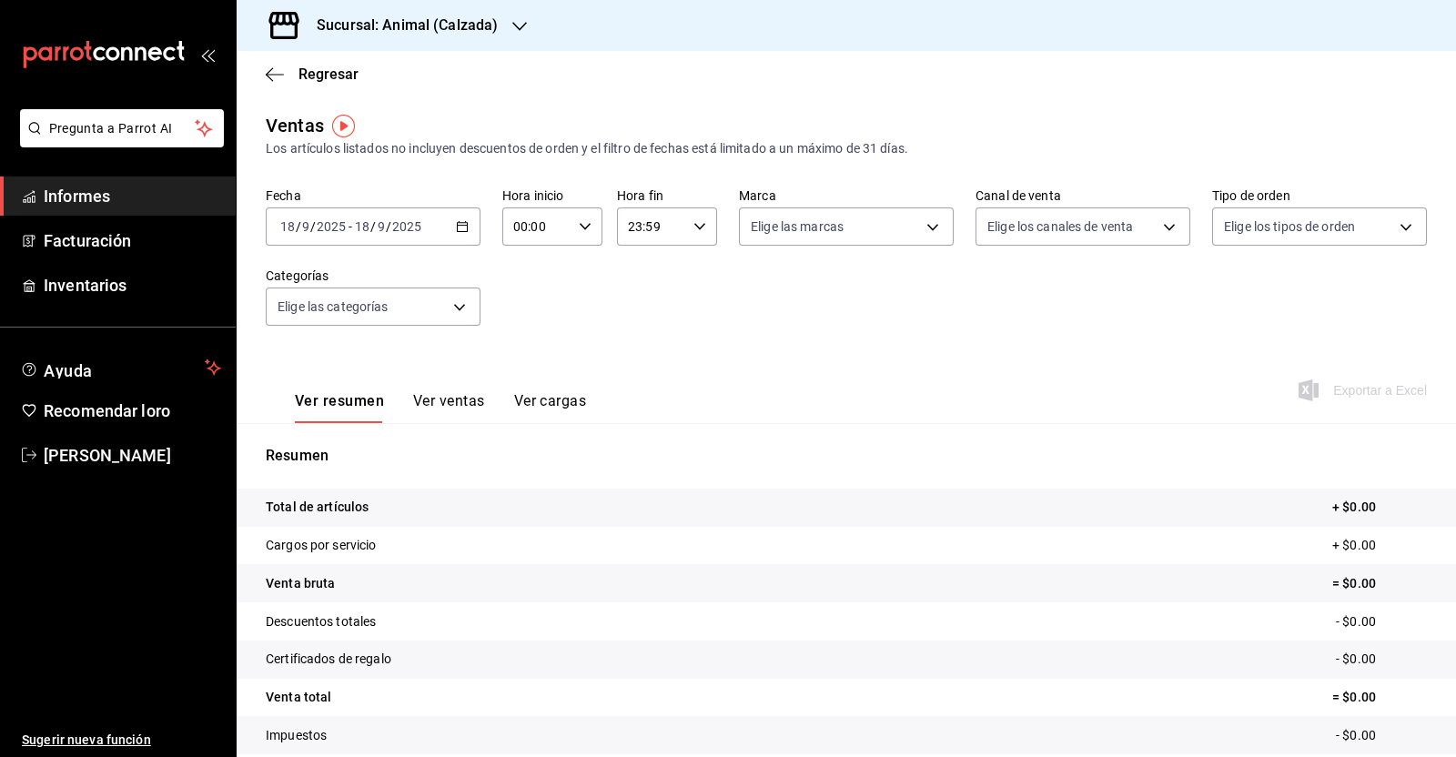
click at [456, 220] on icon "button" at bounding box center [462, 226] width 13 height 13
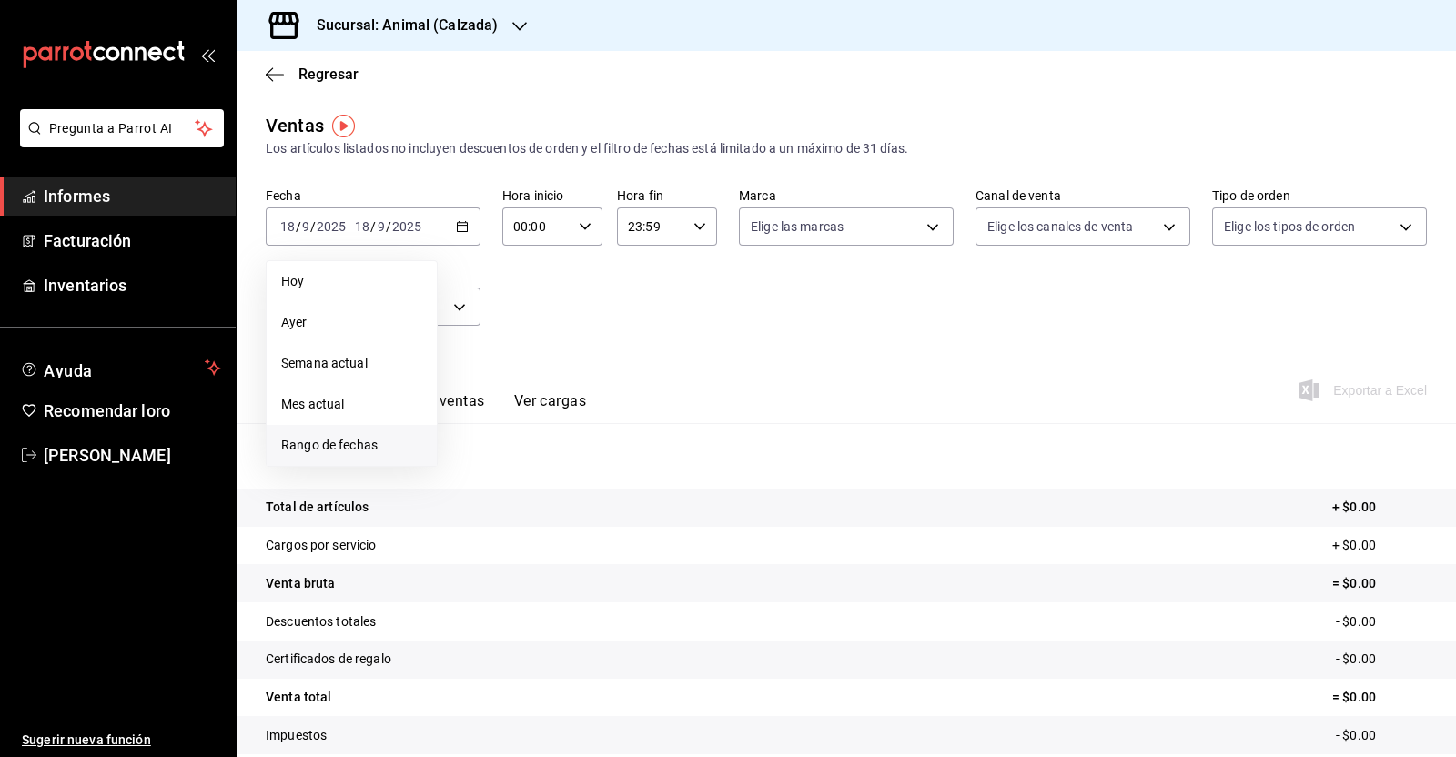
click at [337, 439] on font "Rango de fechas" at bounding box center [329, 445] width 96 height 15
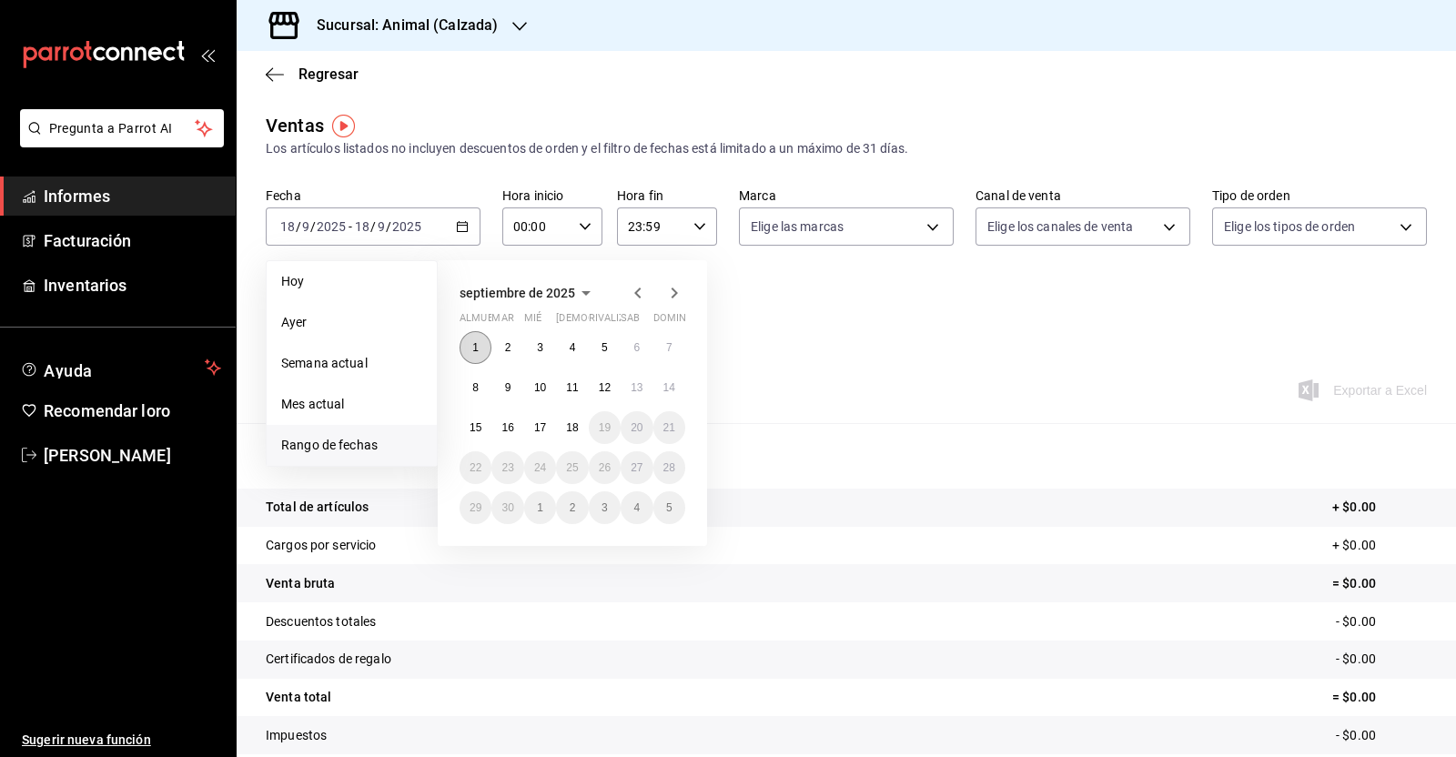
click at [482, 348] on button "1" at bounding box center [475, 347] width 32 height 33
click at [570, 421] on font "18" at bounding box center [572, 427] width 12 height 13
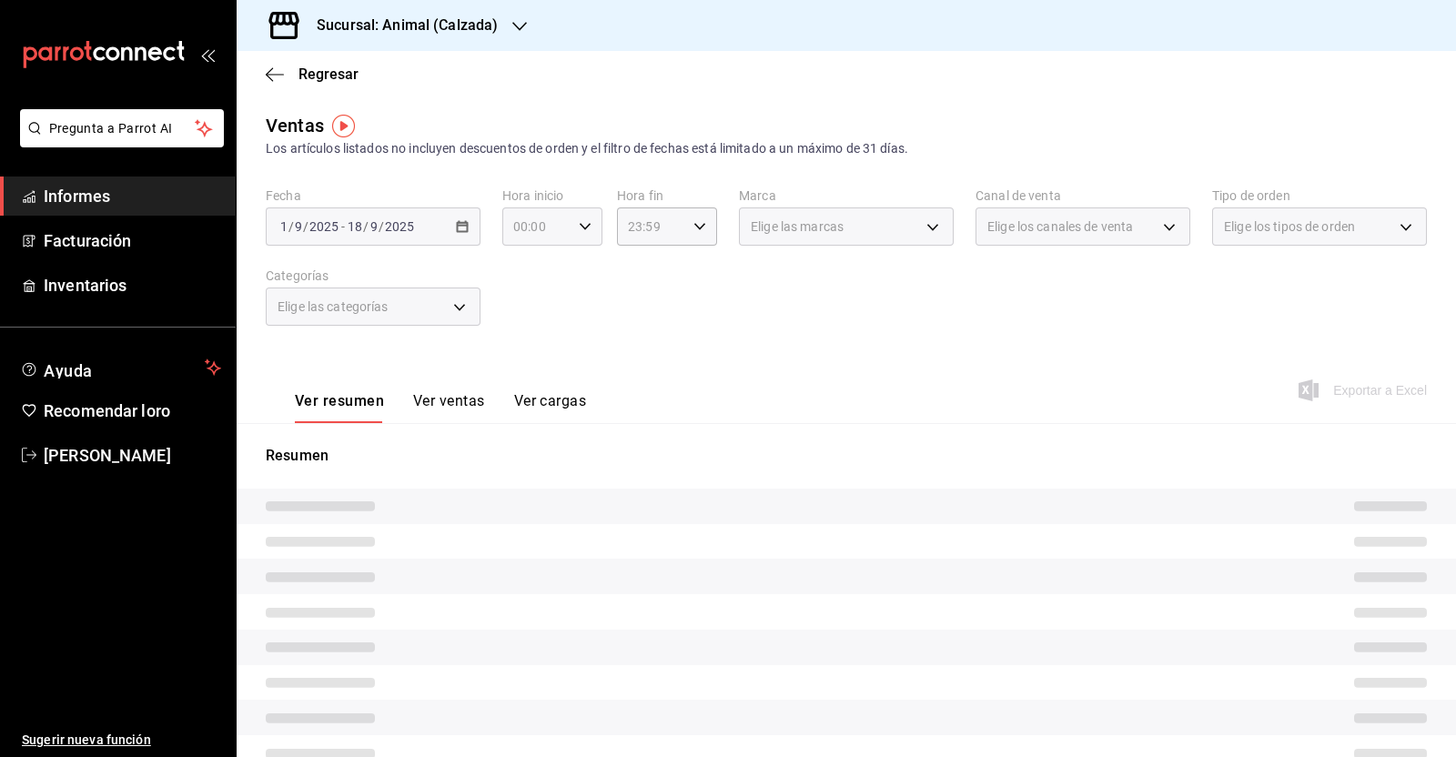
click at [580, 229] on \(Stroke\) "button" at bounding box center [585, 226] width 11 height 6
click at [522, 382] on font "05" at bounding box center [523, 378] width 15 height 15
type input "05:00"
click at [697, 226] on div at bounding box center [728, 378] width 1456 height 757
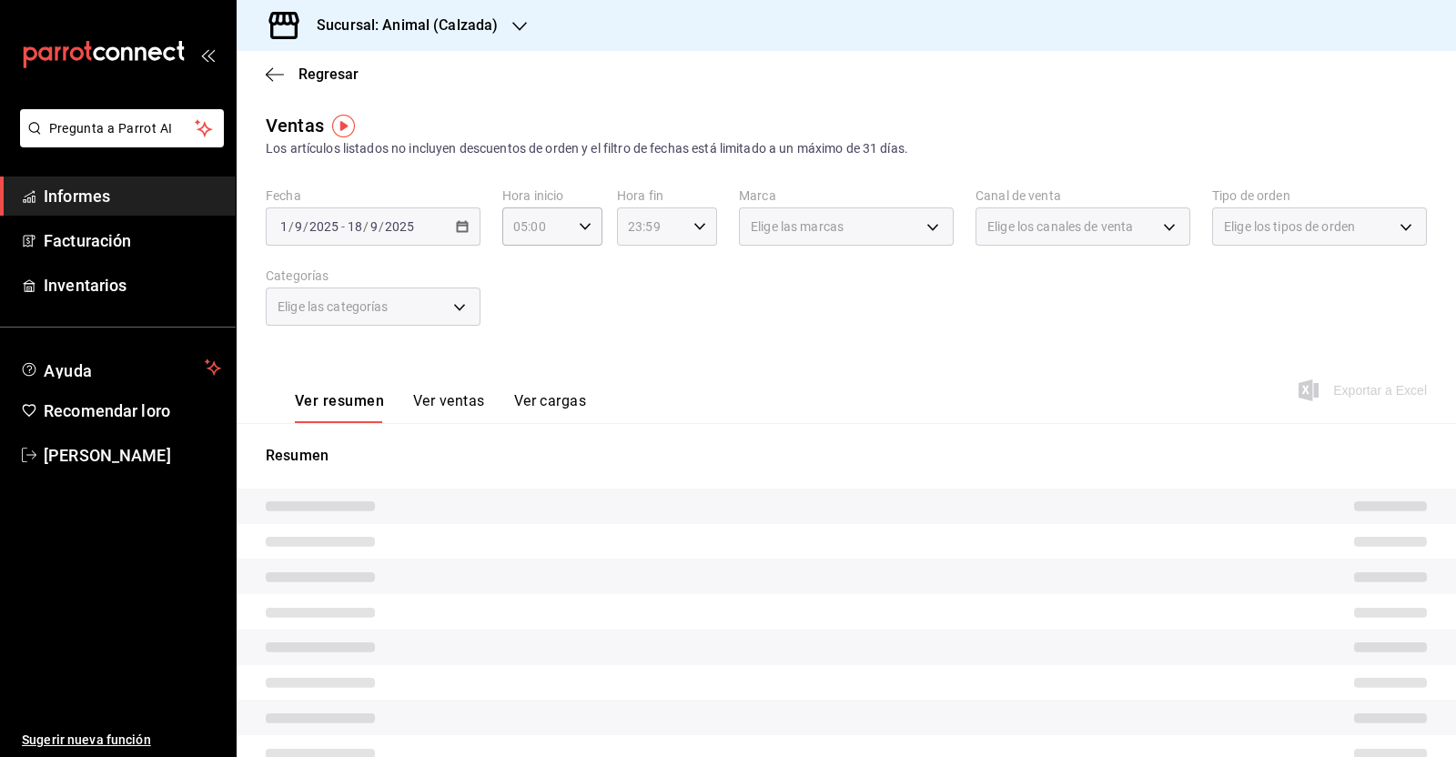
click at [685, 236] on div "23:59 Hora fin" at bounding box center [667, 226] width 100 height 38
click at [646, 368] on button "05" at bounding box center [636, 371] width 42 height 36
click at [692, 274] on span "00" at bounding box center [685, 273] width 20 height 15
type input "05:00"
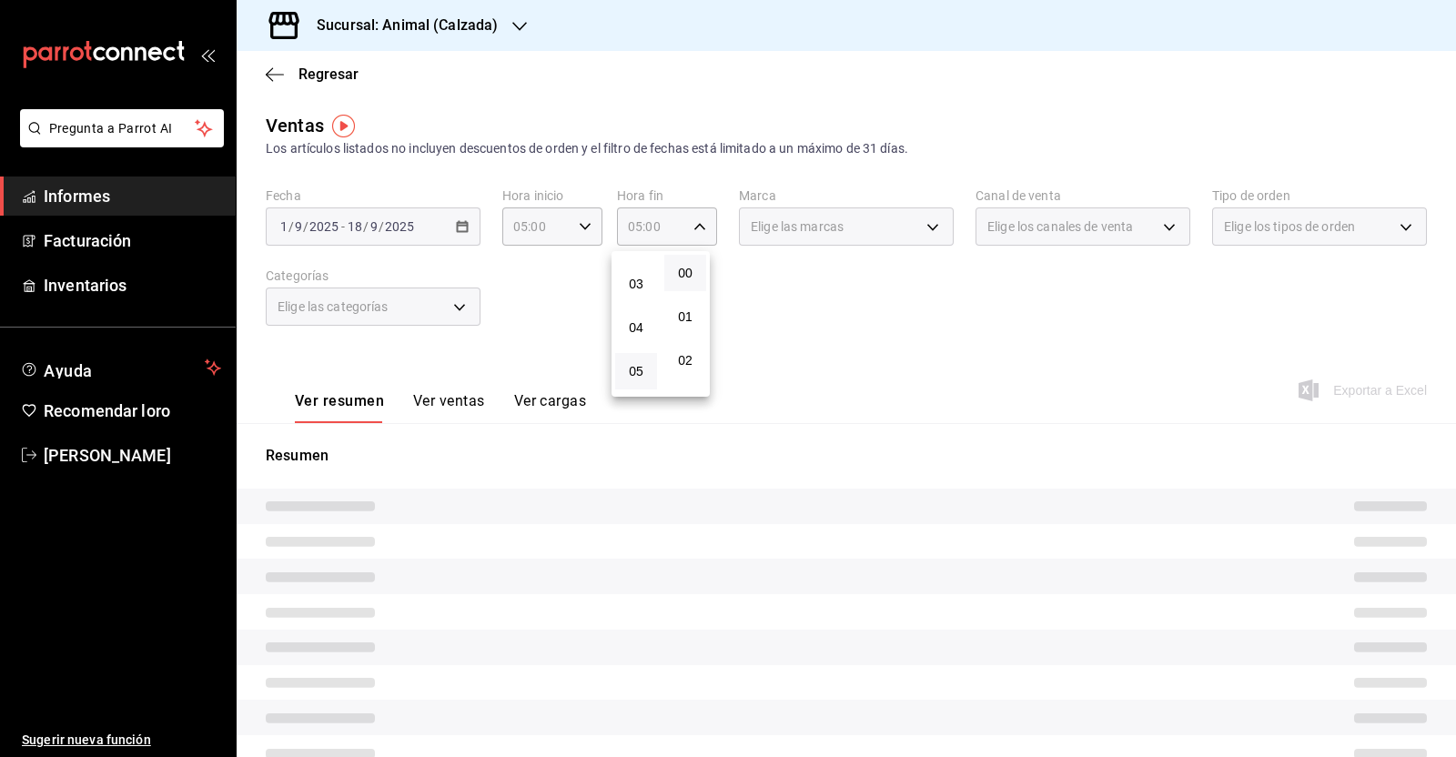
click at [832, 314] on div at bounding box center [728, 378] width 1456 height 757
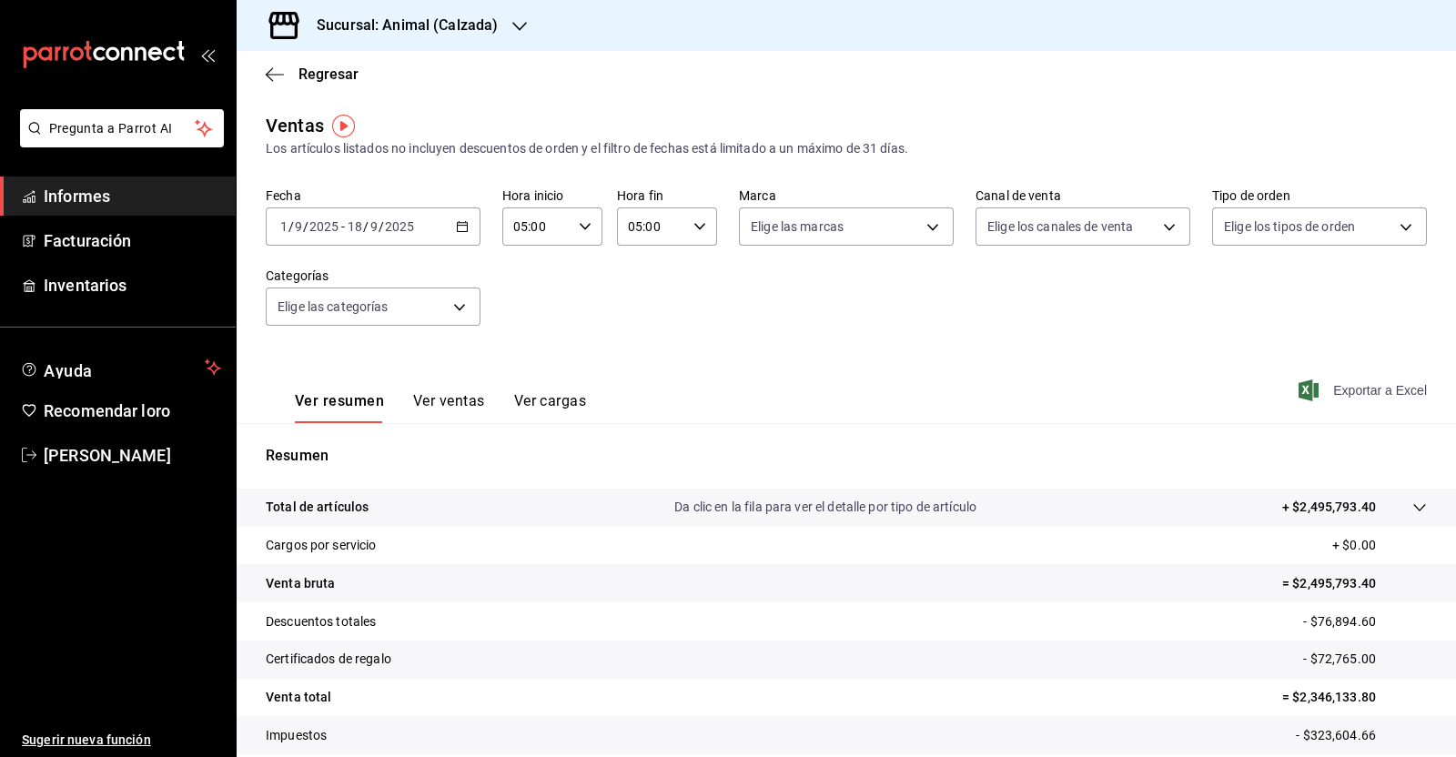
click at [1344, 396] on font "Exportar a Excel" at bounding box center [1380, 390] width 94 height 15
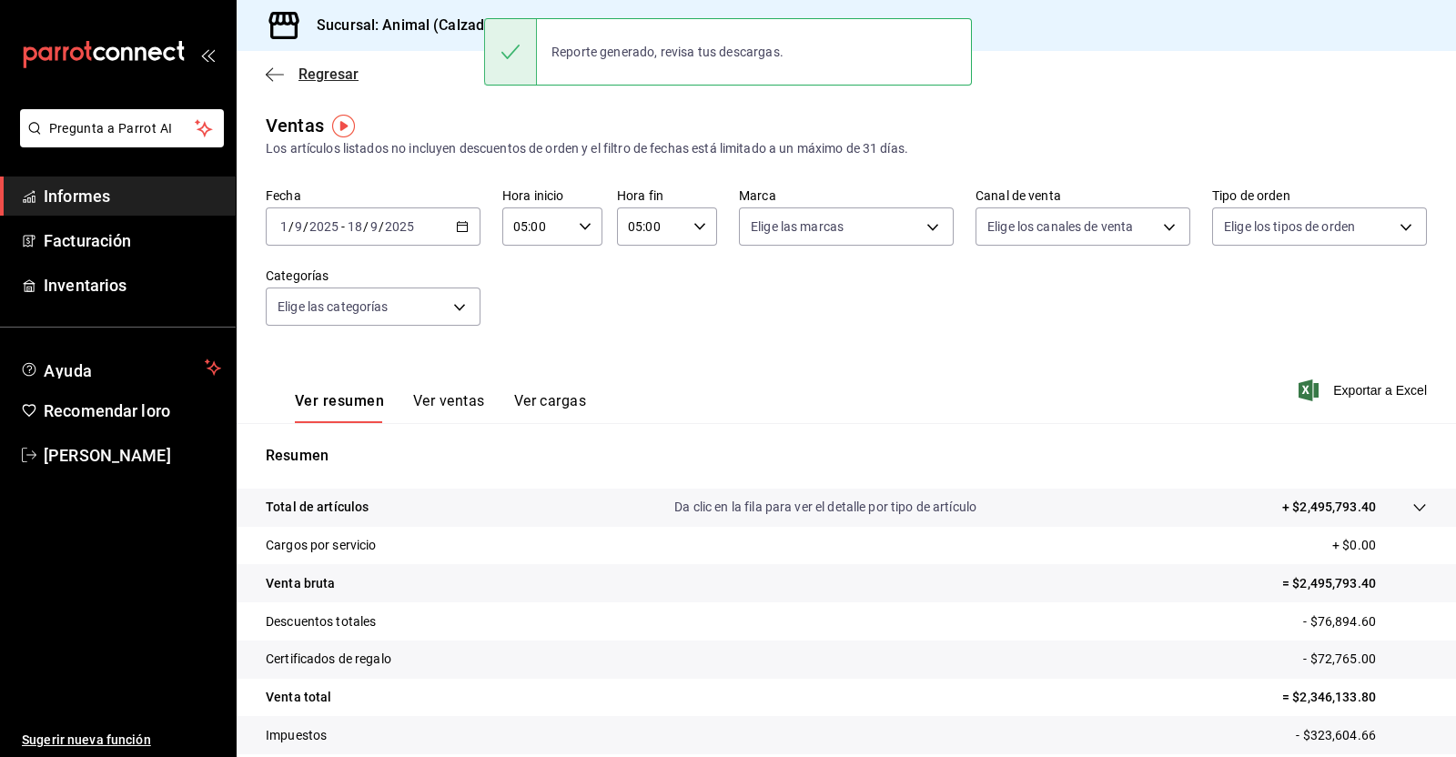
click at [269, 76] on icon "button" at bounding box center [275, 74] width 18 height 16
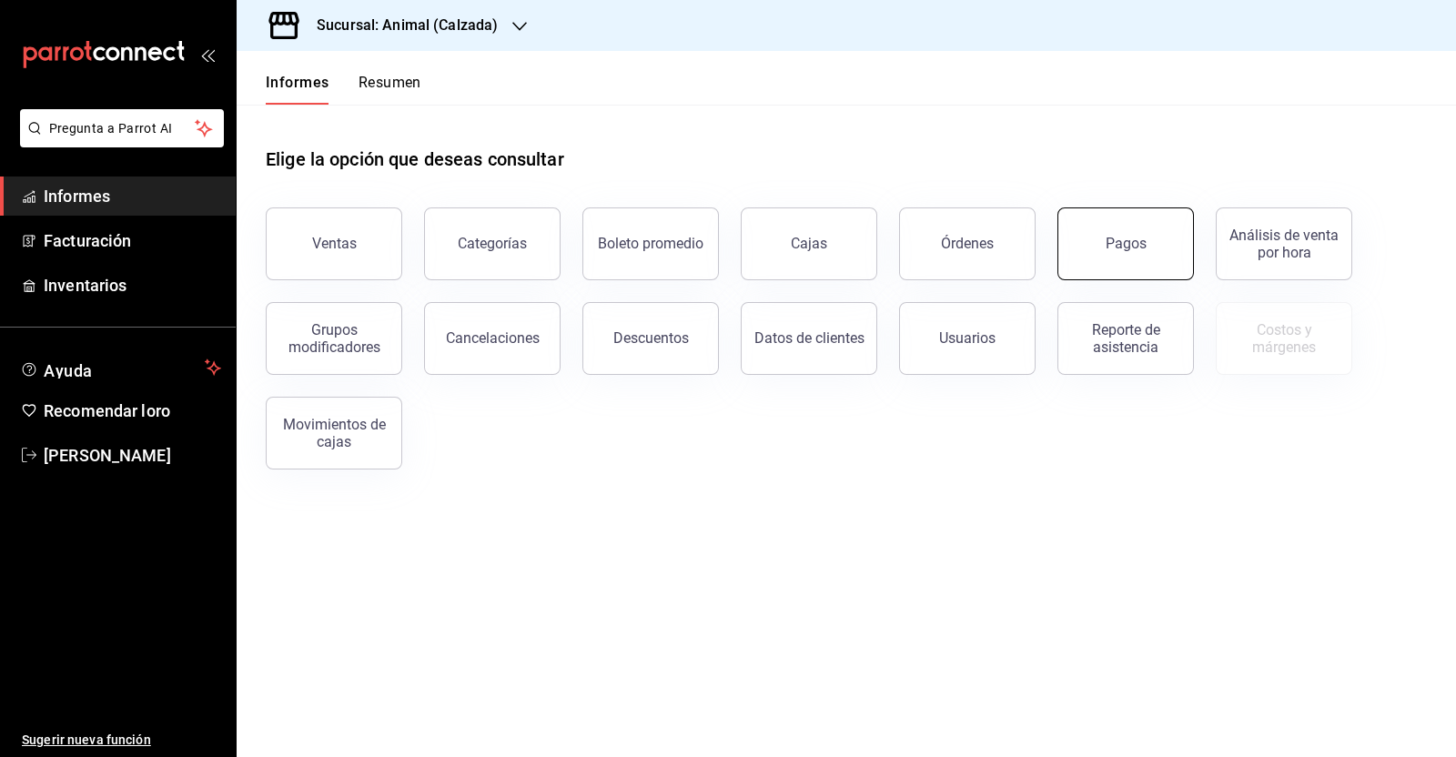
click at [1103, 266] on button "Pagos" at bounding box center [1125, 243] width 136 height 73
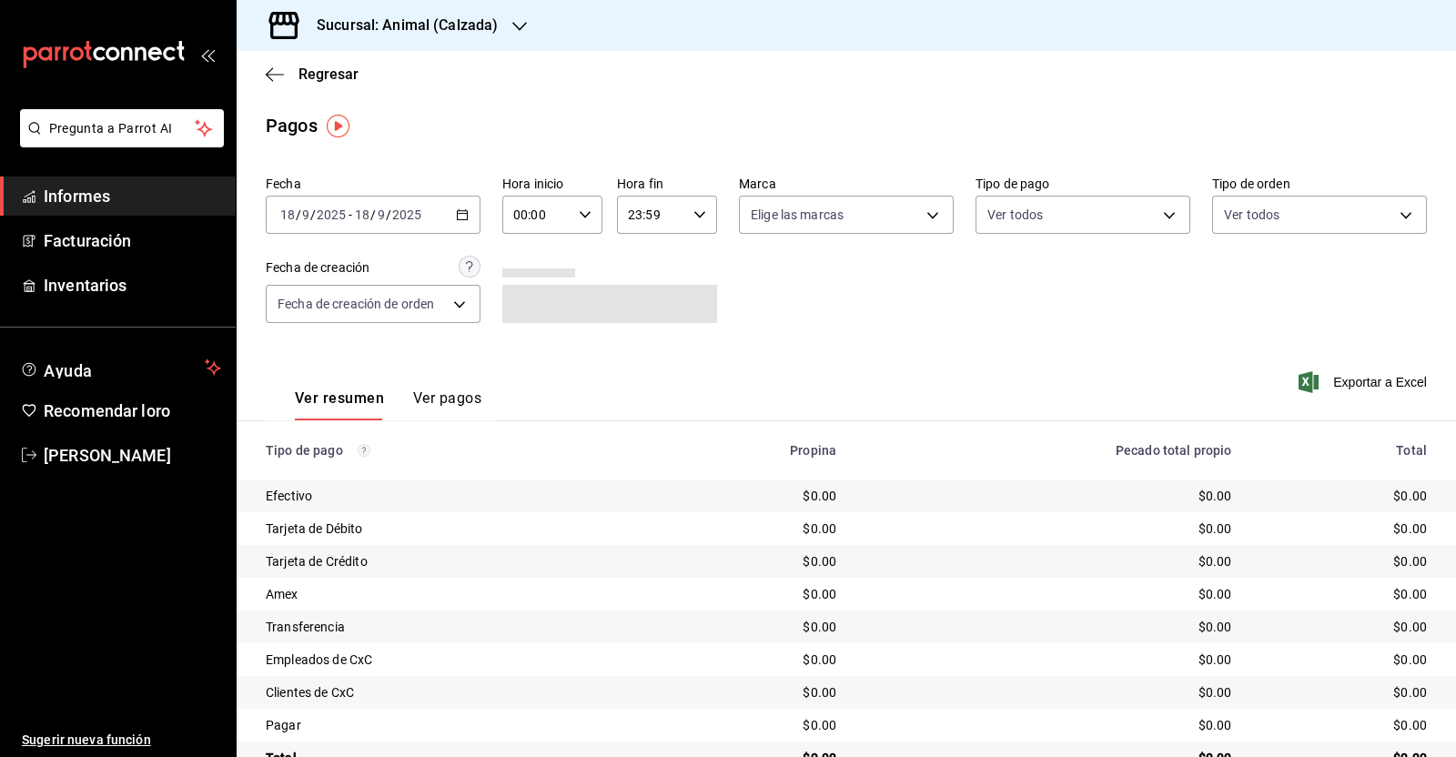
click at [456, 220] on icon "button" at bounding box center [462, 214] width 13 height 13
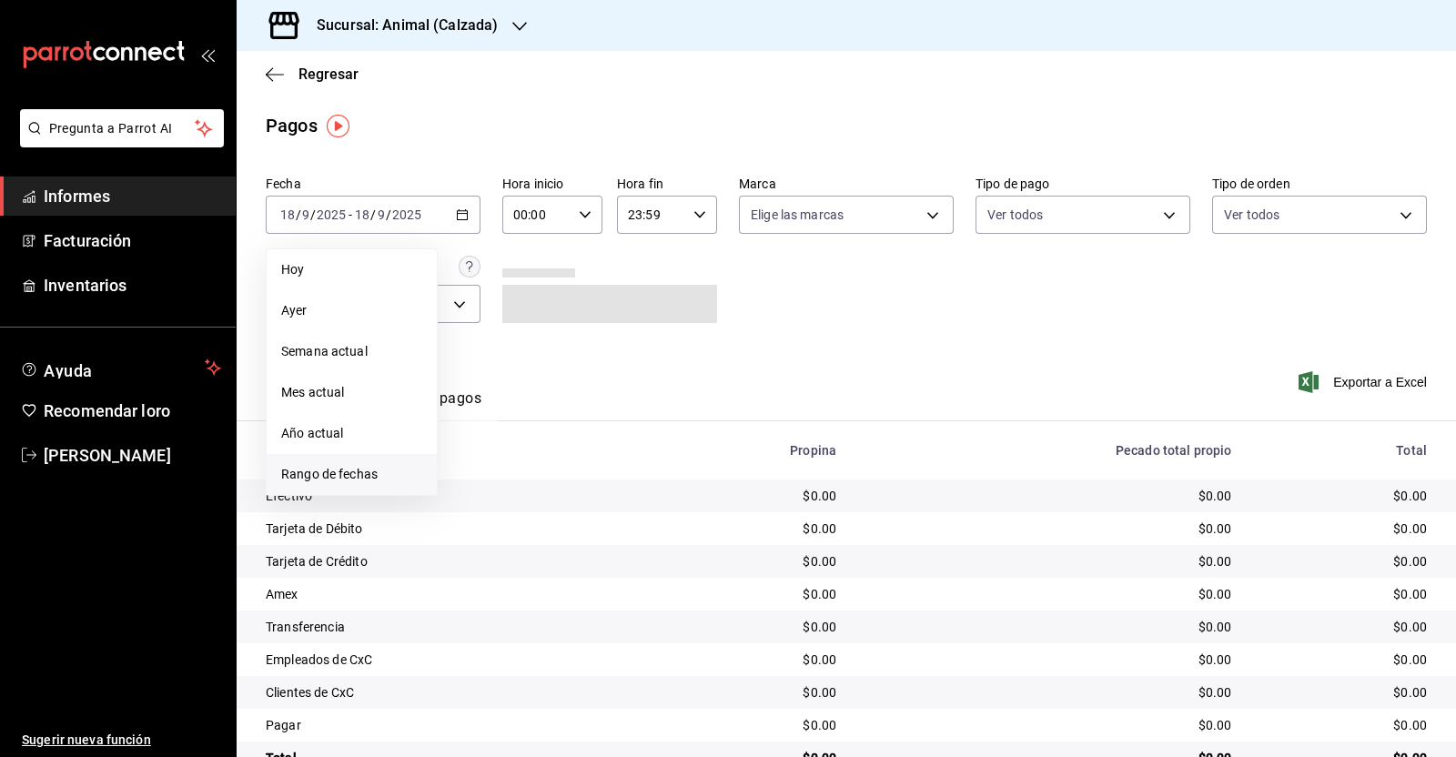
click at [367, 472] on font "Rango de fechas" at bounding box center [329, 474] width 96 height 15
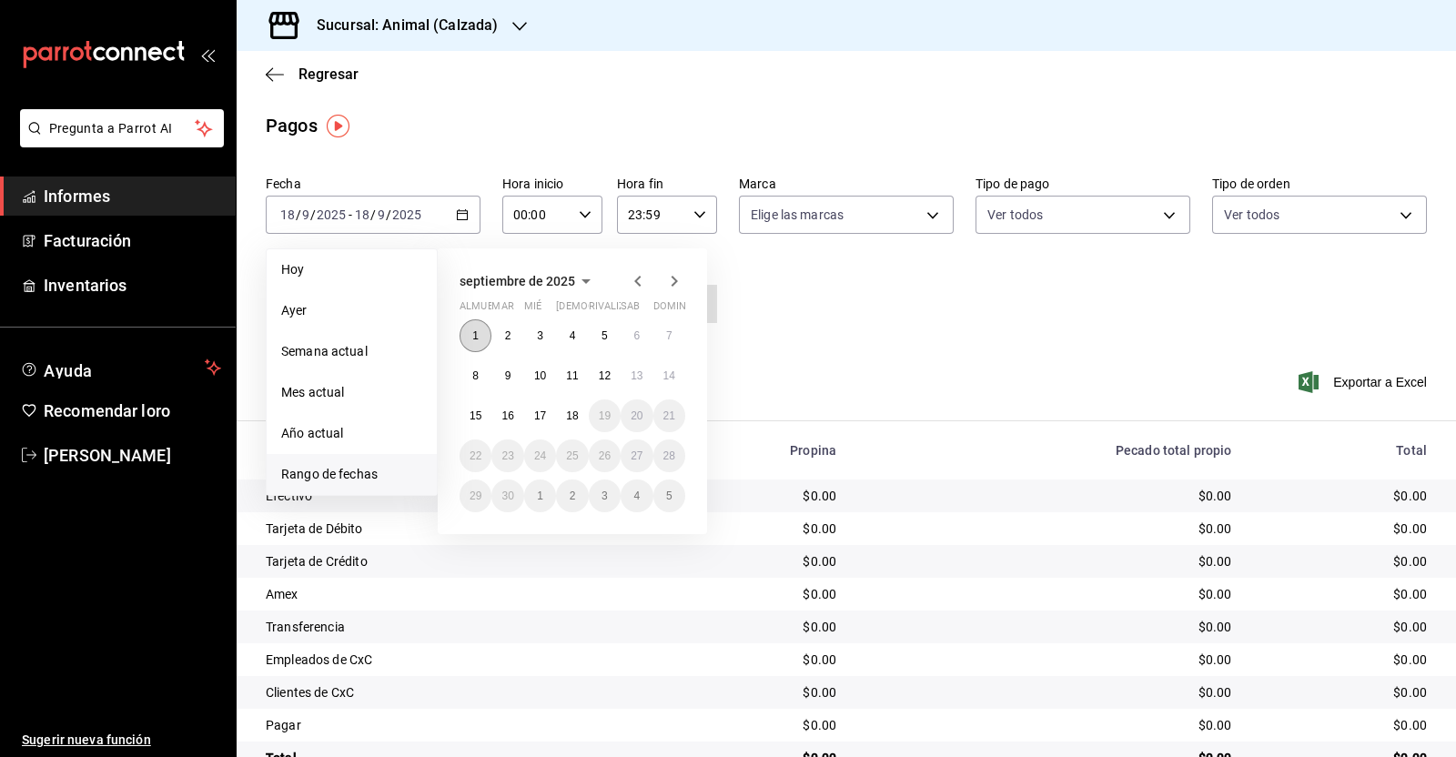
click at [472, 338] on button "1" at bounding box center [475, 335] width 32 height 33
click at [572, 423] on button "18" at bounding box center [572, 415] width 32 height 33
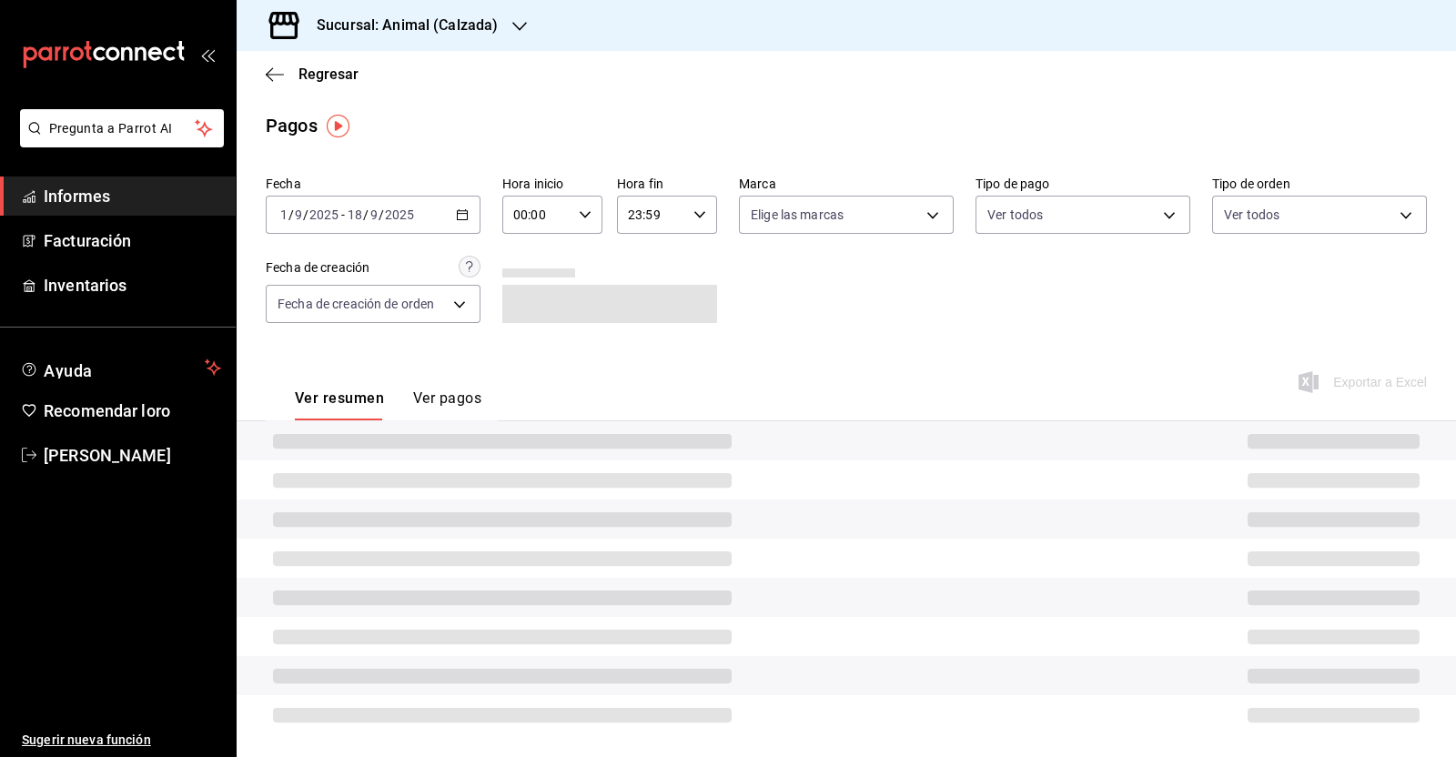
click at [580, 218] on icon "button" at bounding box center [585, 214] width 13 height 13
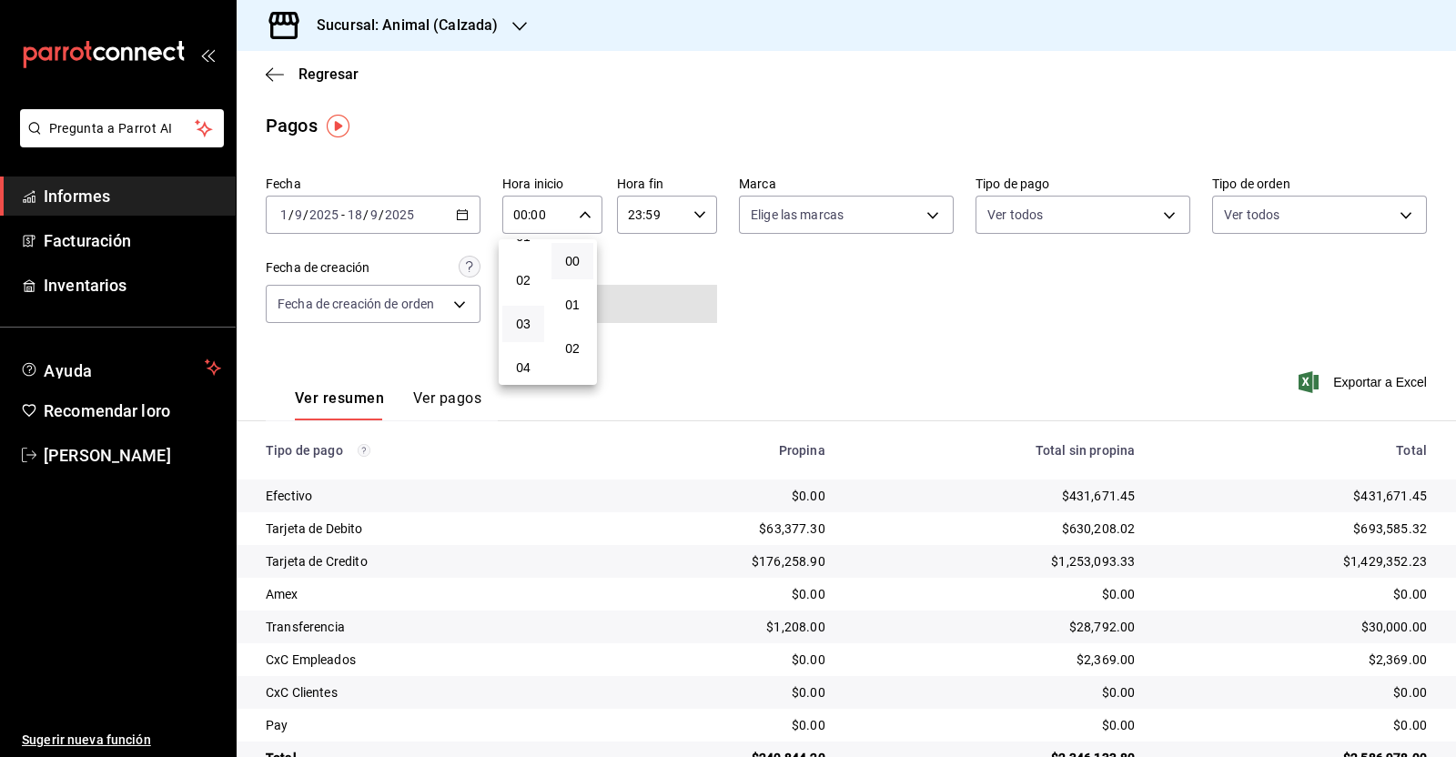
scroll to position [113, 0]
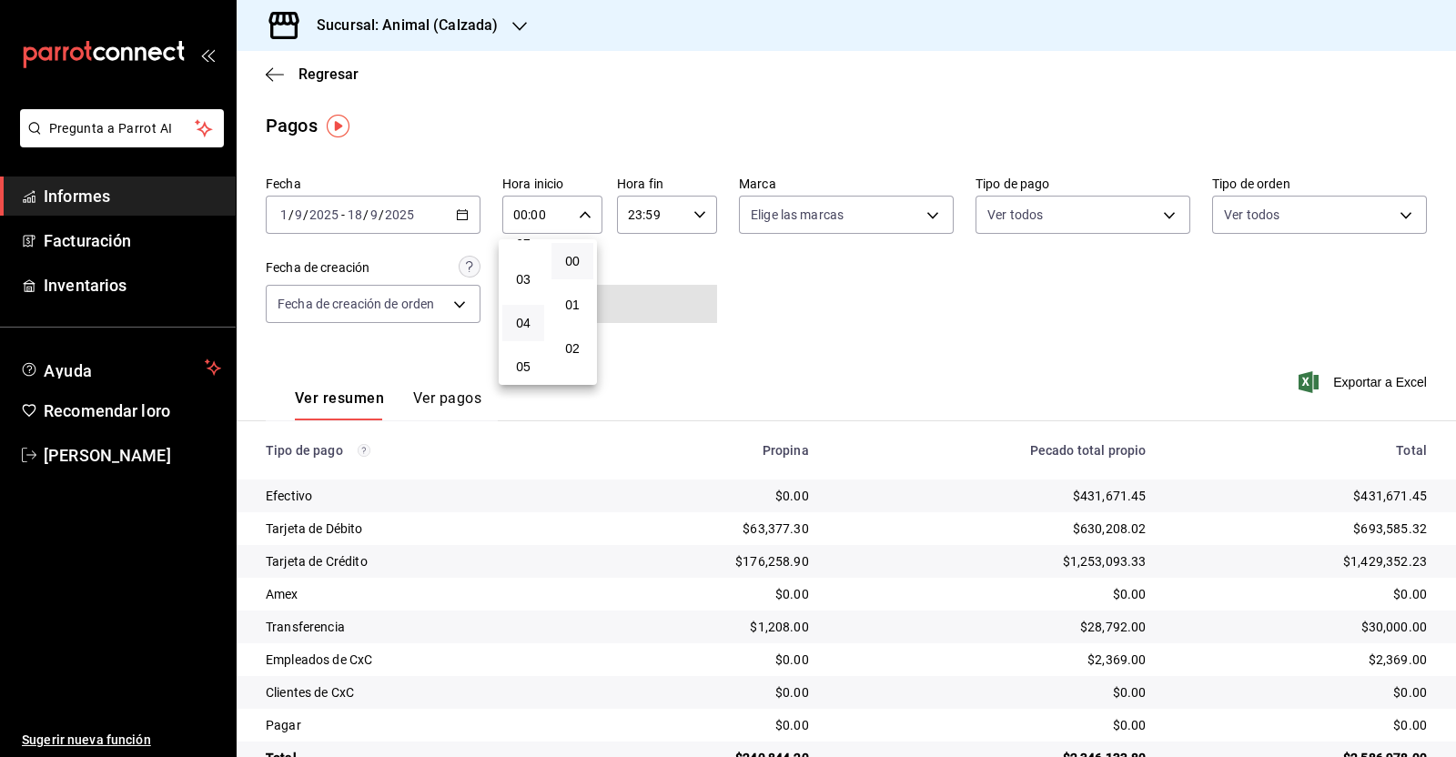
click at [526, 357] on button "05" at bounding box center [523, 366] width 42 height 36
type input "05:00"
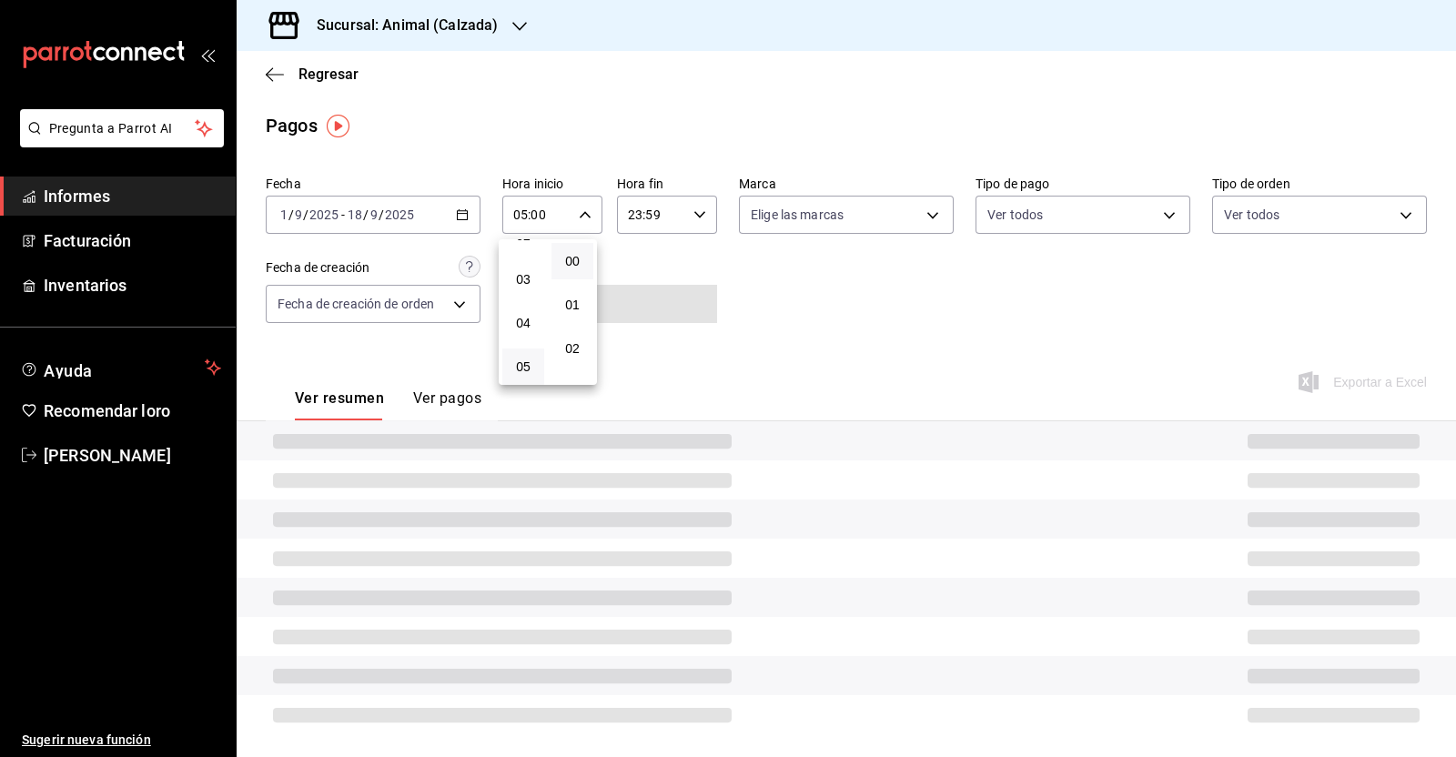
click at [693, 216] on div at bounding box center [728, 378] width 1456 height 757
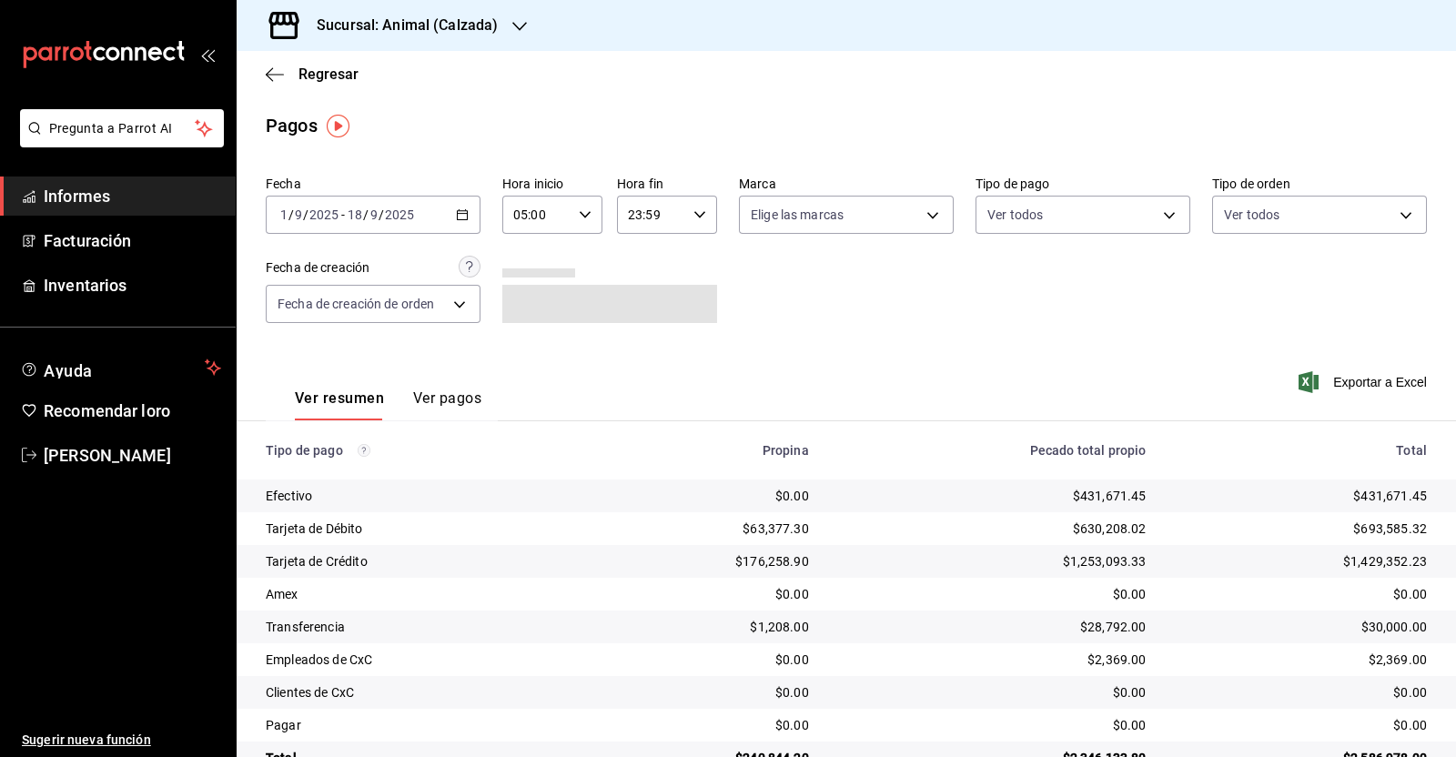
click at [694, 216] on \(Stroke\) "button" at bounding box center [699, 214] width 11 height 6
click at [630, 357] on font "05" at bounding box center [636, 359] width 15 height 15
click at [691, 261] on font "00" at bounding box center [685, 261] width 15 height 15
type input "05:00"
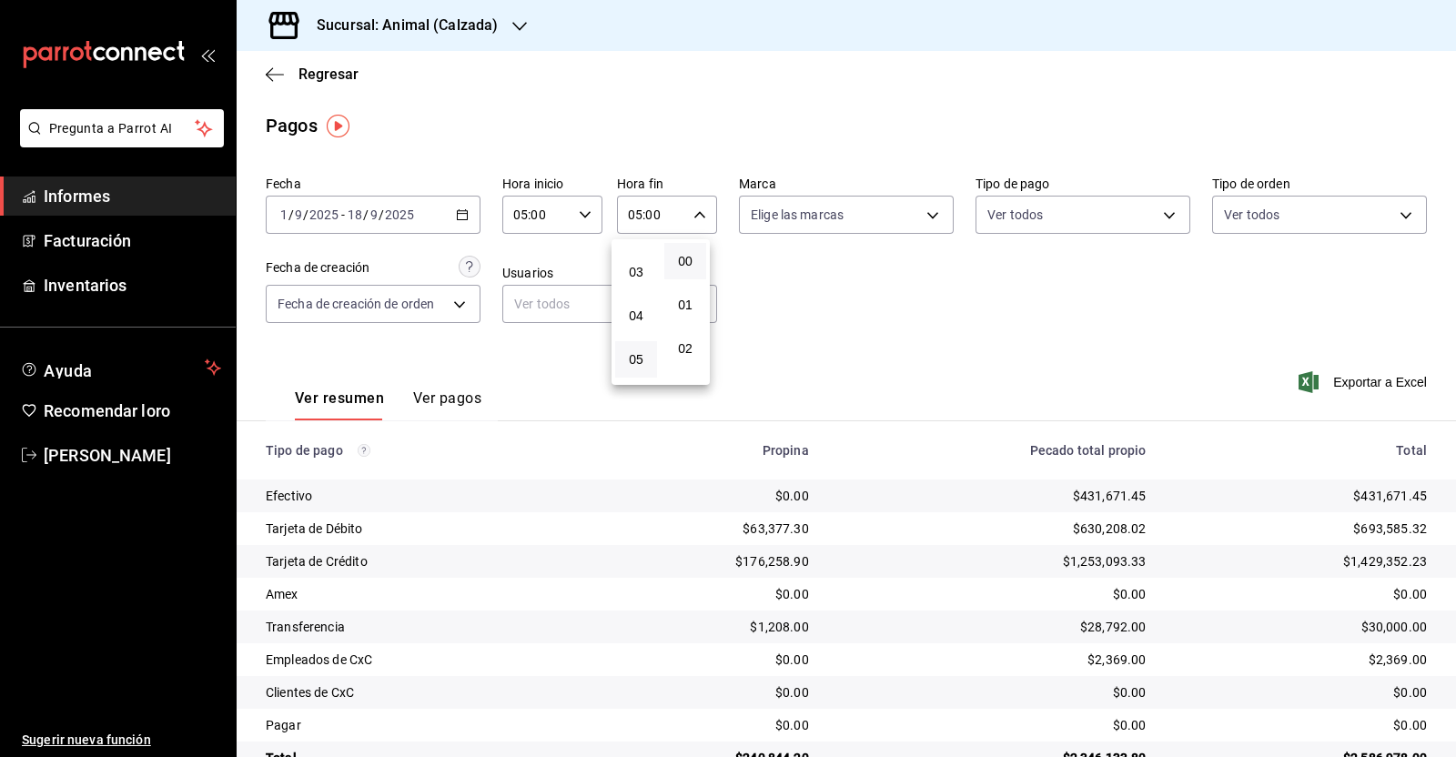
click at [849, 292] on div at bounding box center [728, 378] width 1456 height 757
click at [1362, 385] on font "Exportar a Excel" at bounding box center [1380, 382] width 94 height 15
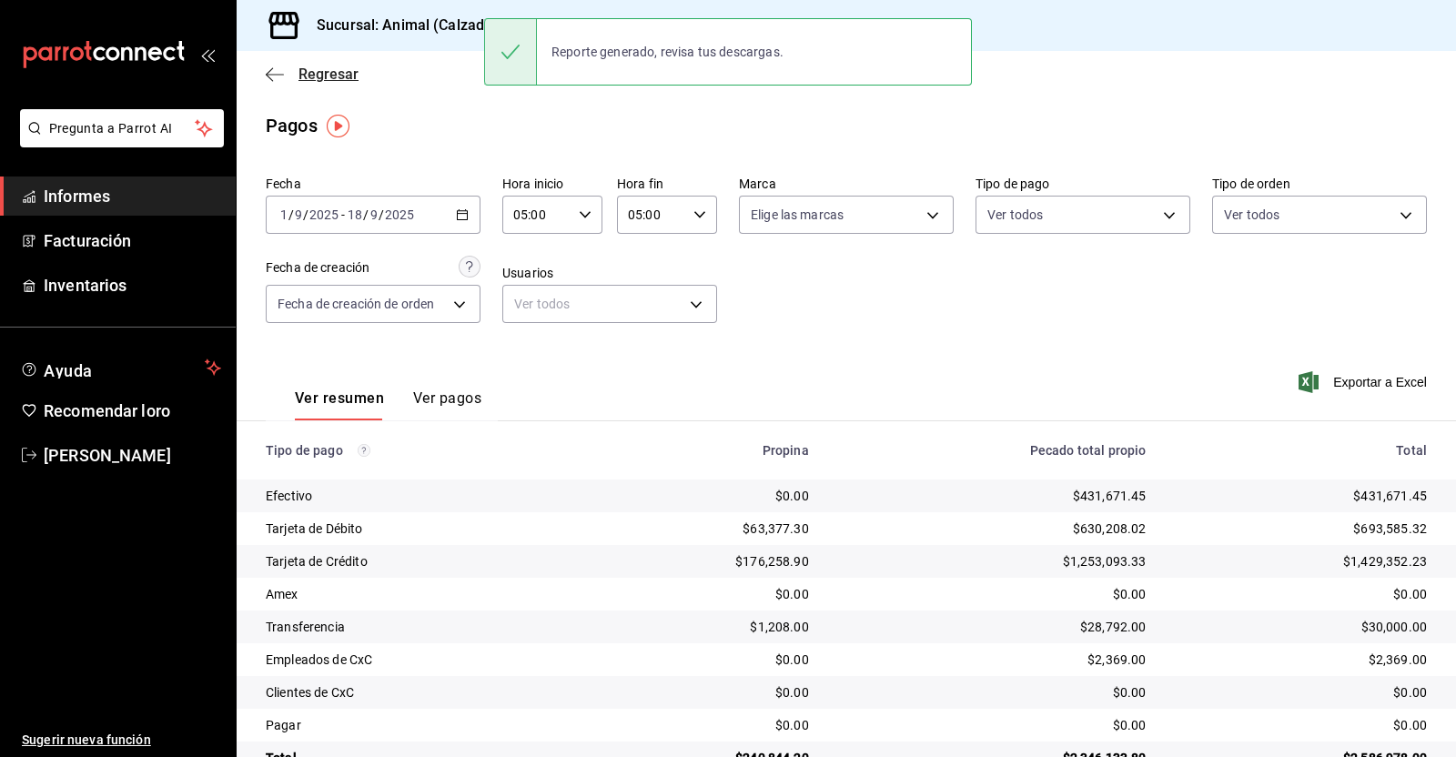
click at [268, 68] on icon "button" at bounding box center [275, 74] width 18 height 16
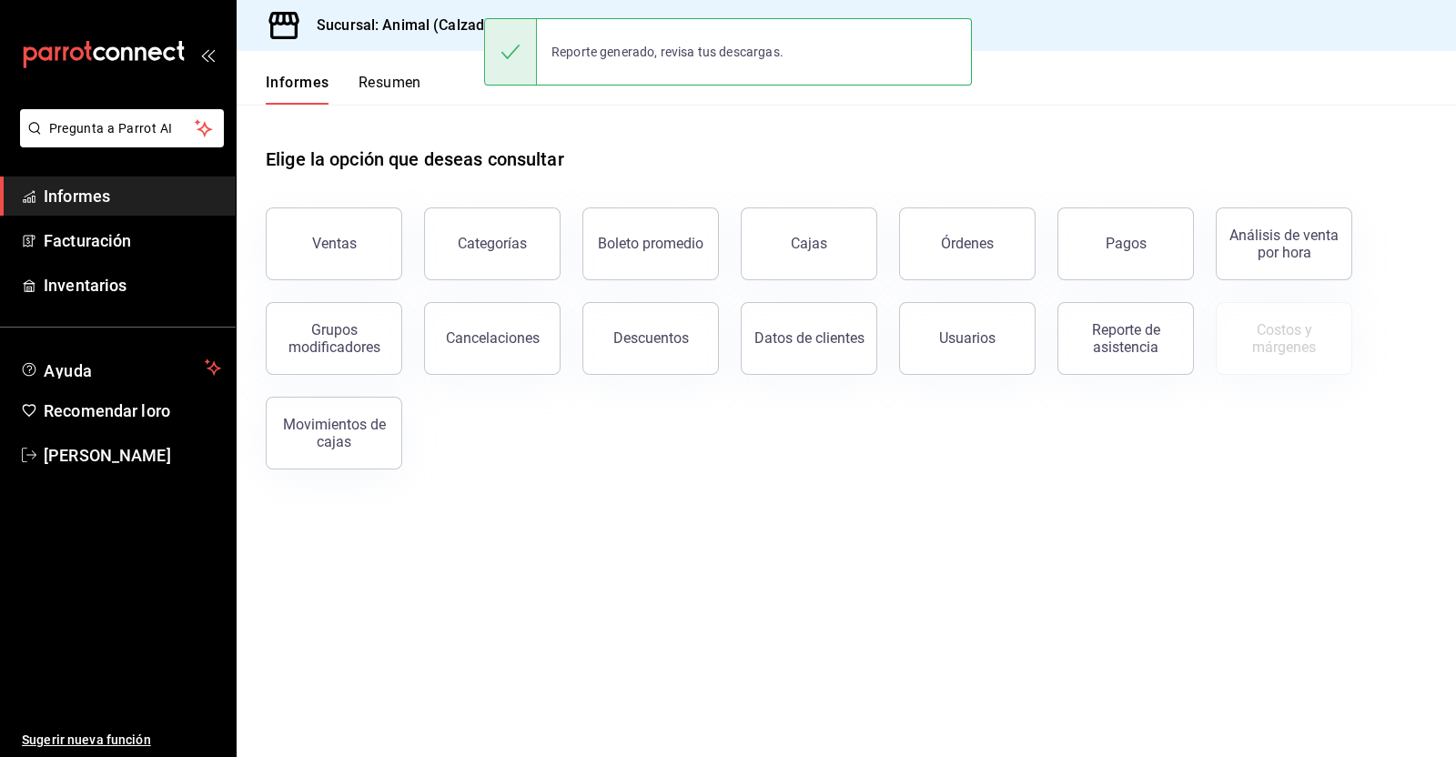
click at [465, 24] on font "Sucursal: Animal (Calzada)" at bounding box center [407, 24] width 181 height 17
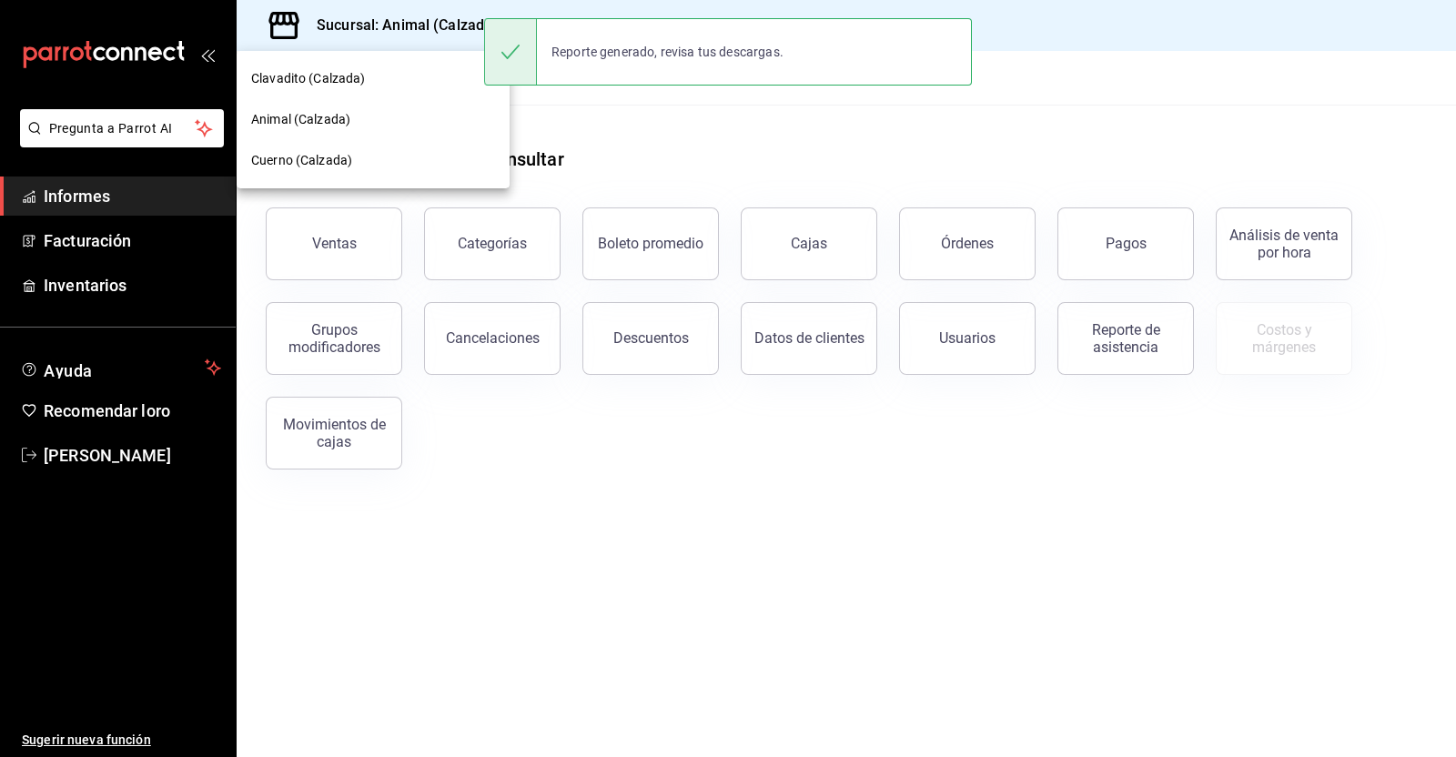
click at [340, 149] on div "Cuerno (Calzada)" at bounding box center [373, 160] width 273 height 41
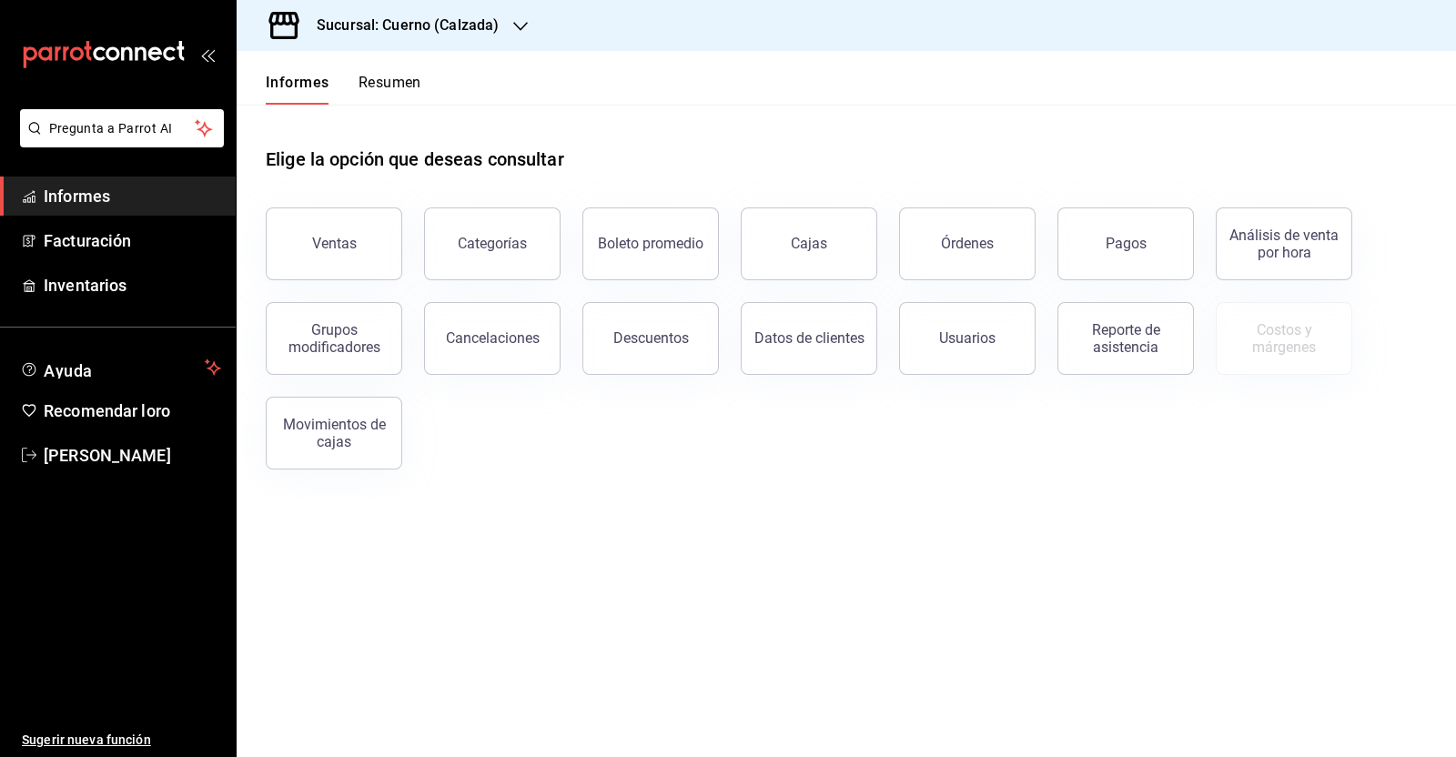
click at [927, 247] on button "Órdenes" at bounding box center [967, 243] width 136 height 73
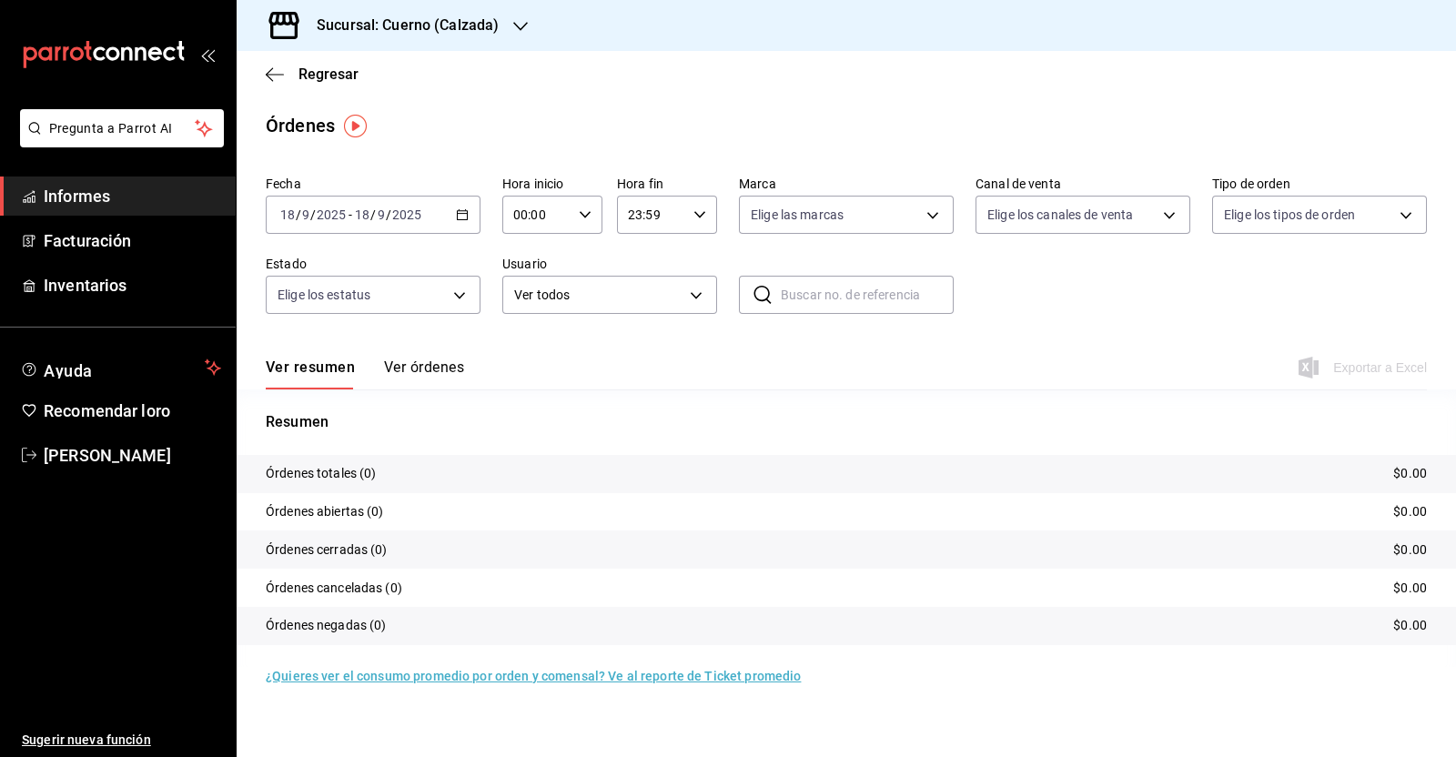
click at [459, 211] on \(Stroke\) "button" at bounding box center [462, 215] width 11 height 10
click at [370, 467] on font "Rango de fechas" at bounding box center [329, 474] width 96 height 15
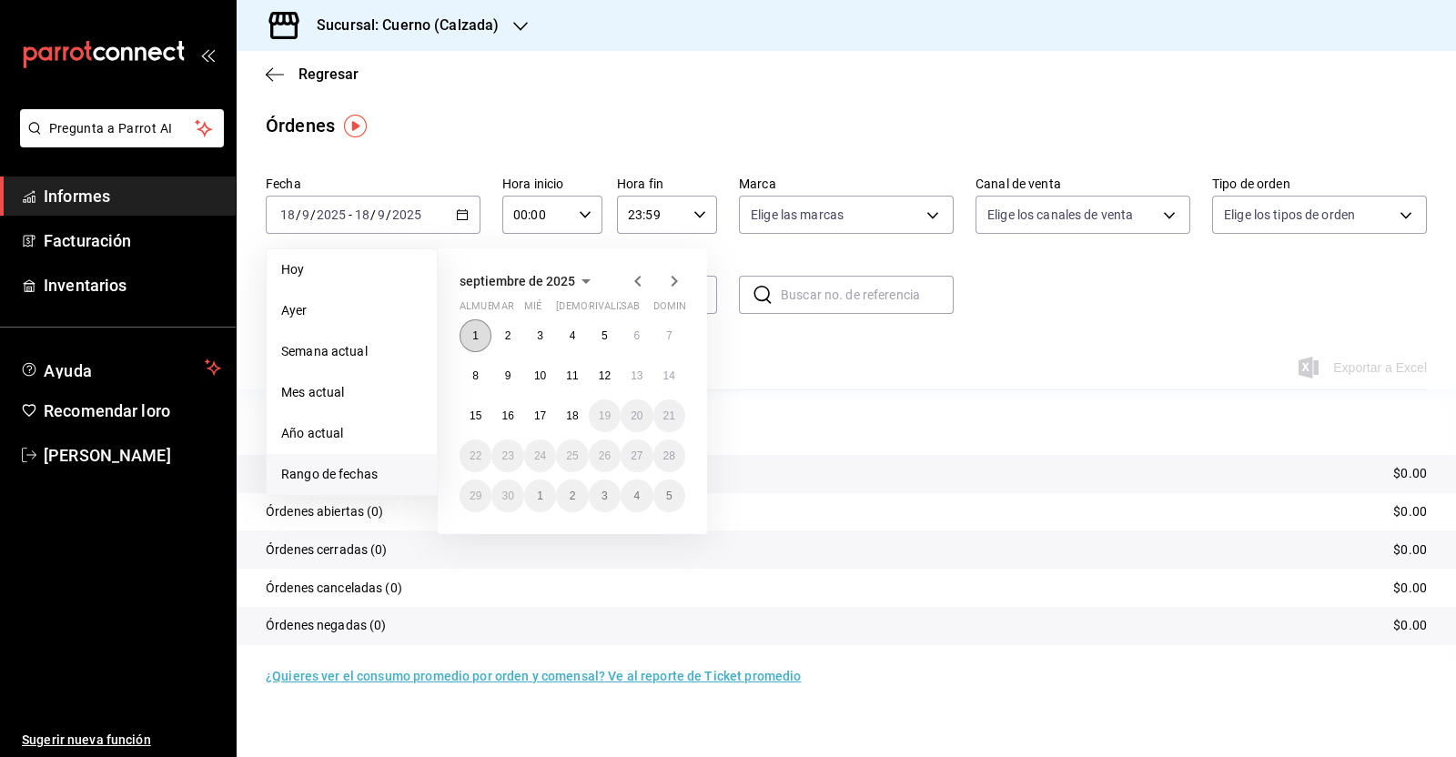
click at [481, 332] on button "1" at bounding box center [475, 335] width 32 height 33
click at [566, 411] on font "18" at bounding box center [572, 415] width 12 height 13
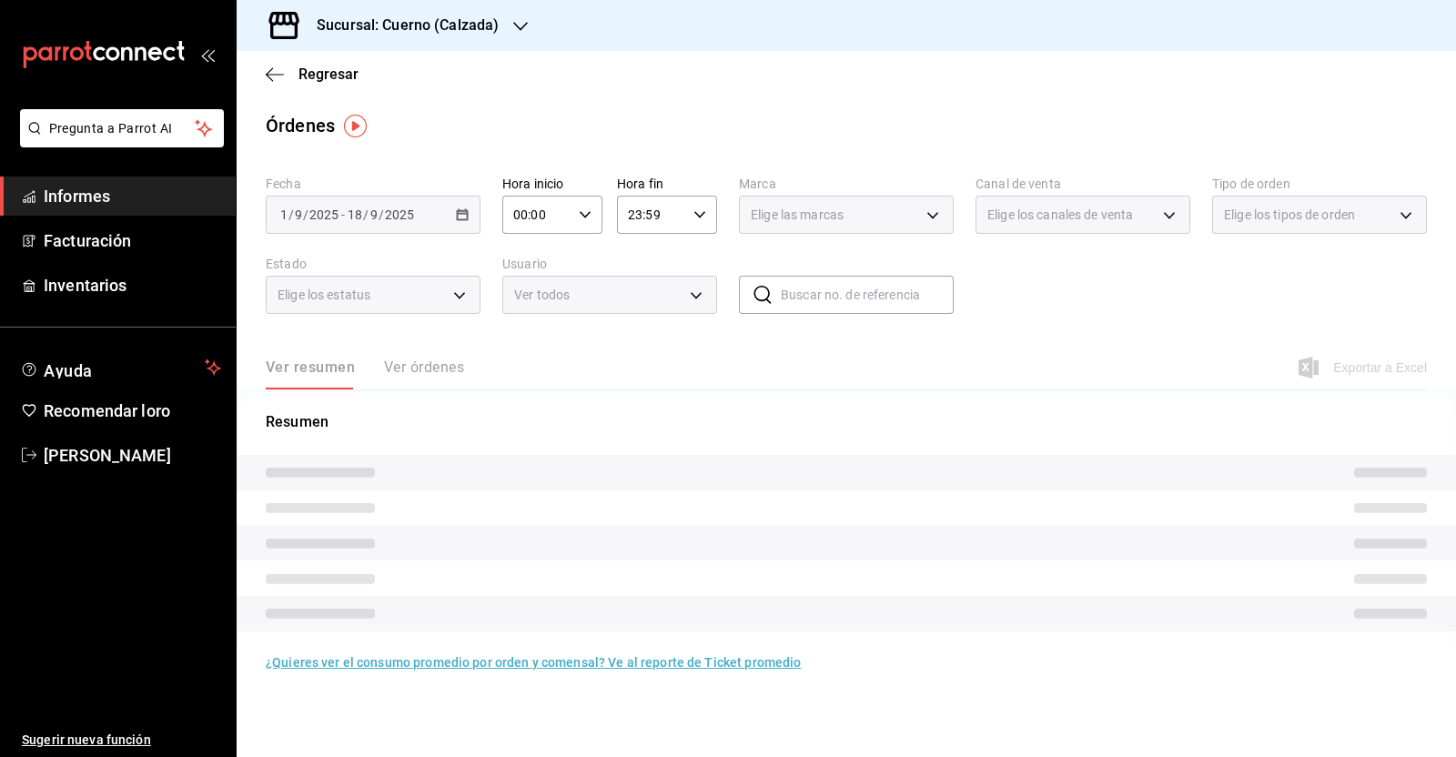
click at [580, 221] on div "00:00 Hora inicio" at bounding box center [552, 215] width 100 height 38
click at [533, 269] on button "05" at bounding box center [527, 253] width 43 height 36
type input "05:00"
click at [701, 221] on div at bounding box center [728, 378] width 1456 height 757
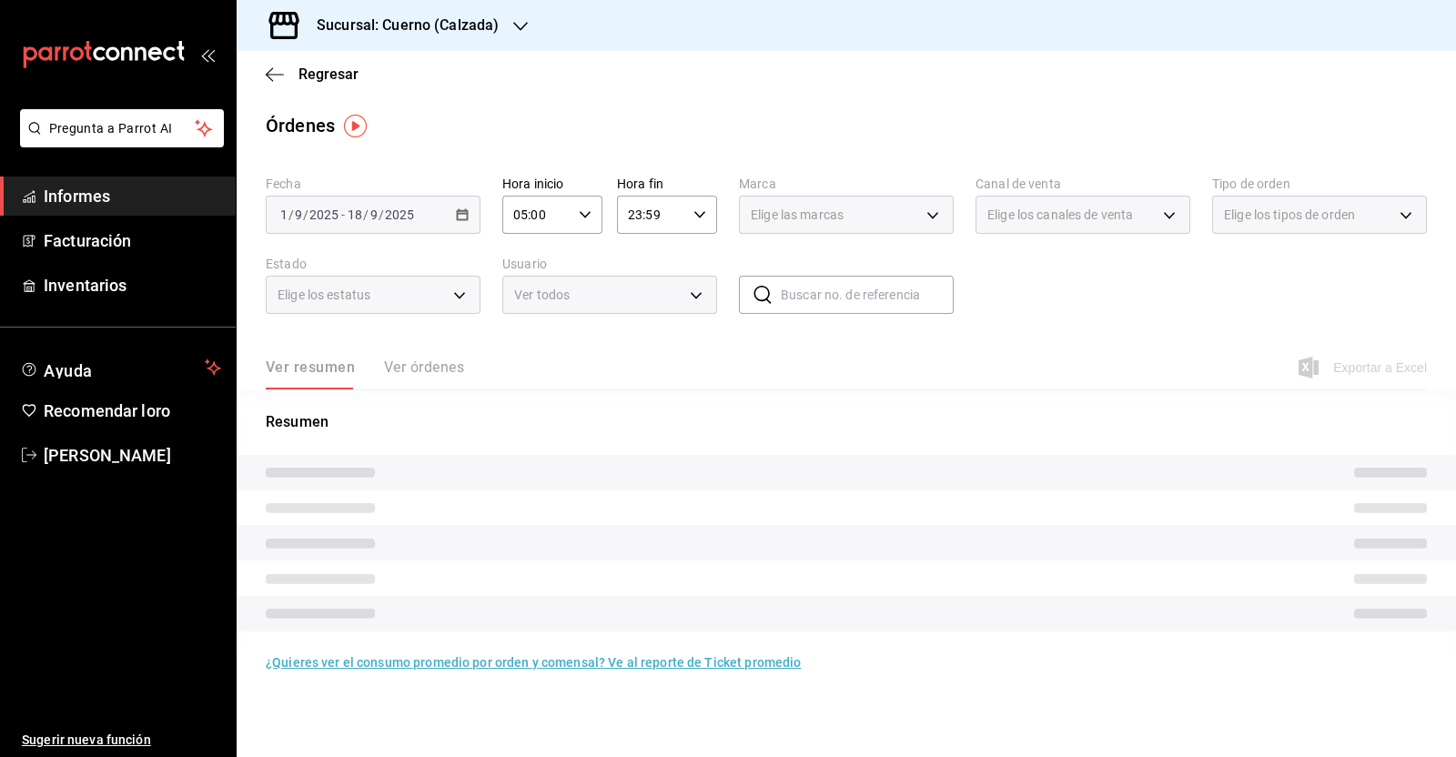
click at [698, 216] on \(Stroke\) "button" at bounding box center [699, 214] width 11 height 6
click at [641, 251] on font "05" at bounding box center [642, 245] width 15 height 15
click at [696, 254] on font "00" at bounding box center [692, 261] width 15 height 15
type input "05:00"
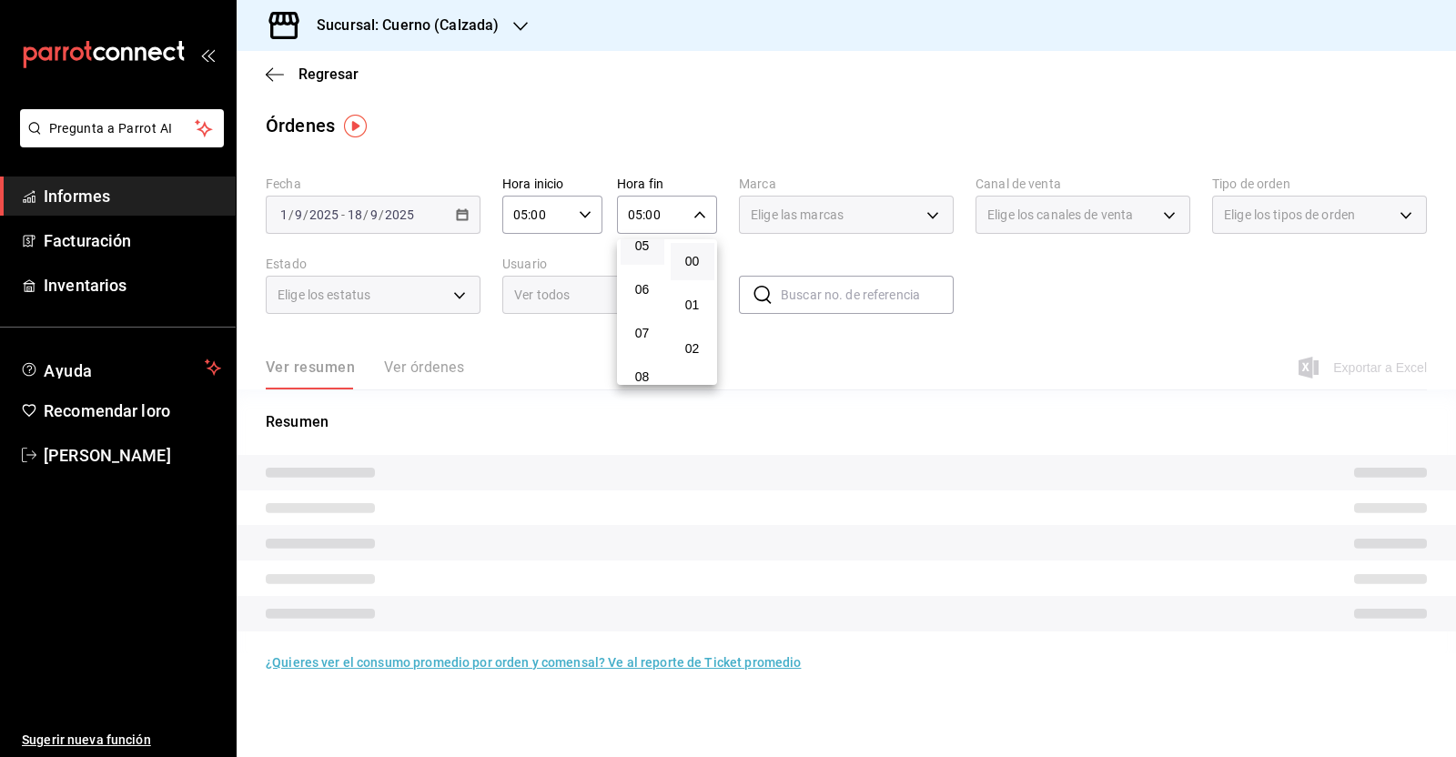
click at [1115, 307] on div at bounding box center [728, 378] width 1456 height 757
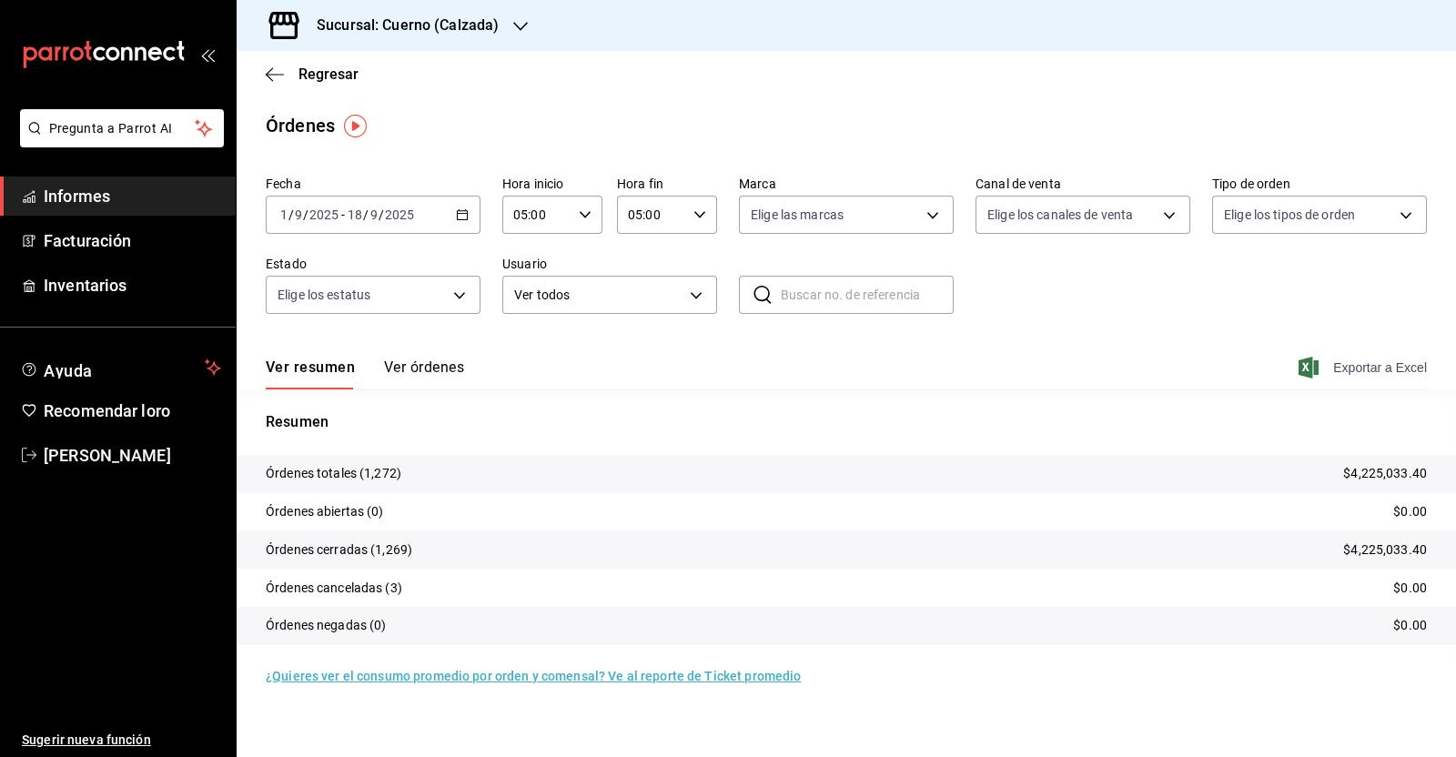
click at [1401, 375] on span "Exportar a Excel" at bounding box center [1364, 368] width 125 height 22
click at [269, 70] on icon "button" at bounding box center [269, 74] width 7 height 14
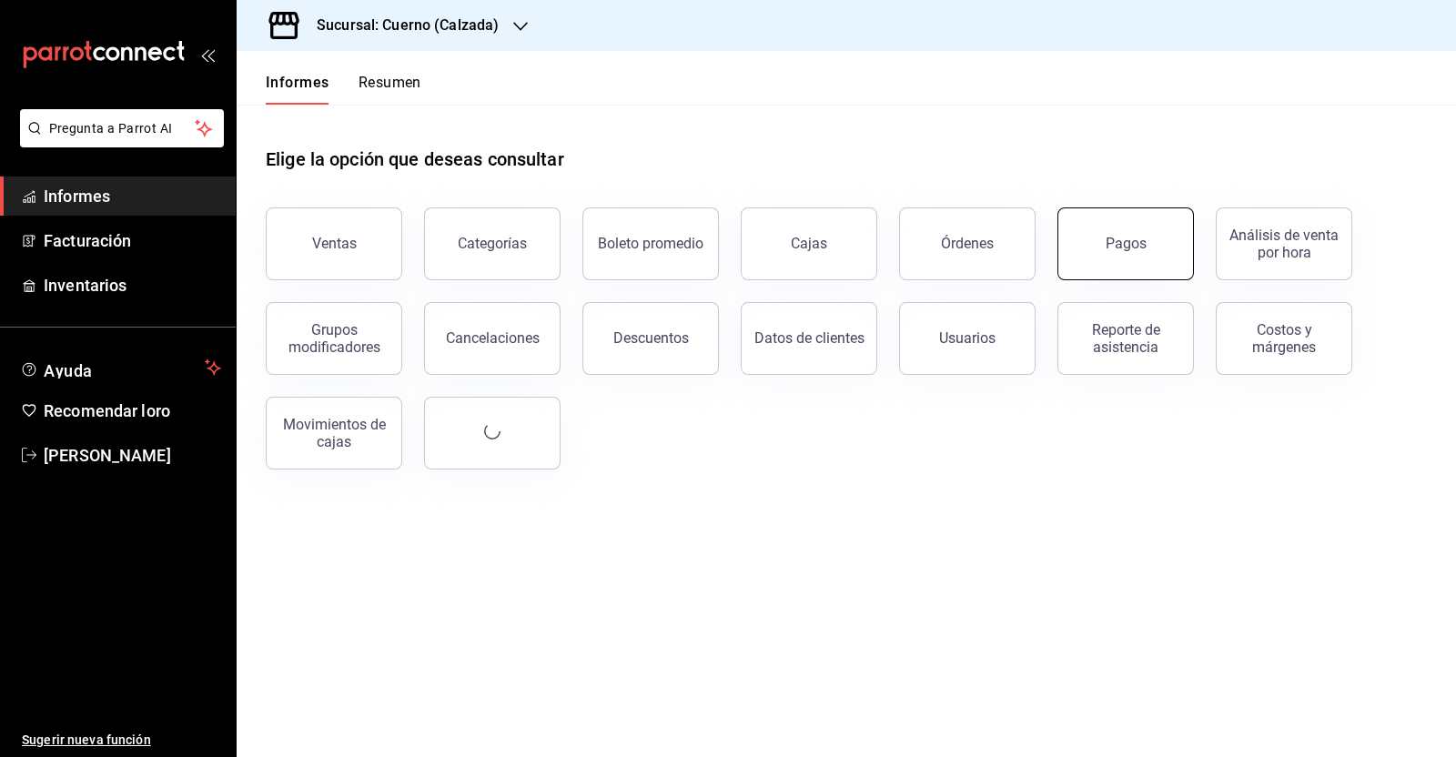
click at [1114, 234] on button "Pagos" at bounding box center [1125, 243] width 136 height 73
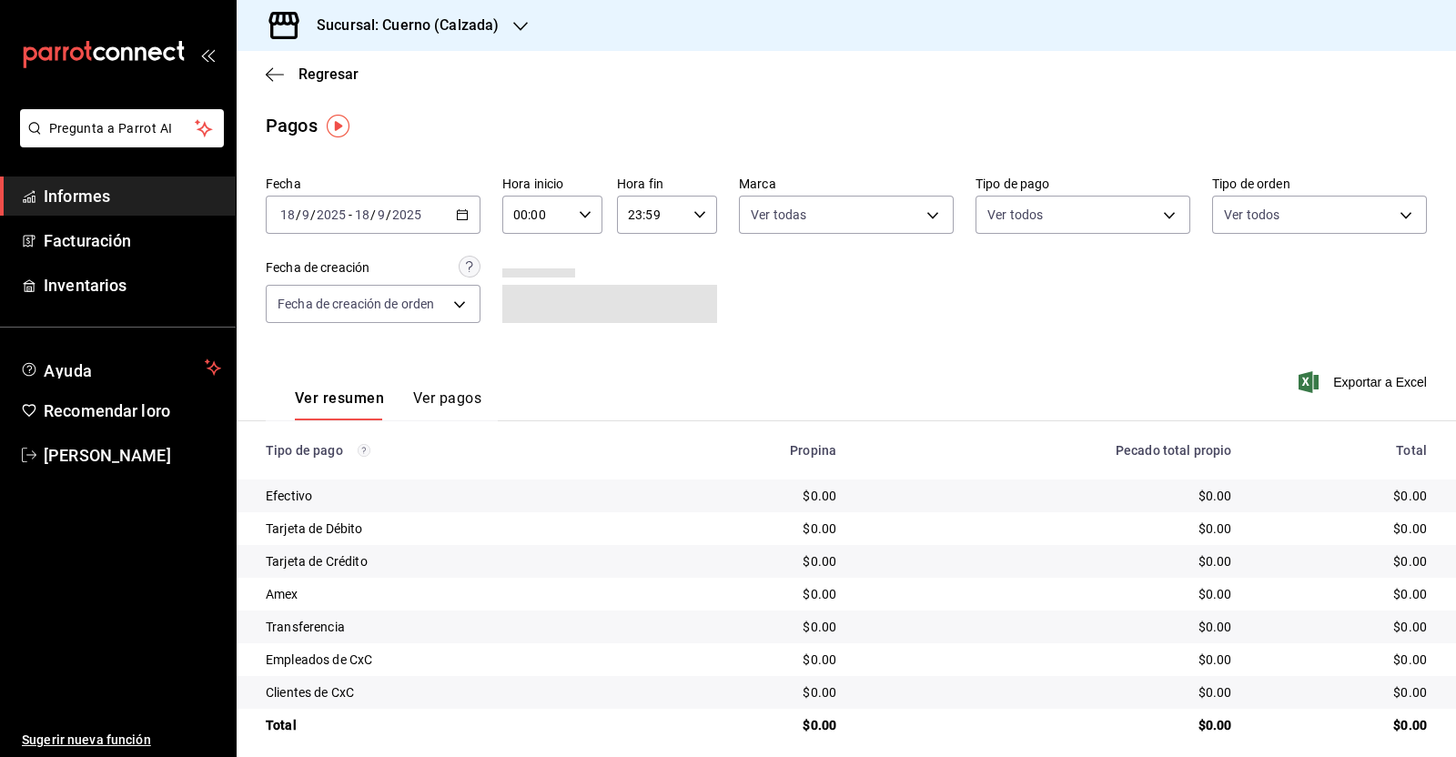
click at [456, 220] on icon "button" at bounding box center [462, 214] width 13 height 13
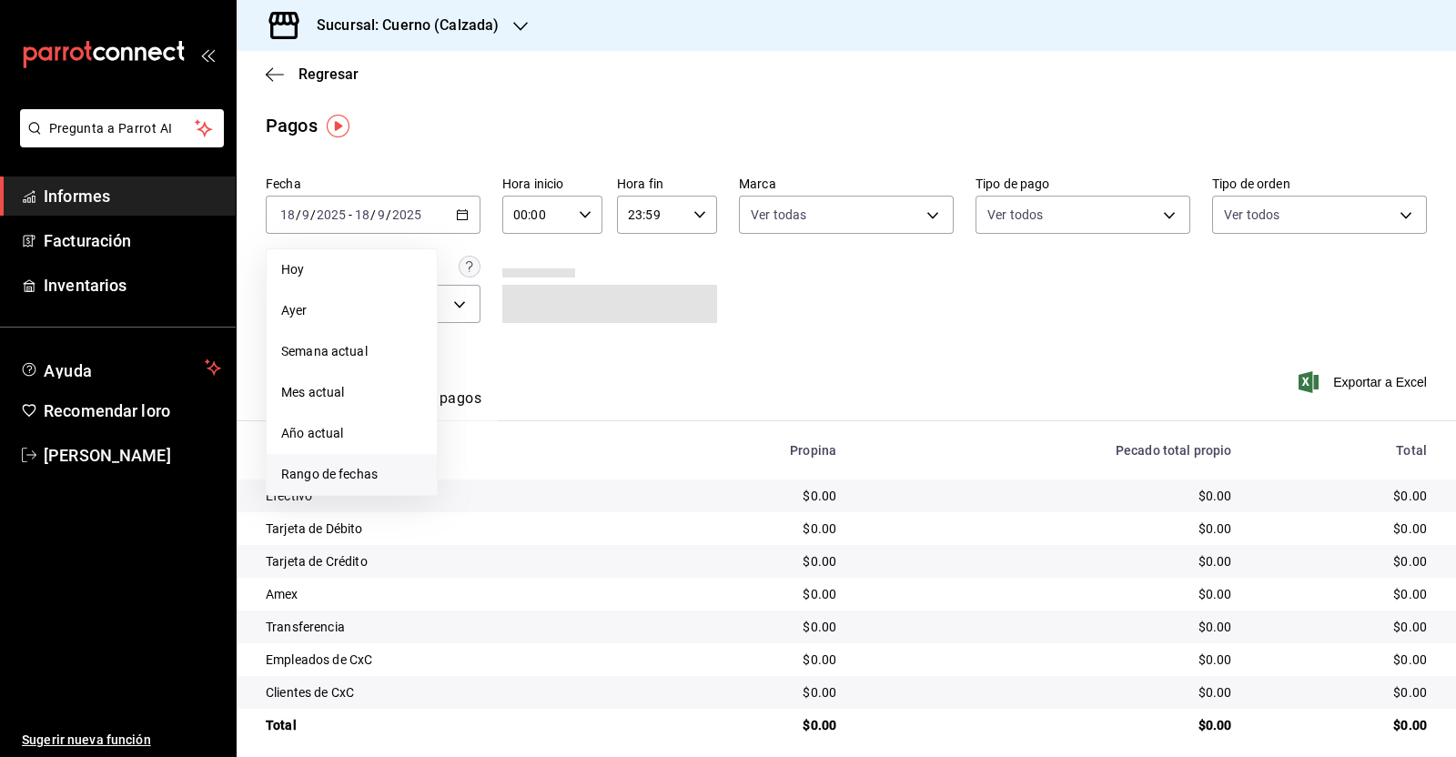
click at [355, 477] on font "Rango de fechas" at bounding box center [329, 474] width 96 height 15
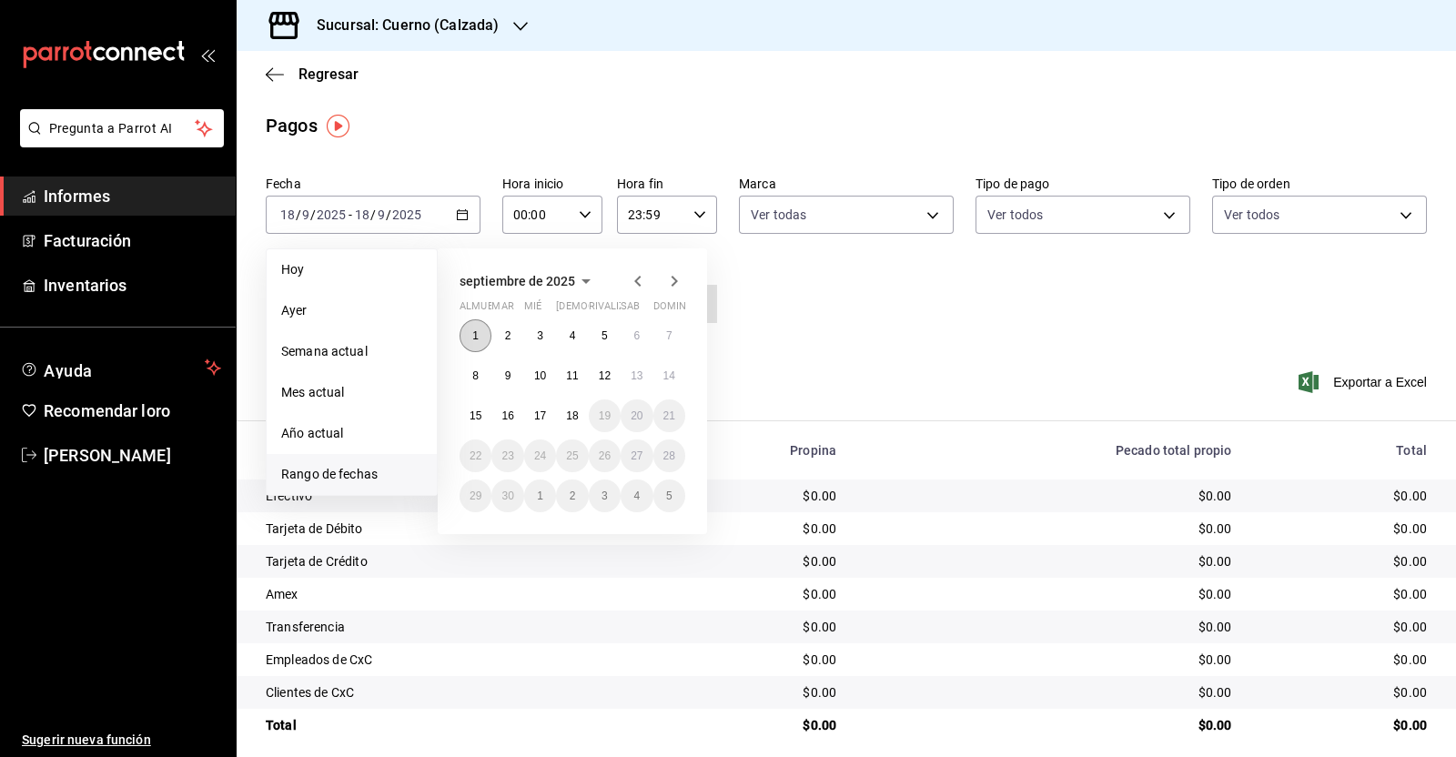
click at [475, 336] on font "1" at bounding box center [475, 335] width 6 height 13
click at [573, 414] on font "18" at bounding box center [572, 415] width 12 height 13
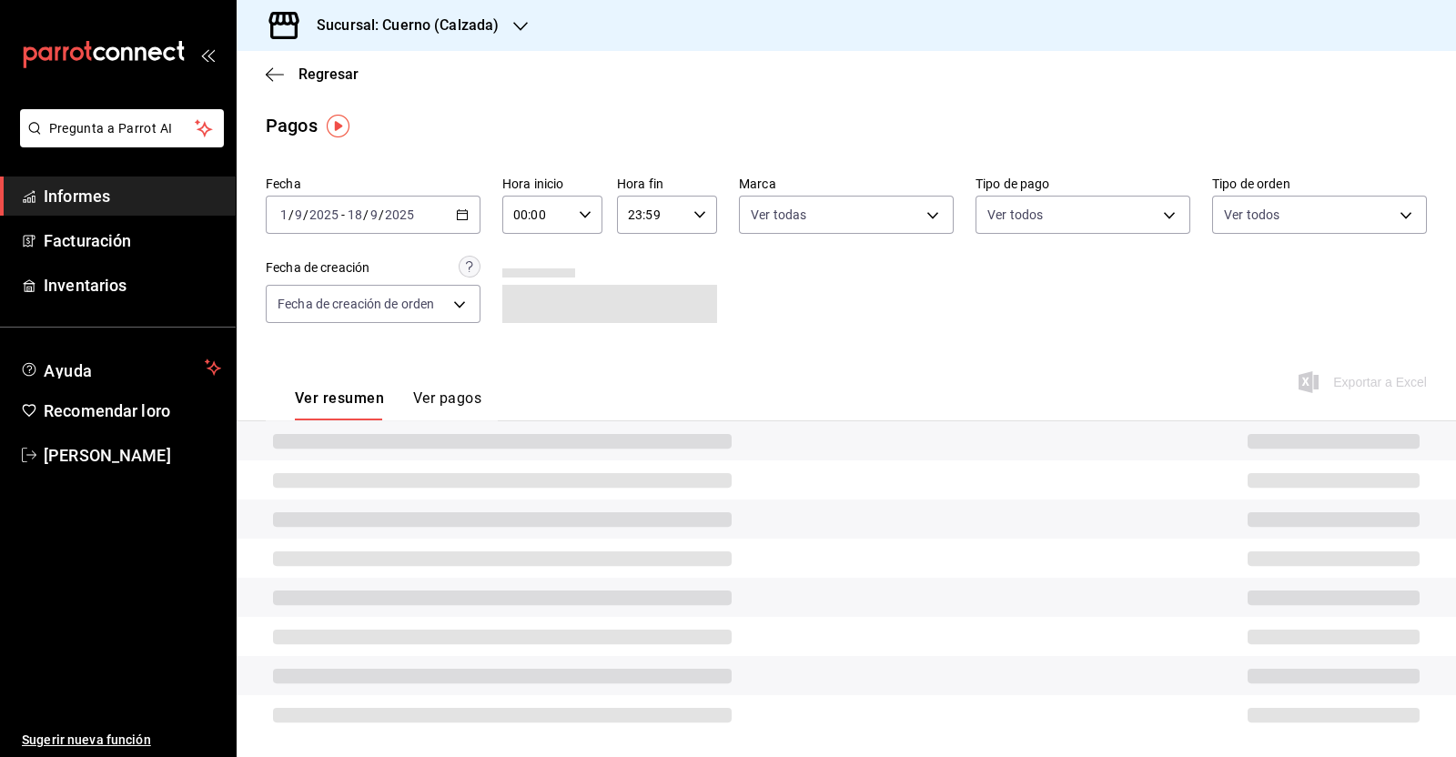
click at [581, 223] on div "00:00 Hora inicio" at bounding box center [552, 215] width 100 height 38
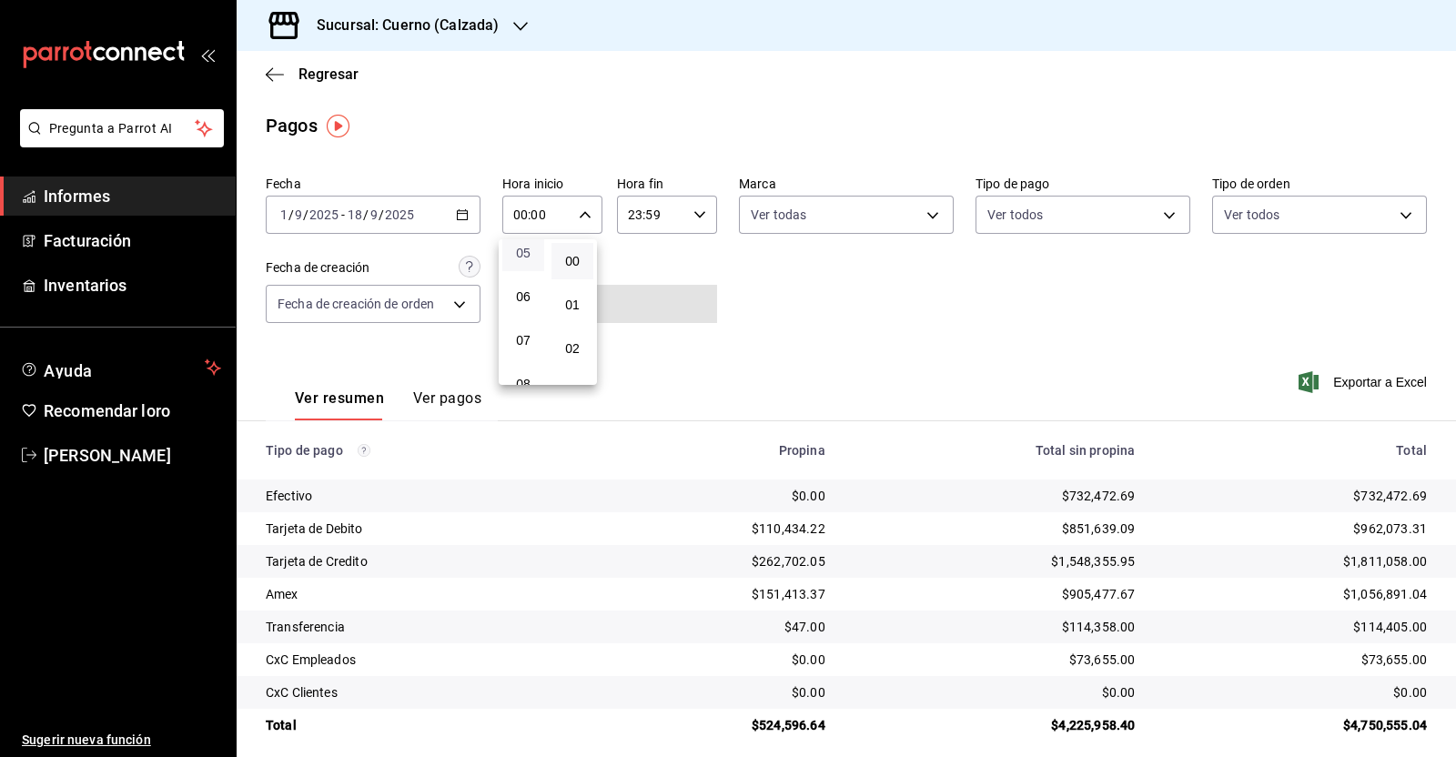
click at [527, 258] on font "05" at bounding box center [523, 253] width 15 height 15
type input "05:00"
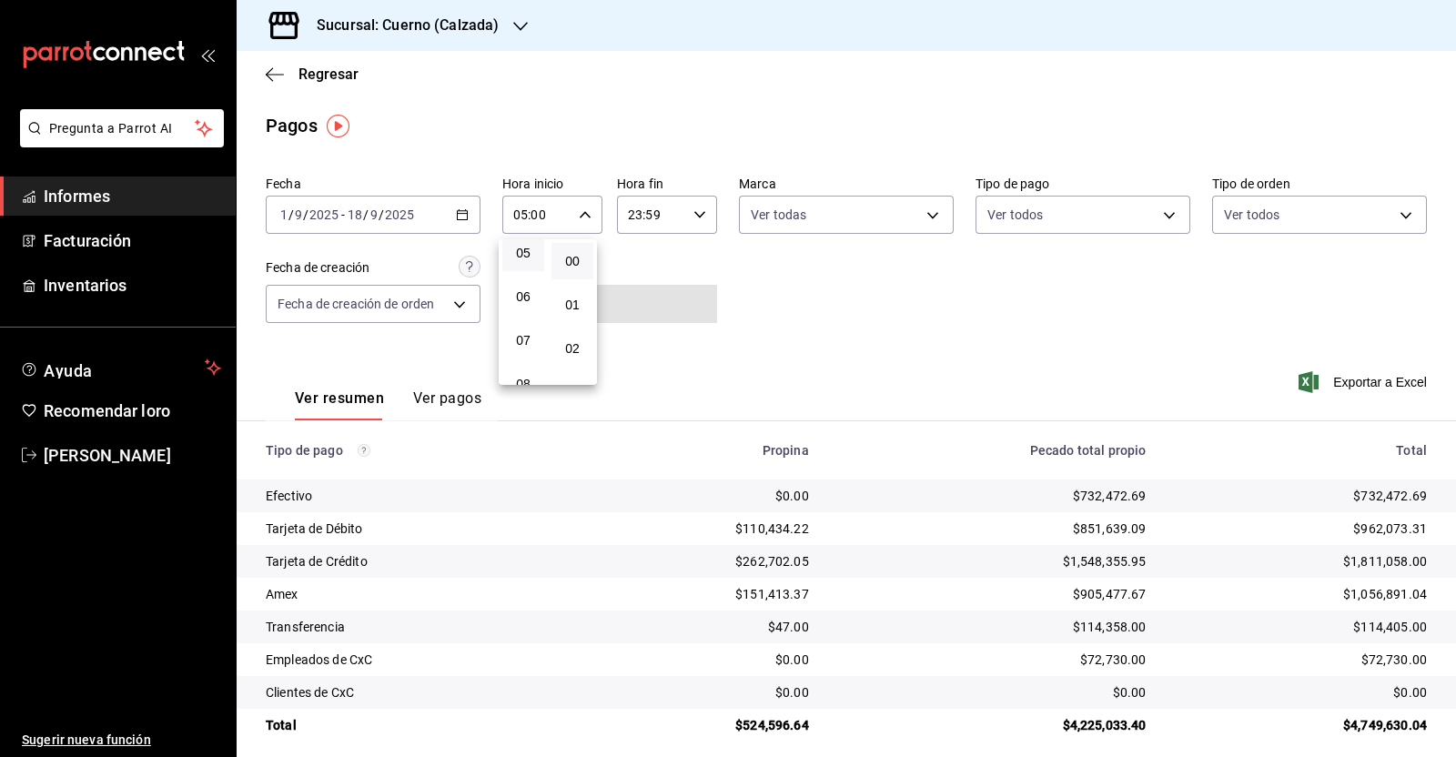
click at [692, 216] on div at bounding box center [728, 378] width 1456 height 757
click at [694, 216] on \(Stroke\) "button" at bounding box center [699, 214] width 11 height 6
click at [634, 253] on font "05" at bounding box center [636, 245] width 15 height 15
click at [689, 257] on font "00" at bounding box center [685, 261] width 15 height 15
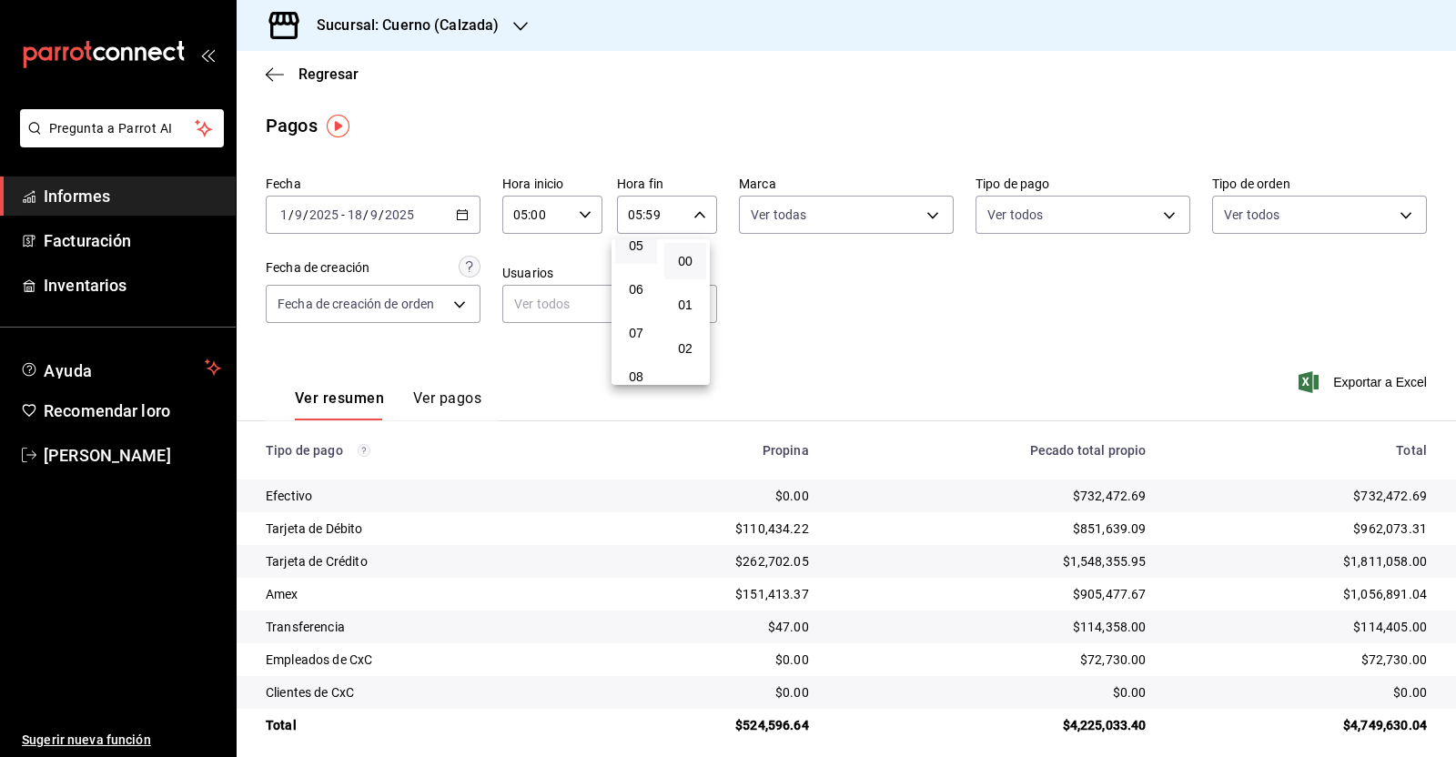
type input "05:00"
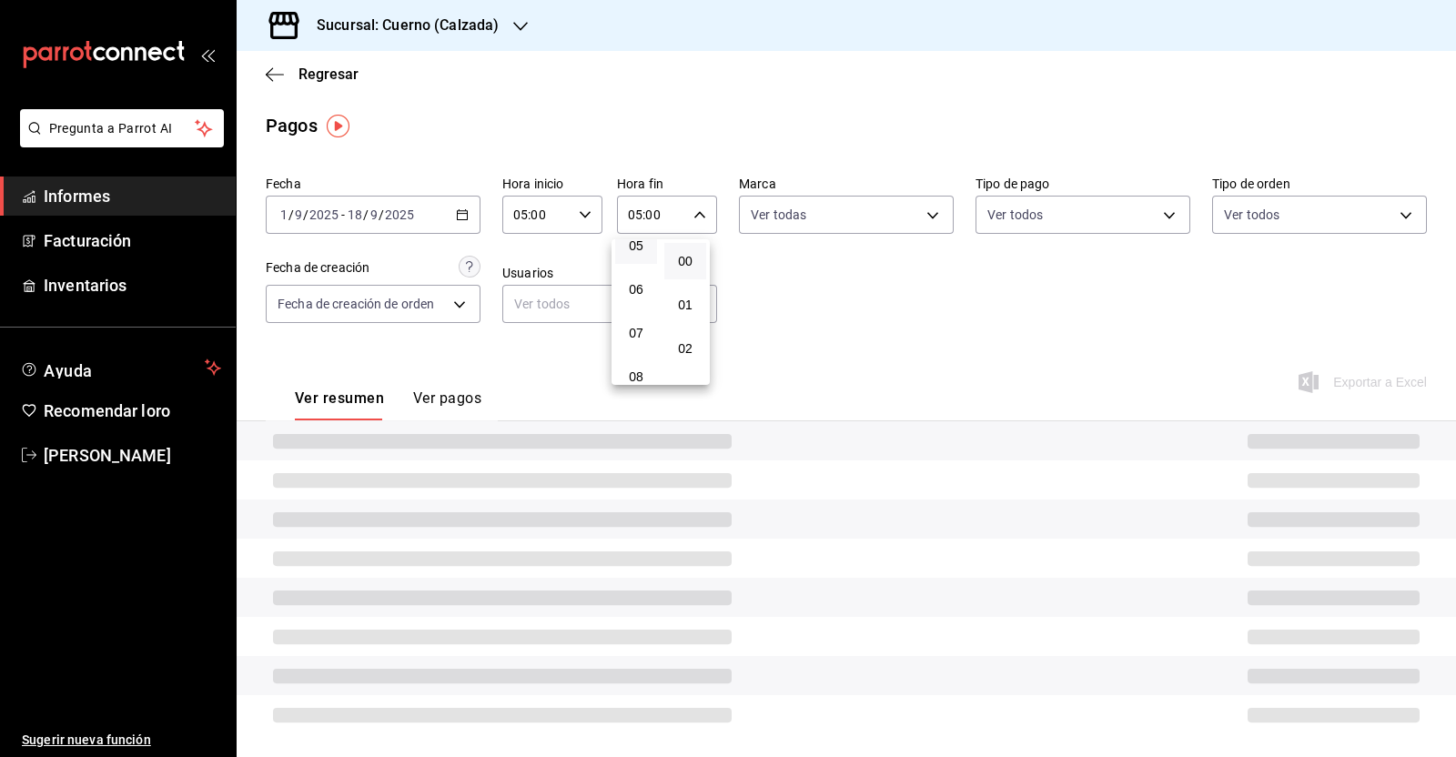
click at [858, 301] on div at bounding box center [728, 378] width 1456 height 757
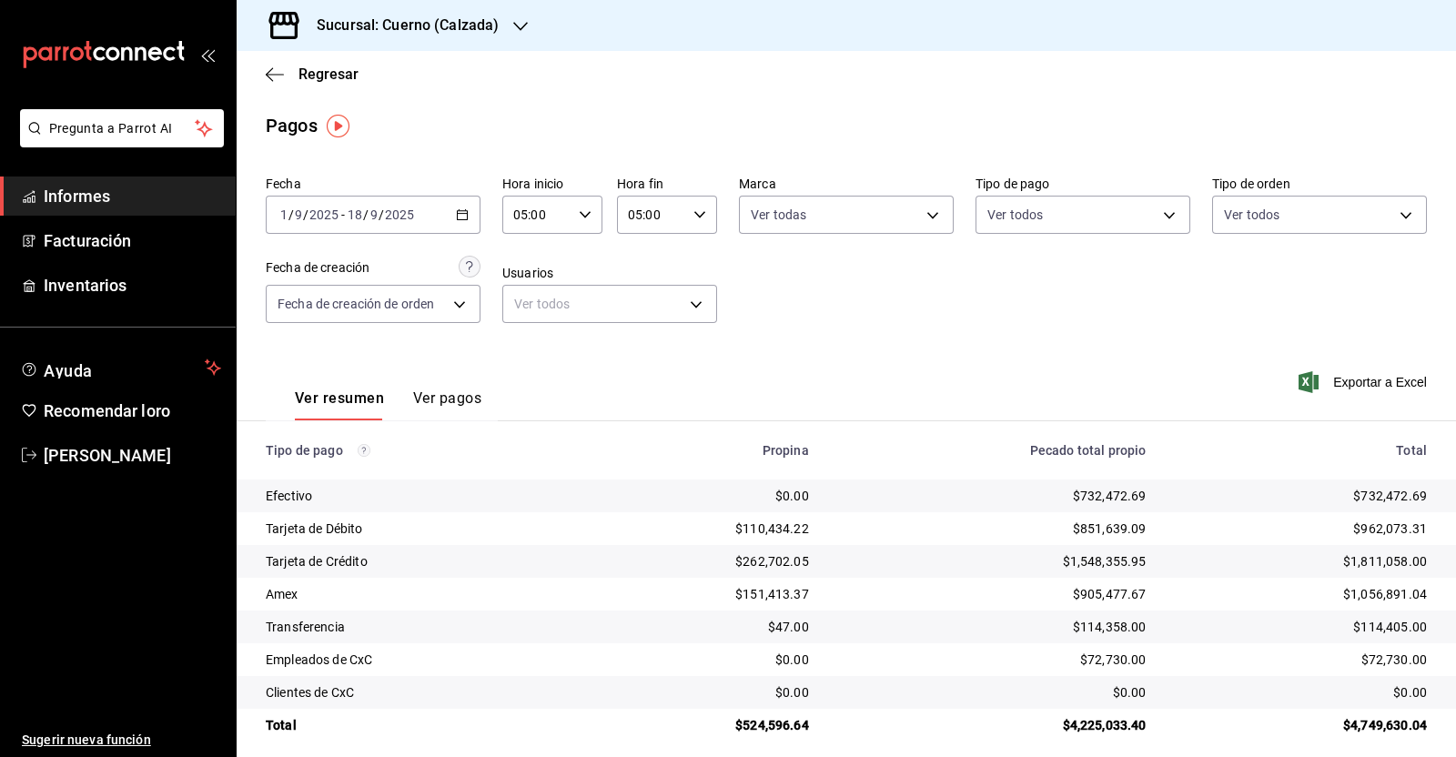
click at [1023, 277] on div "Fecha [DATE] [DATE] - [DATE] [DATE] Hora inicio 05:00 Hora inicio Hora fin 05:0…" at bounding box center [846, 256] width 1161 height 177
click at [1348, 389] on font "Exportar a Excel" at bounding box center [1380, 382] width 94 height 15
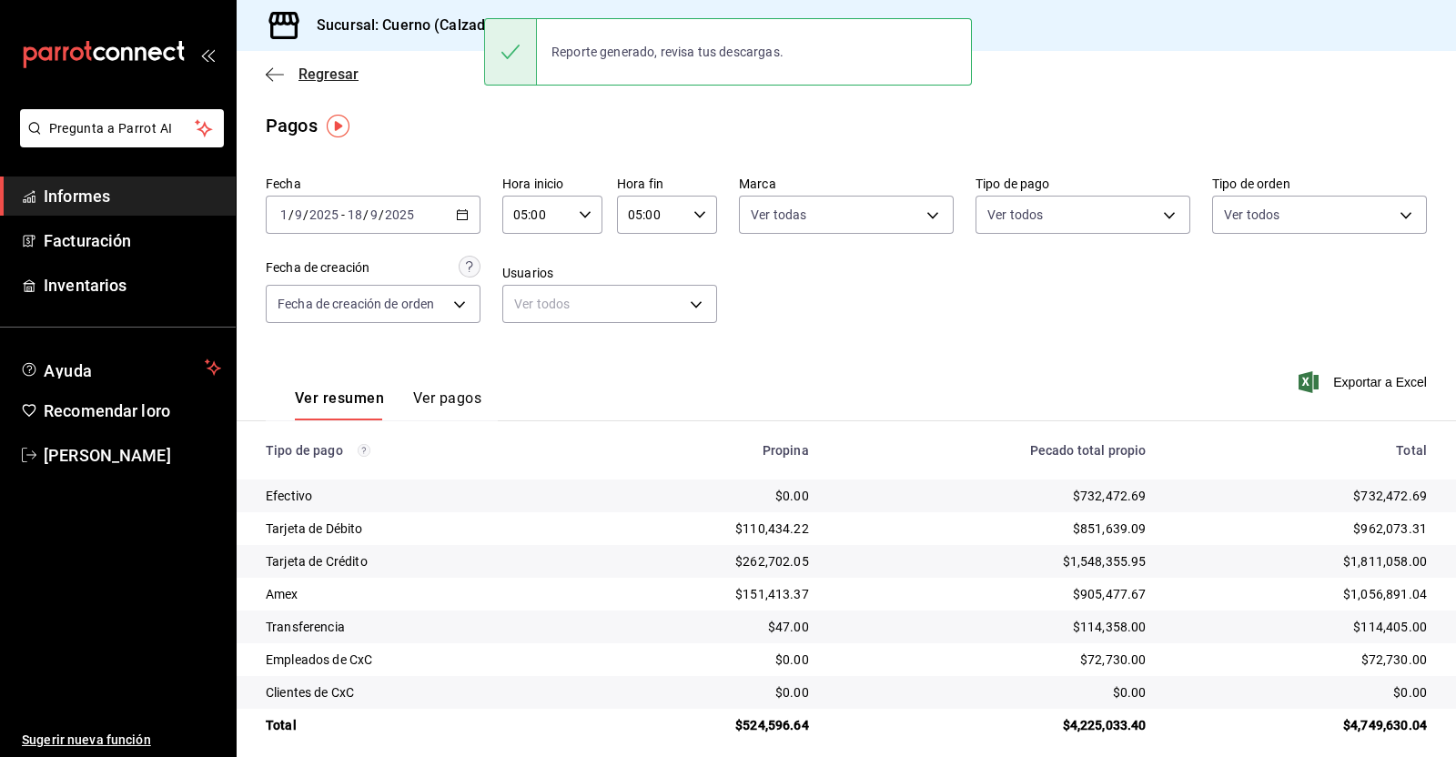
click at [269, 73] on icon "button" at bounding box center [275, 74] width 18 height 16
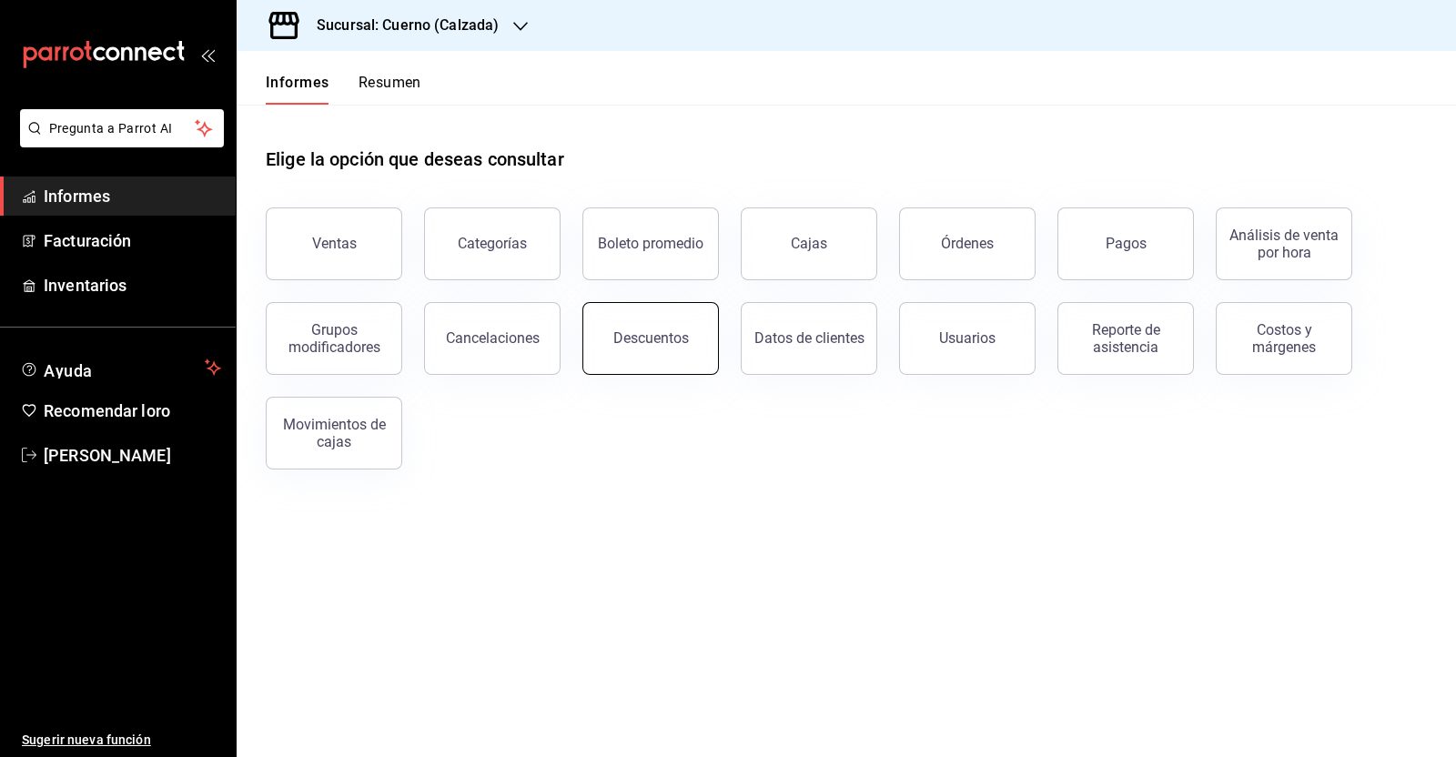
click at [678, 332] on font "Descuentos" at bounding box center [651, 337] width 76 height 17
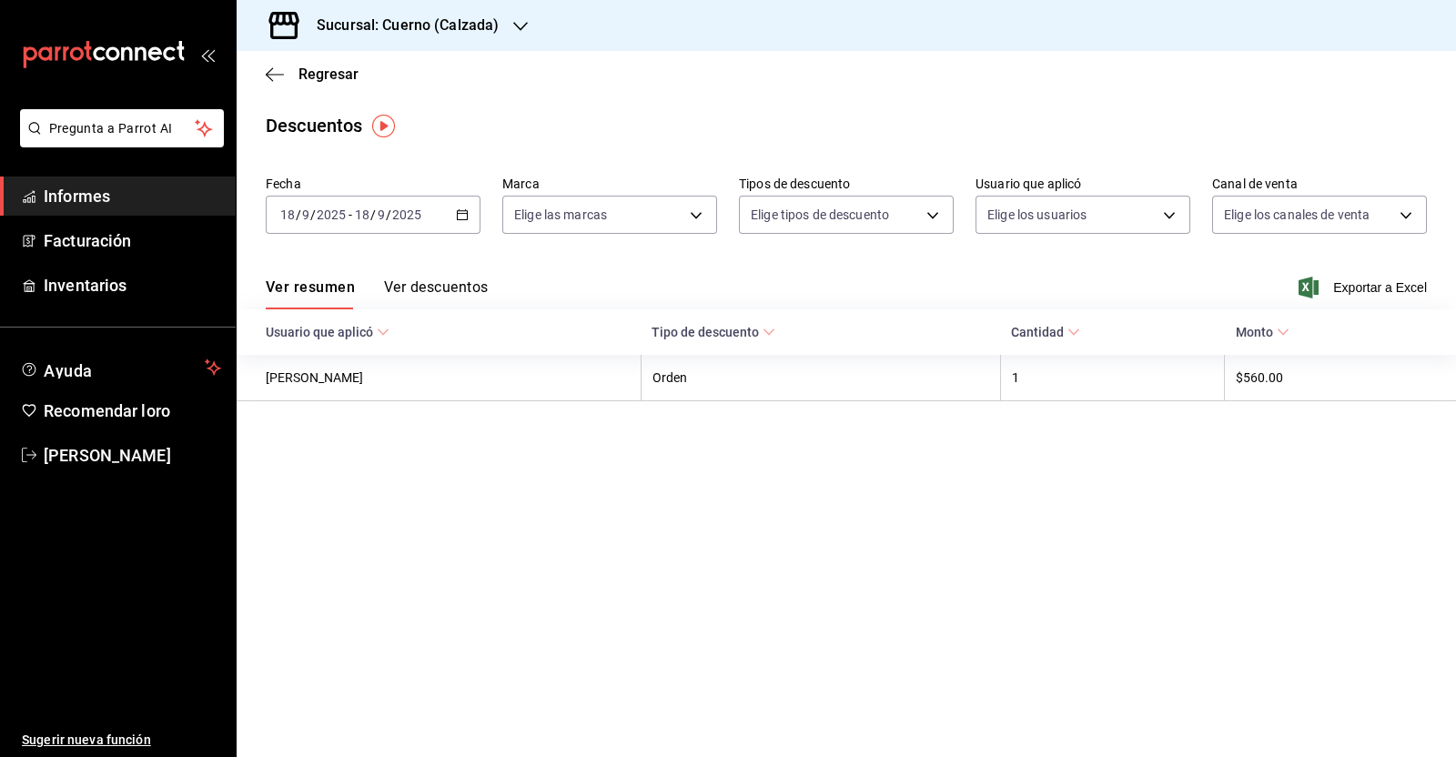
click at [597, 545] on main "Regresar Descuentos Fecha [DATE] [DATE] - [DATE] [DATE] Marca Elige las marcas …" at bounding box center [846, 404] width 1219 height 706
click at [460, 208] on icon "button" at bounding box center [462, 214] width 13 height 13
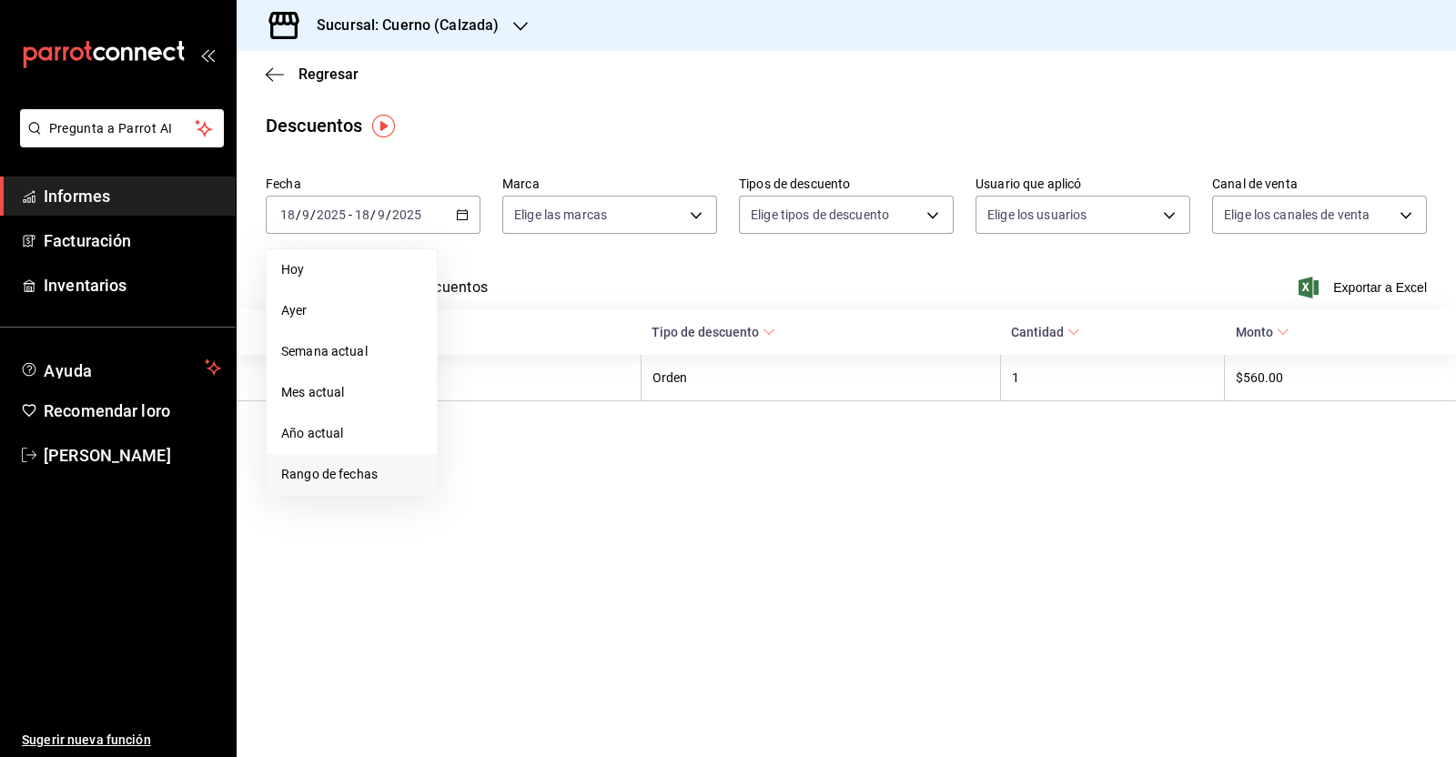
click at [357, 471] on font "Rango de fechas" at bounding box center [329, 474] width 96 height 15
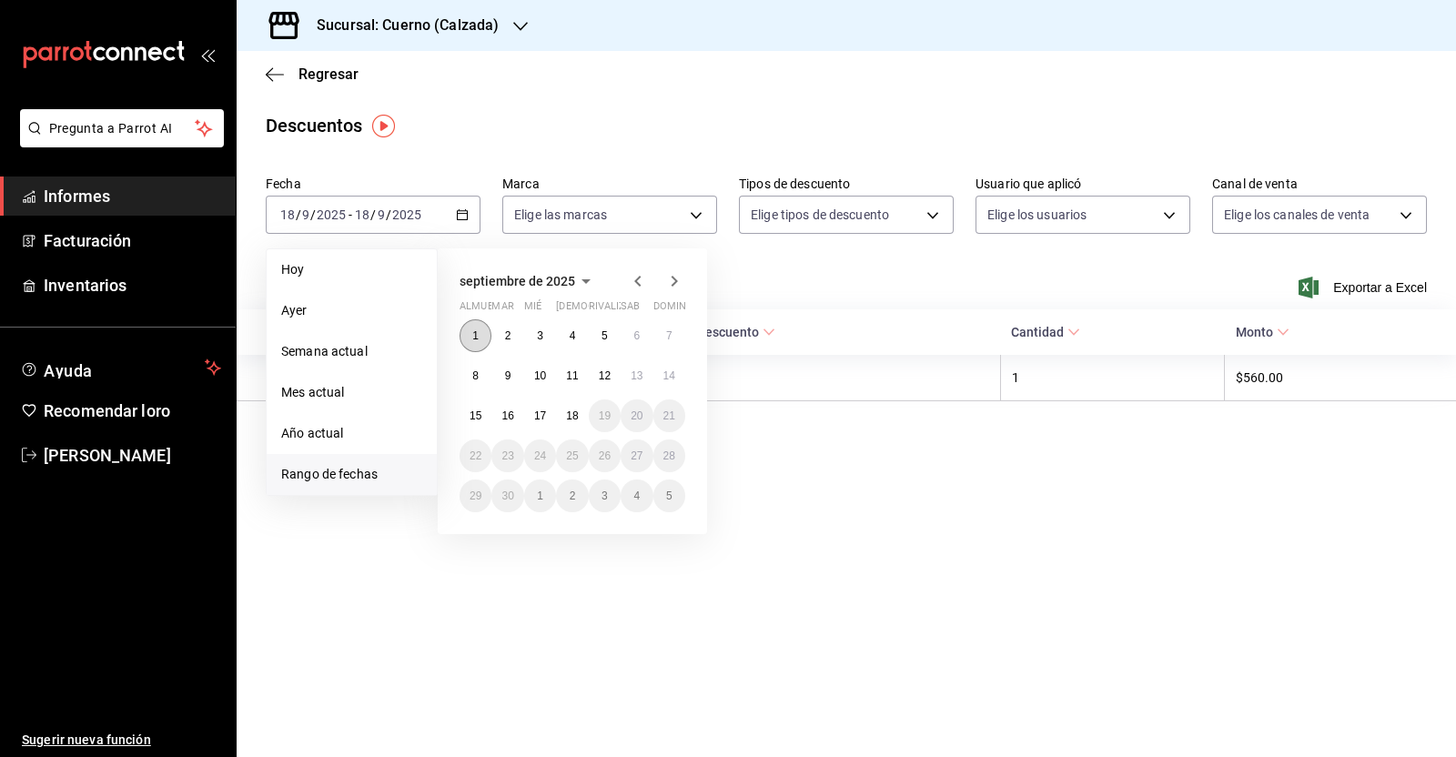
click at [473, 338] on font "1" at bounding box center [475, 335] width 6 height 13
click at [569, 411] on font "18" at bounding box center [572, 415] width 12 height 13
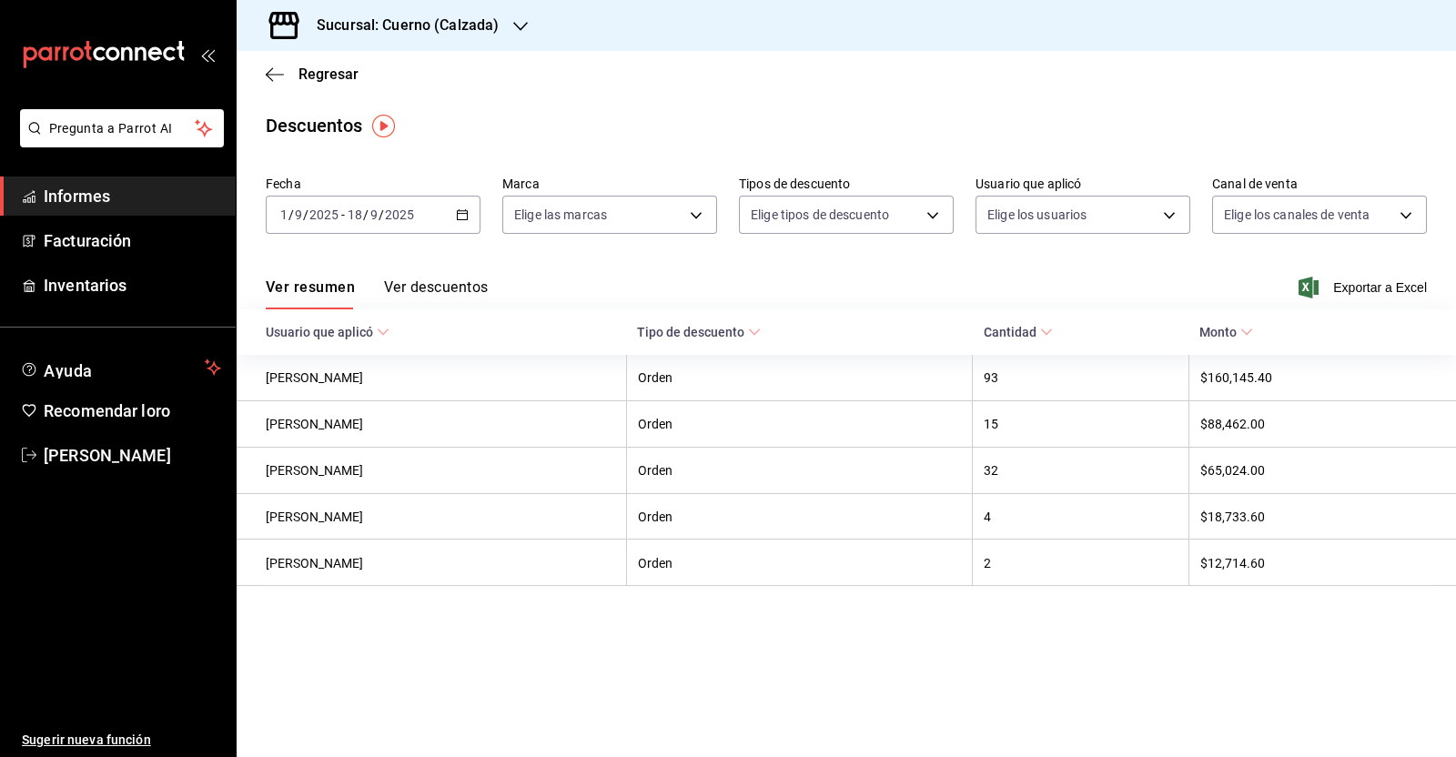
click at [1356, 284] on font "Exportar a Excel" at bounding box center [1380, 287] width 94 height 15
